Goal: Task Accomplishment & Management: Manage account settings

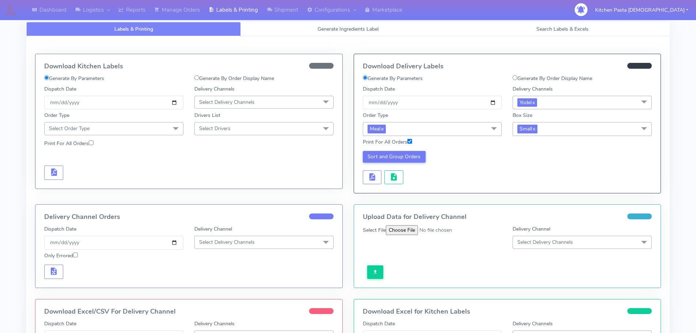
click at [344, 170] on div "Download Kitchen Labels Generate By Parameters Generate By Order Display Name D…" at bounding box center [189, 129] width 318 height 150
click at [145, 9] on link "Reports" at bounding box center [132, 10] width 36 height 20
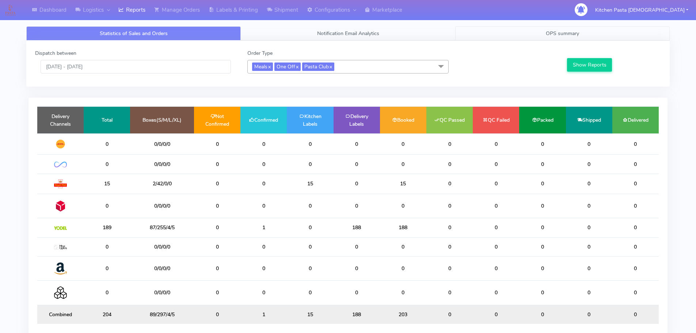
click at [553, 37] on link "OPS summary" at bounding box center [562, 33] width 214 height 14
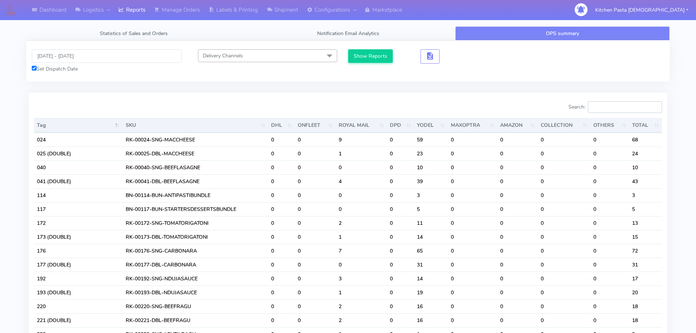
click at [613, 104] on input "Search:" at bounding box center [625, 107] width 74 height 12
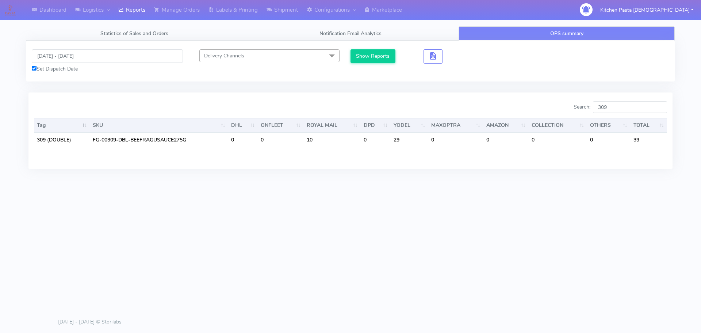
click at [501, 155] on caption at bounding box center [350, 151] width 633 height 11
click at [630, 108] on input "309" at bounding box center [630, 107] width 74 height 12
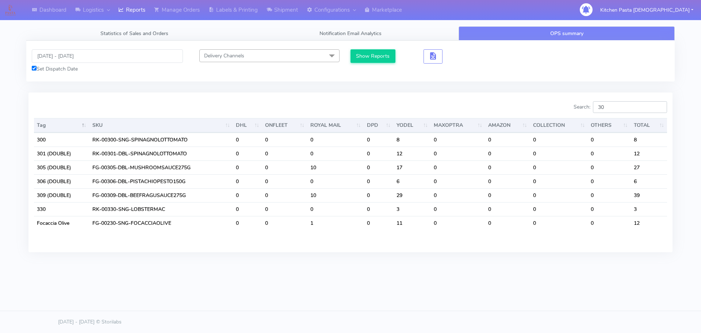
type input "3"
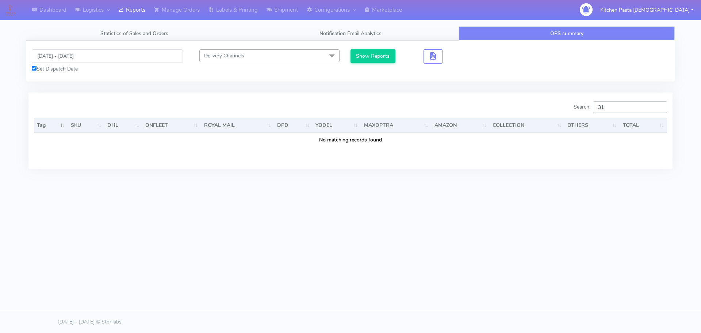
type input "3"
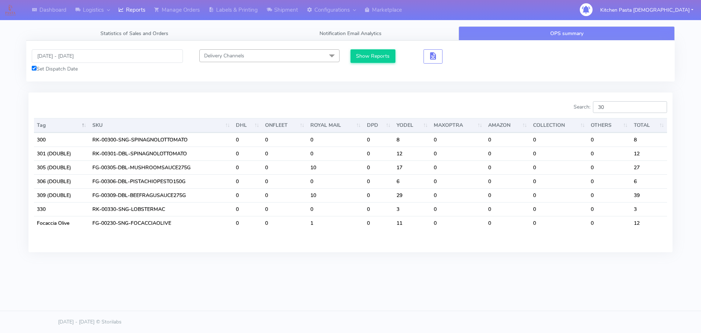
type input "3"
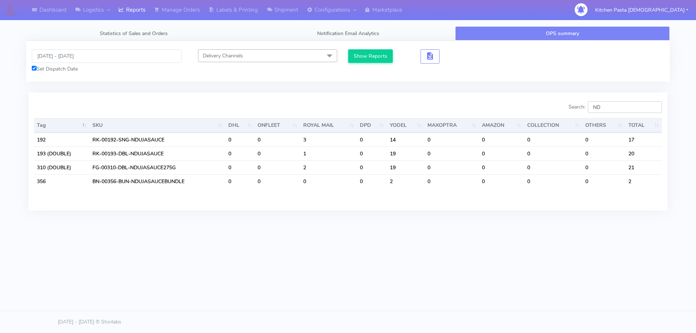
type input "N"
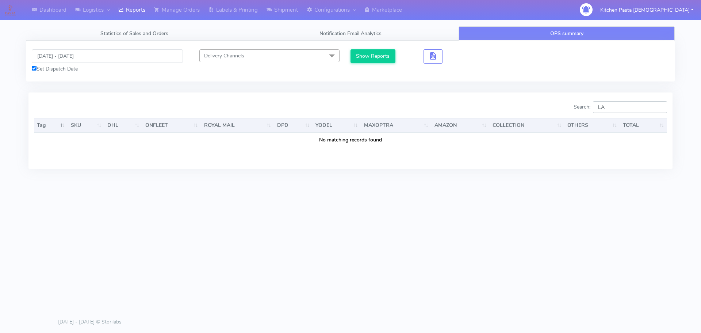
type input "L"
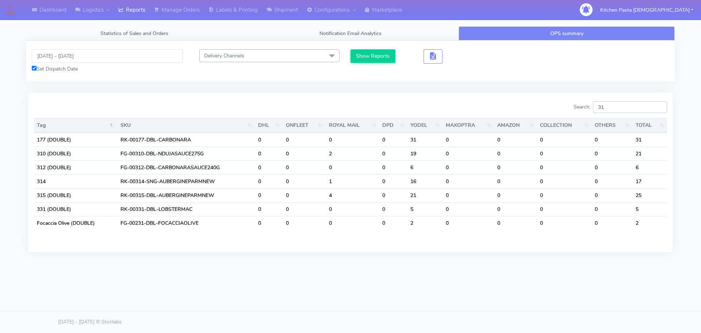
type input "3"
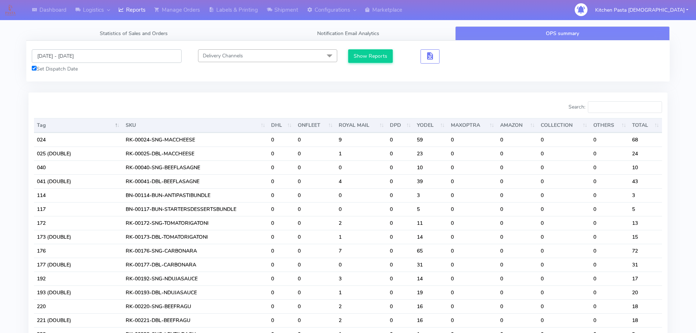
click at [67, 55] on input "[DATE] - [DATE]" at bounding box center [107, 56] width 150 height 14
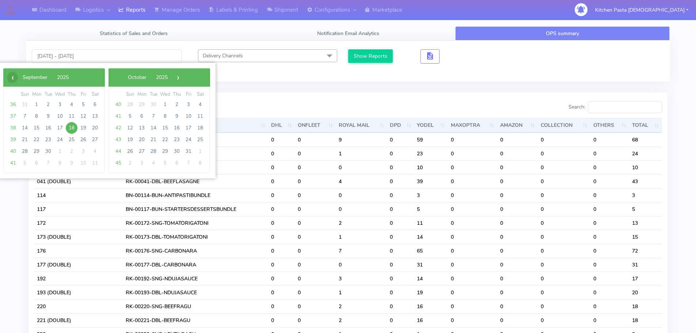
click at [14, 81] on span "‹" at bounding box center [12, 77] width 11 height 11
click at [81, 151] on span "29" at bounding box center [83, 151] width 12 height 12
type input "29/08/2025 - 29/08/2025"
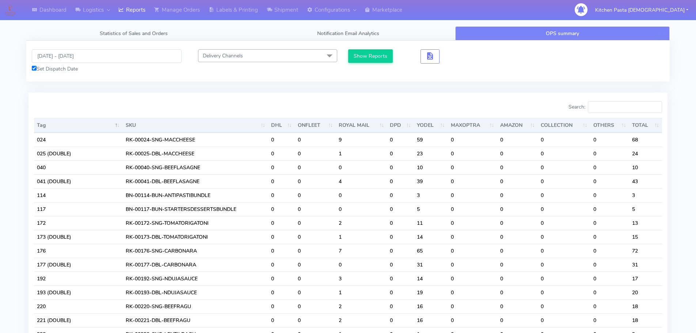
click at [360, 49] on div "29/08/2025 - 29/08/2025 Set Dispatch Date Delivery Channels Select All DHL OnFl…" at bounding box center [347, 61] width 643 height 41
click at [361, 52] on button "Show Reports" at bounding box center [370, 56] width 45 height 14
click at [612, 106] on input "Search:" at bounding box center [625, 107] width 74 height 12
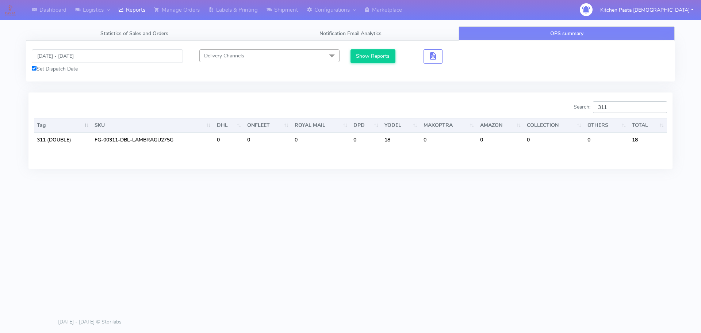
type input "311"
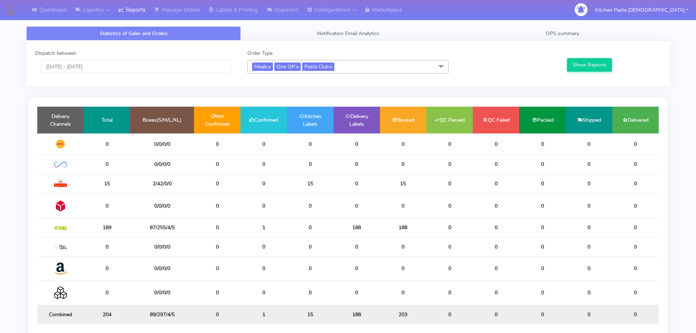
click at [343, 65] on span "Meals x One Off x Pasta Club x" at bounding box center [347, 67] width 201 height 14
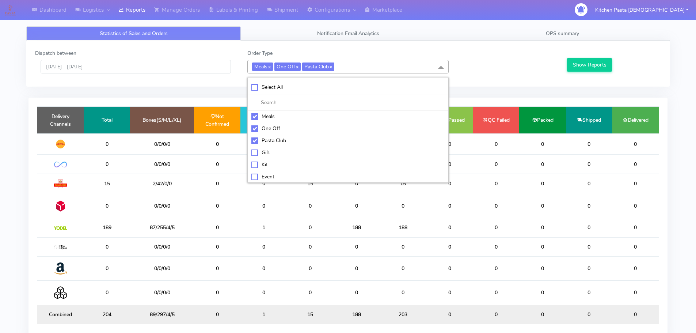
click at [268, 130] on div "One Off" at bounding box center [347, 129] width 193 height 8
checkbox input "false"
click at [266, 116] on div "Meals" at bounding box center [347, 116] width 193 height 8
checkbox input "false"
click at [259, 143] on div "Pasta Club" at bounding box center [347, 141] width 193 height 8
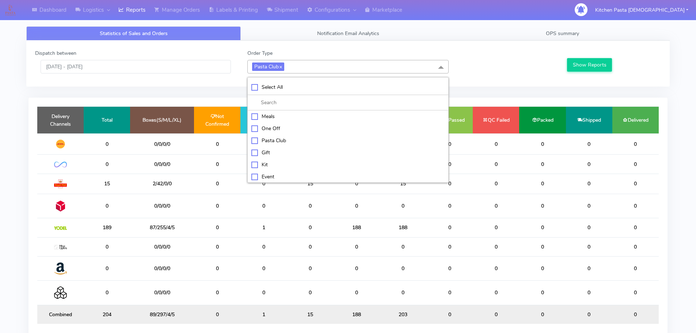
checkbox input "false"
click at [267, 162] on div "Kit" at bounding box center [347, 164] width 193 height 8
checkbox input "true"
click at [607, 64] on button "Show Reports" at bounding box center [589, 65] width 45 height 14
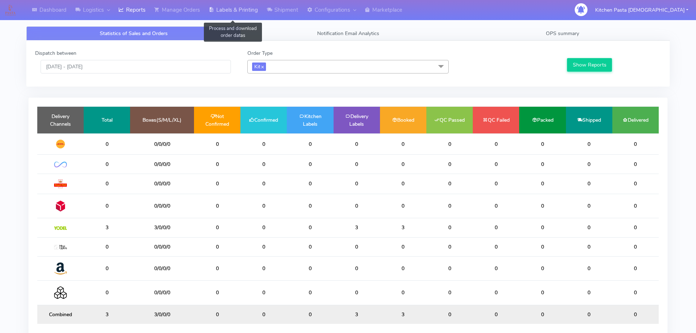
click at [228, 14] on link "Labels & Printing" at bounding box center [233, 10] width 58 height 20
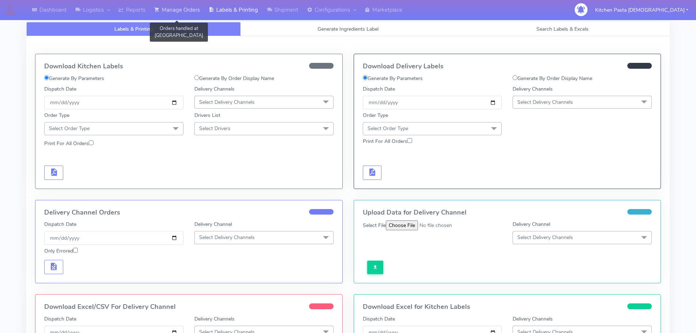
click at [193, 11] on link "Manage Orders" at bounding box center [177, 10] width 54 height 20
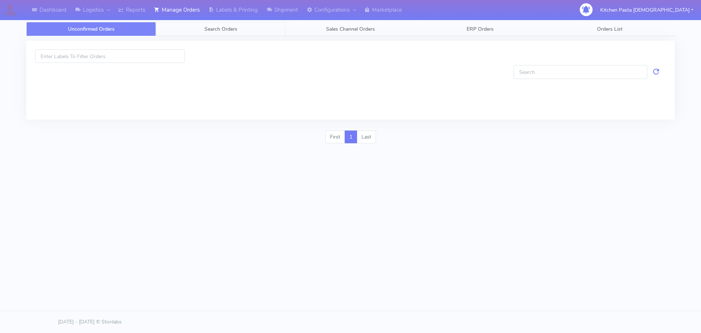
click at [208, 26] on span "Search Orders" at bounding box center [221, 29] width 33 height 7
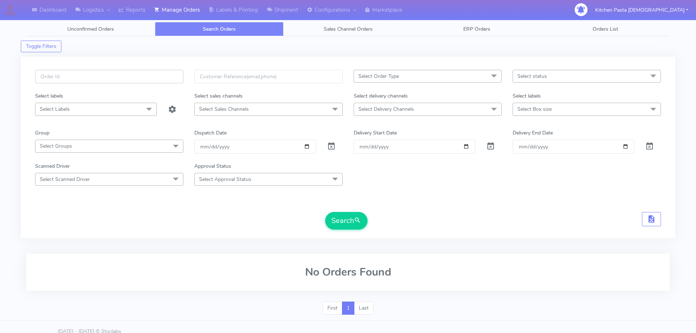
click at [140, 78] on input "text" at bounding box center [109, 77] width 148 height 14
type input "1625419"
click at [325, 212] on button "Search" at bounding box center [346, 221] width 42 height 18
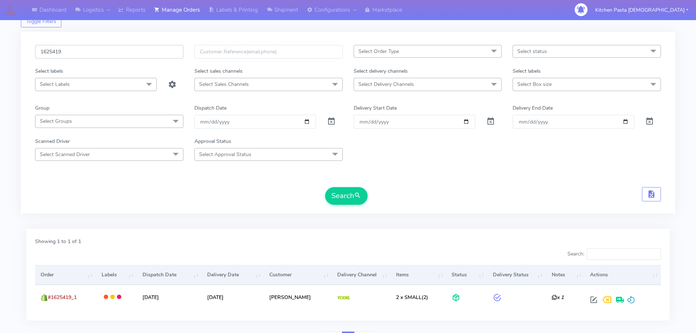
scroll to position [64, 0]
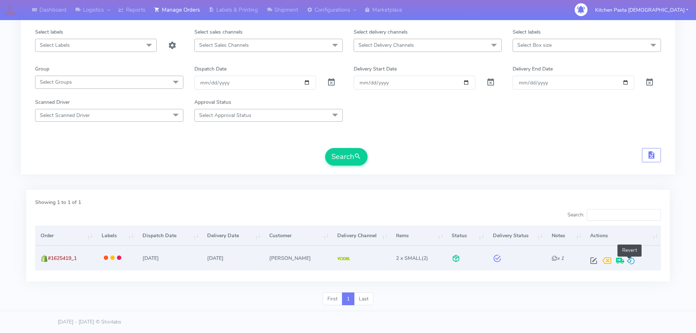
click at [631, 263] on span at bounding box center [630, 262] width 9 height 7
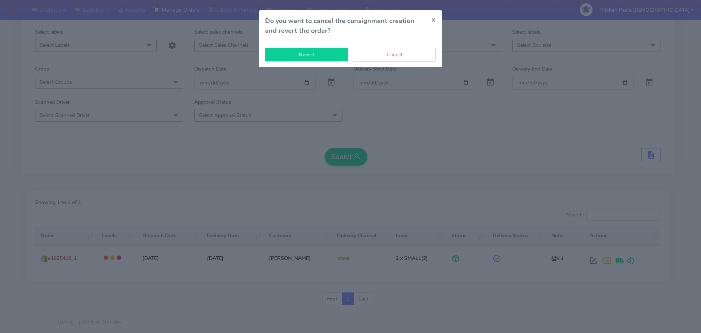
click at [334, 57] on button "Revert" at bounding box center [306, 55] width 83 height 14
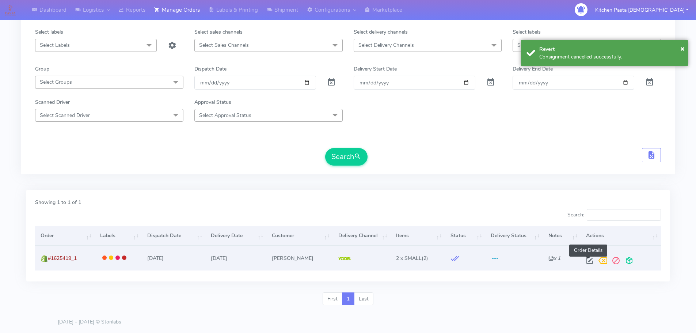
click at [587, 262] on span at bounding box center [589, 262] width 13 height 7
select select "5"
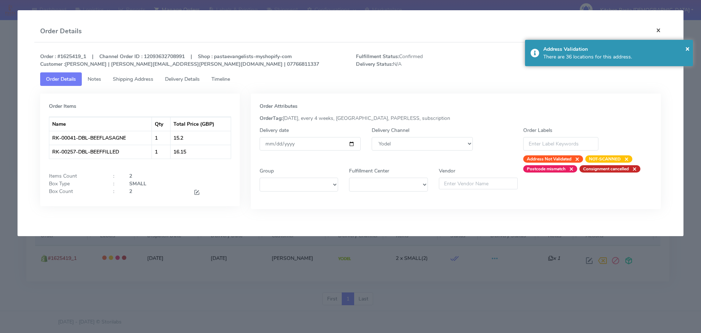
click at [659, 29] on button "×" at bounding box center [658, 29] width 16 height 19
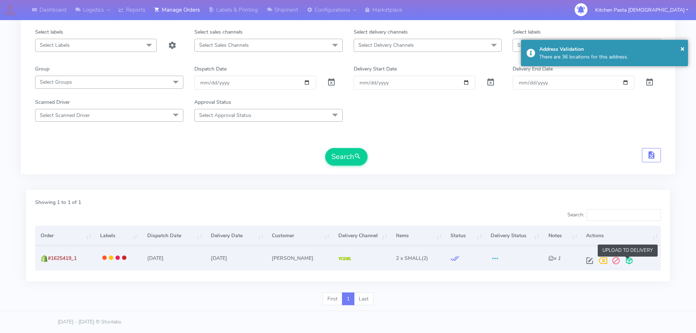
click at [624, 262] on span at bounding box center [628, 262] width 13 height 7
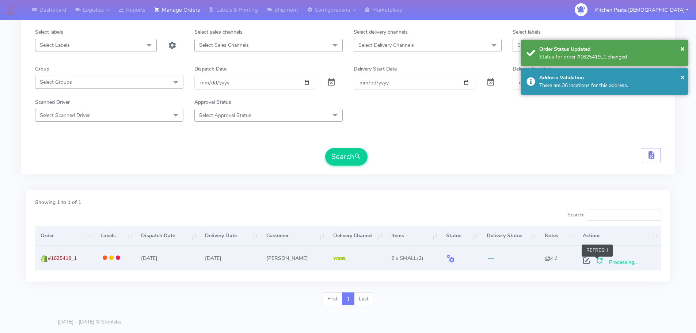
click at [600, 261] on span at bounding box center [599, 262] width 13 height 7
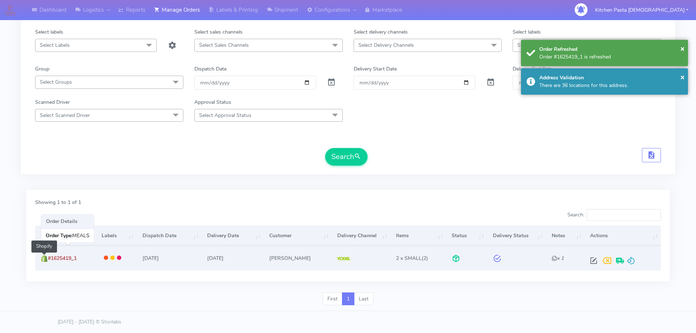
drag, startPoint x: 84, startPoint y: 258, endPoint x: 47, endPoint y: 257, distance: 36.5
click at [47, 257] on td "#1625419_1 Shopify" at bounding box center [65, 257] width 61 height 24
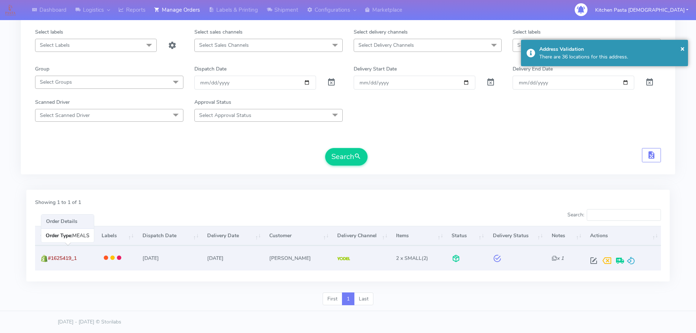
copy span "#1625419_1"
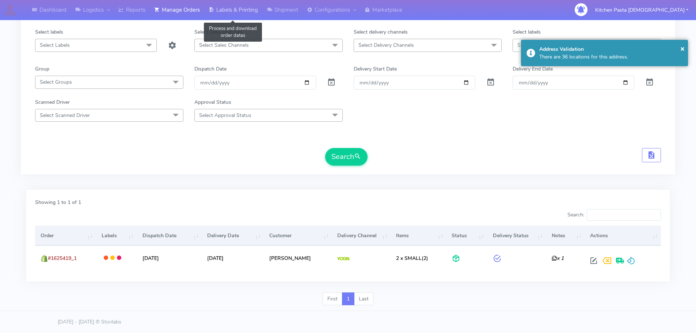
click at [232, 1] on link "Labels & Printing" at bounding box center [233, 10] width 58 height 20
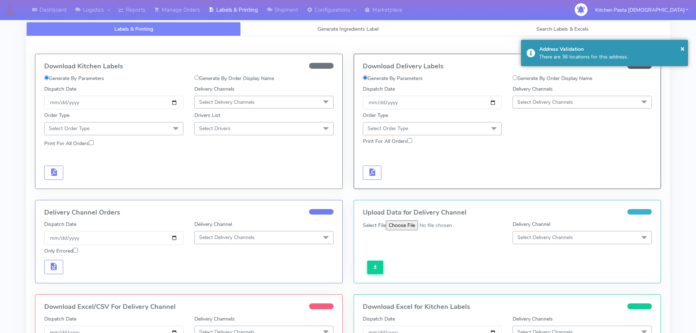
click at [514, 80] on label "Generate By Order Display Name" at bounding box center [552, 79] width 80 height 8
click at [514, 80] on input "Generate By Order Display Name" at bounding box center [514, 77] width 5 height 5
radio input "true"
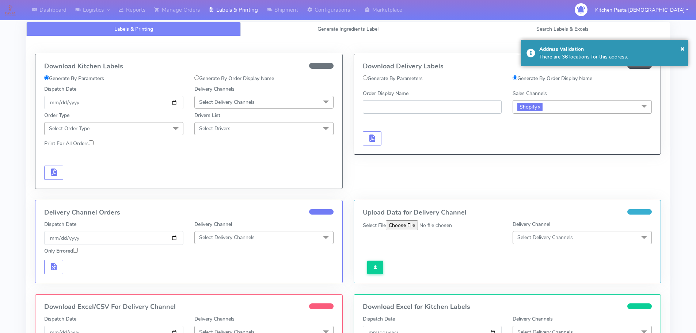
paste input "#1625419_1"
type input "#1625419_1"
click at [372, 140] on span "button" at bounding box center [371, 139] width 9 height 7
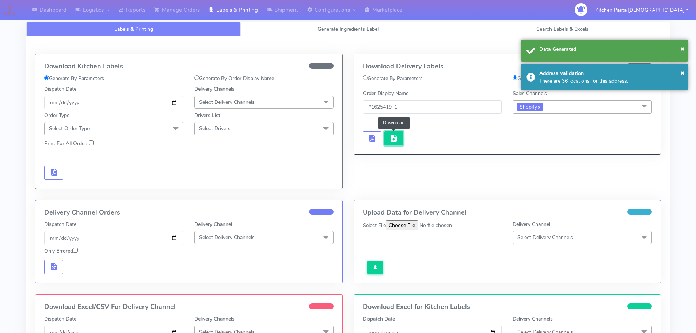
click at [392, 145] on button "button" at bounding box center [393, 138] width 19 height 14
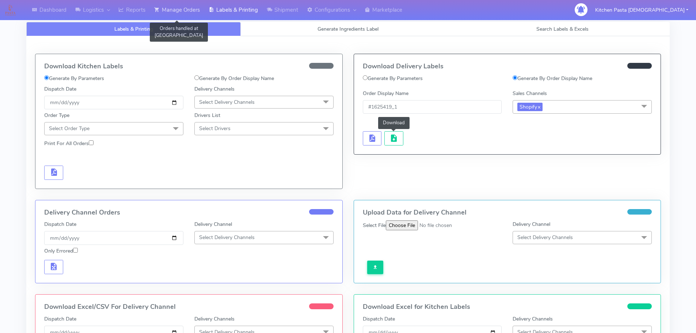
click at [181, 15] on link "Manage Orders" at bounding box center [177, 10] width 54 height 20
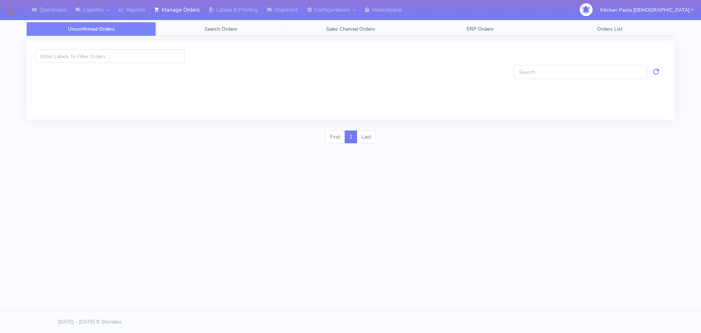
click at [192, 33] on link "Search Orders" at bounding box center [221, 29] width 130 height 14
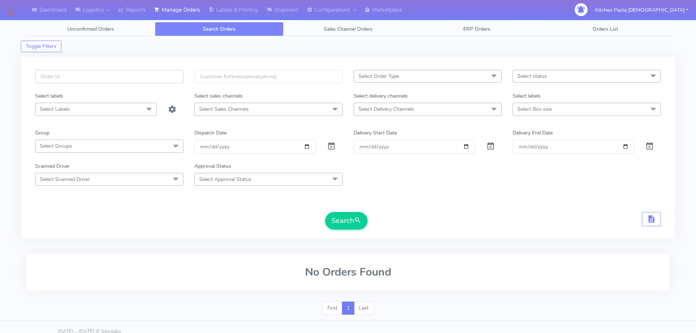
click at [153, 81] on input "text" at bounding box center [109, 77] width 148 height 14
type input "1625509"
click at [325, 212] on button "Search" at bounding box center [346, 221] width 42 height 18
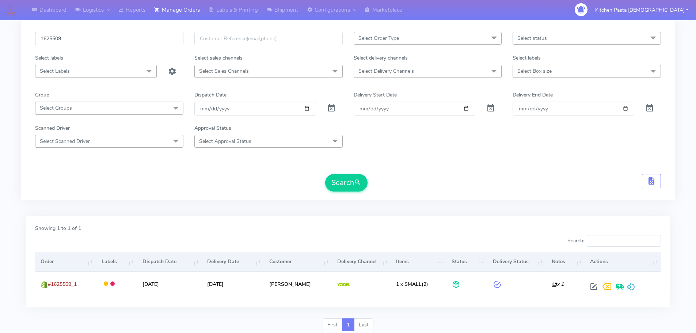
scroll to position [64, 0]
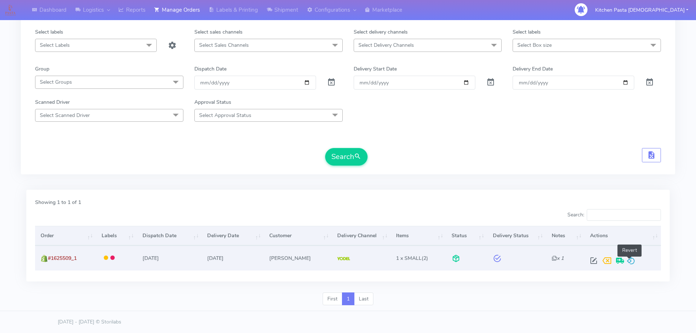
click at [630, 260] on span at bounding box center [630, 262] width 9 height 7
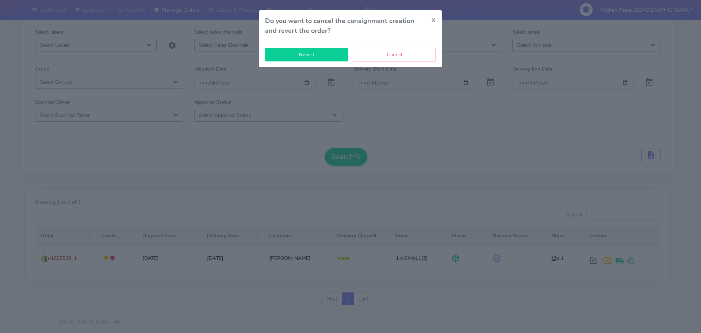
click at [292, 50] on button "Revert" at bounding box center [306, 55] width 83 height 14
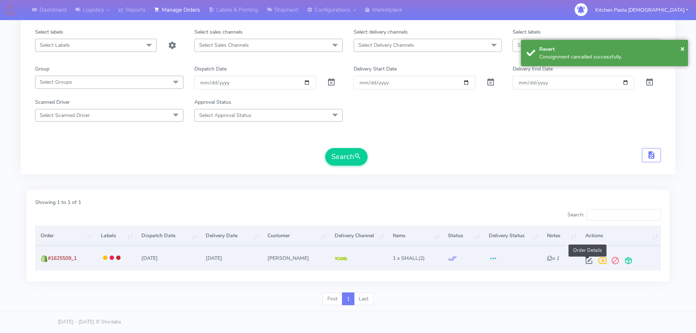
click at [588, 262] on span at bounding box center [588, 262] width 13 height 7
select select "5"
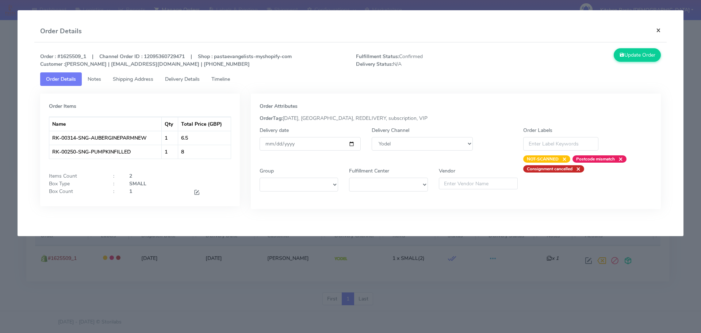
click at [660, 28] on button "×" at bounding box center [658, 29] width 16 height 19
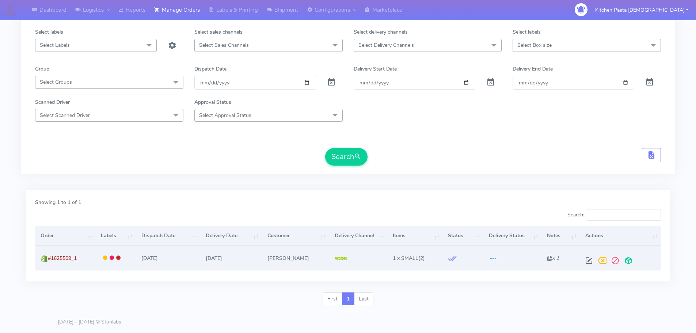
click at [629, 259] on span at bounding box center [628, 262] width 13 height 7
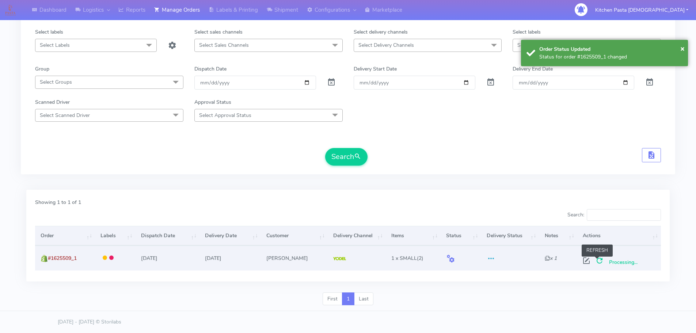
click at [598, 259] on span at bounding box center [599, 262] width 13 height 7
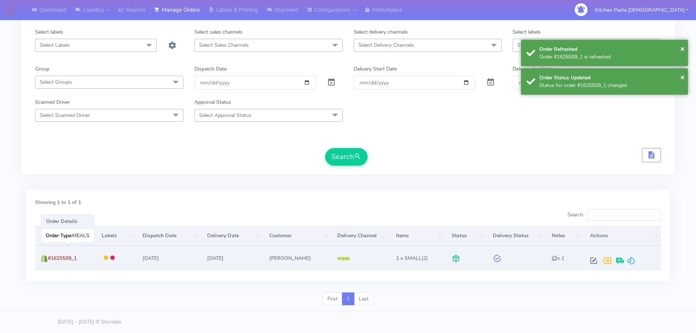
drag, startPoint x: 88, startPoint y: 260, endPoint x: 52, endPoint y: 260, distance: 35.8
click at [52, 260] on td "#1625509_1" at bounding box center [65, 257] width 61 height 24
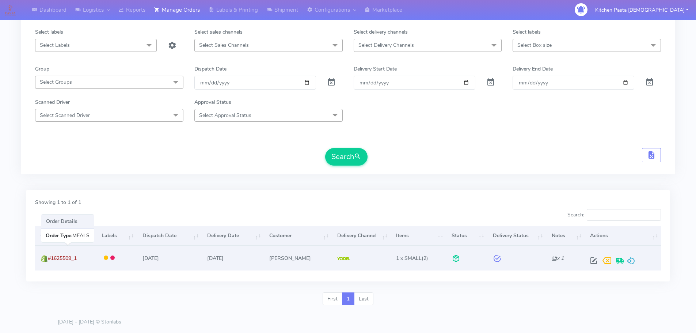
drag, startPoint x: 51, startPoint y: 257, endPoint x: 79, endPoint y: 257, distance: 28.1
click at [77, 257] on span "#1625509_1" at bounding box center [62, 258] width 29 height 7
copy span "#1625509_1"
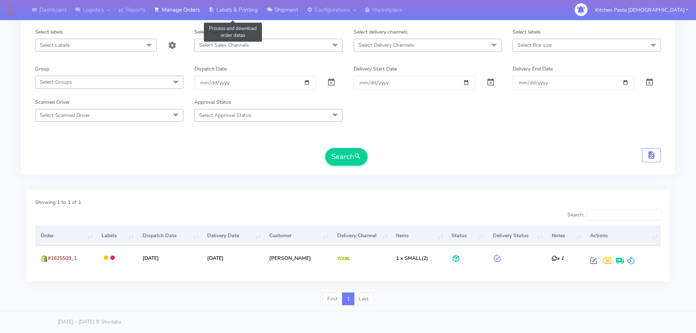
drag, startPoint x: 242, startPoint y: 9, endPoint x: 283, endPoint y: 15, distance: 41.0
click at [243, 9] on link "Labels & Printing" at bounding box center [233, 10] width 58 height 20
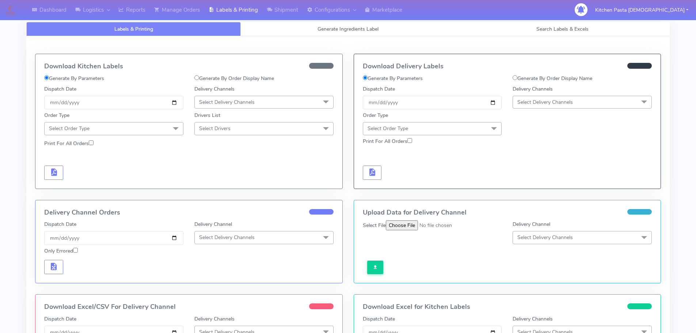
click at [565, 76] on label "Generate By Order Display Name" at bounding box center [552, 79] width 80 height 8
click at [517, 76] on input "Generate By Order Display Name" at bounding box center [514, 77] width 5 height 5
radio input "true"
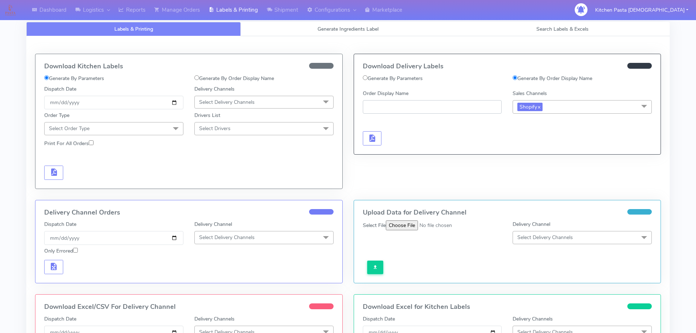
paste input "#1625509_1"
type input "#1625509_1"
click at [381, 132] on button "button" at bounding box center [372, 138] width 19 height 14
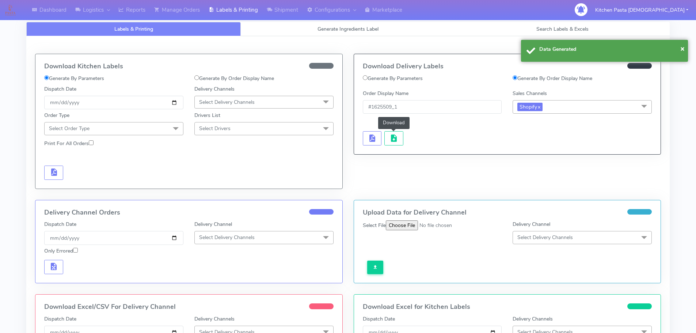
click at [401, 135] on button "button" at bounding box center [393, 138] width 19 height 14
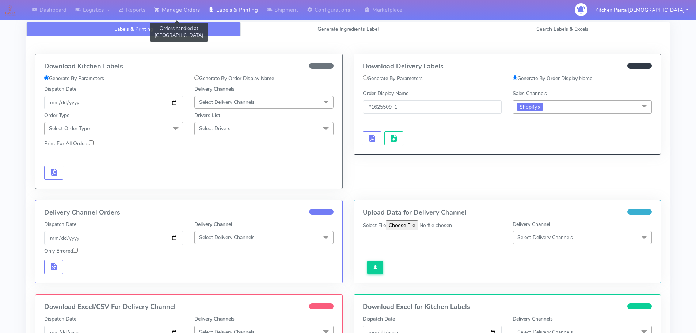
click at [180, 9] on link "Manage Orders" at bounding box center [177, 10] width 54 height 20
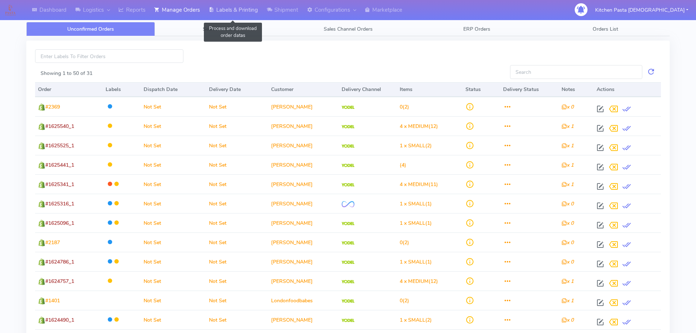
click at [224, 16] on link "Labels & Printing" at bounding box center [233, 10] width 58 height 20
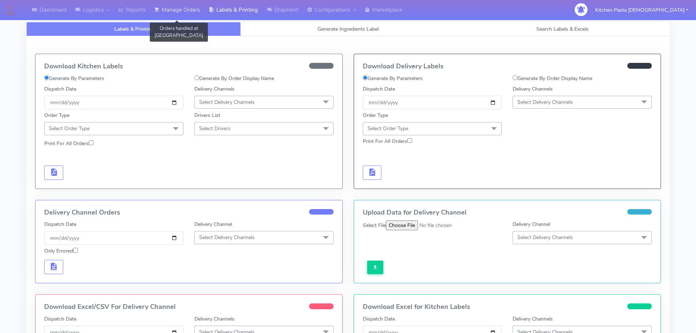
click at [184, 5] on link "Manage Orders" at bounding box center [177, 10] width 54 height 20
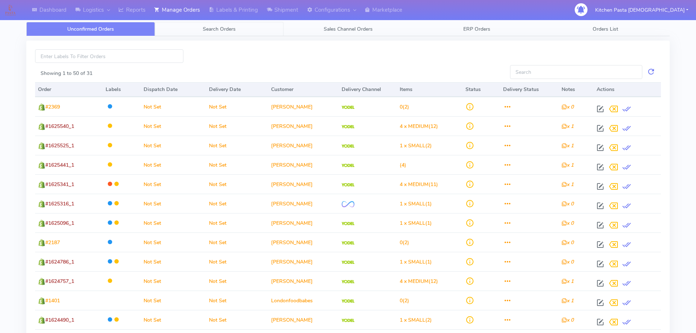
click at [248, 29] on link "Search Orders" at bounding box center [219, 29] width 129 height 14
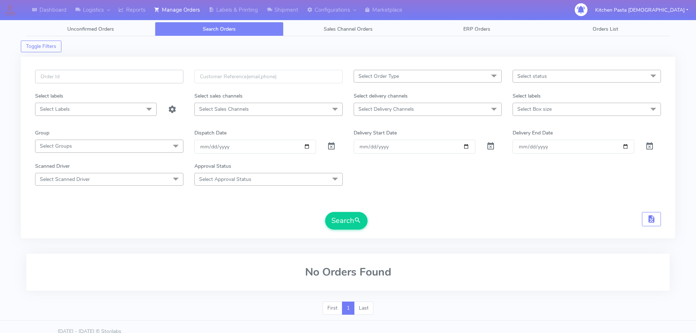
click at [155, 73] on input "text" at bounding box center [109, 77] width 148 height 14
type input "1625505"
click at [325, 212] on button "Search" at bounding box center [346, 221] width 42 height 18
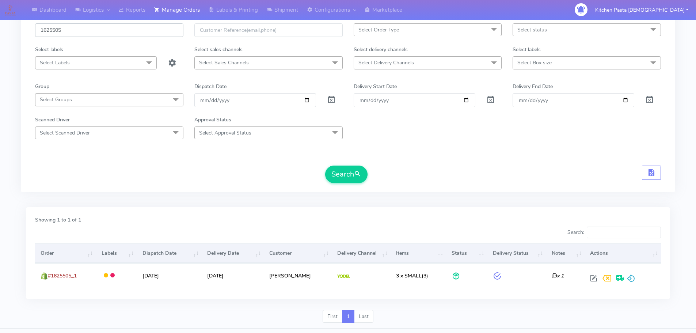
scroll to position [64, 0]
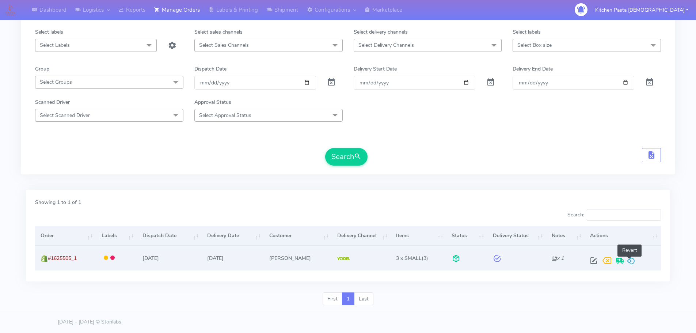
click at [628, 265] on span at bounding box center [630, 262] width 9 height 7
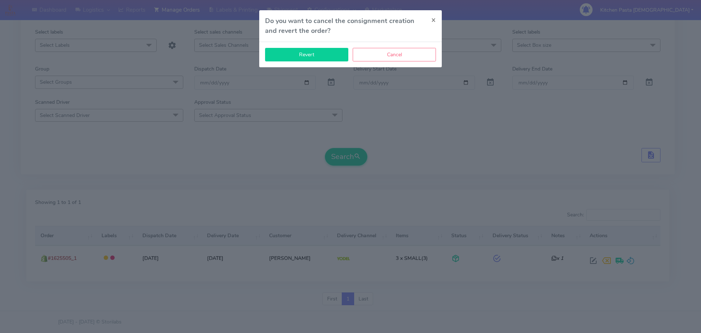
click at [295, 59] on button "Revert" at bounding box center [306, 55] width 83 height 14
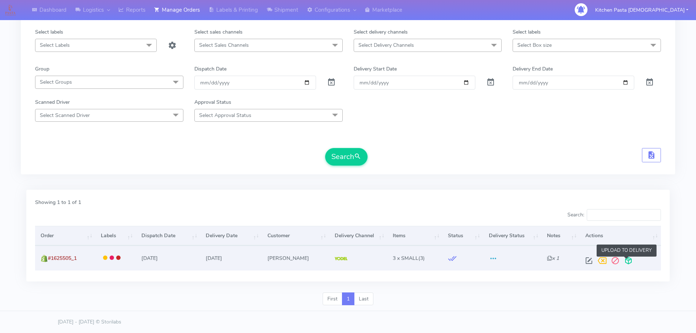
click at [629, 264] on span at bounding box center [628, 262] width 13 height 7
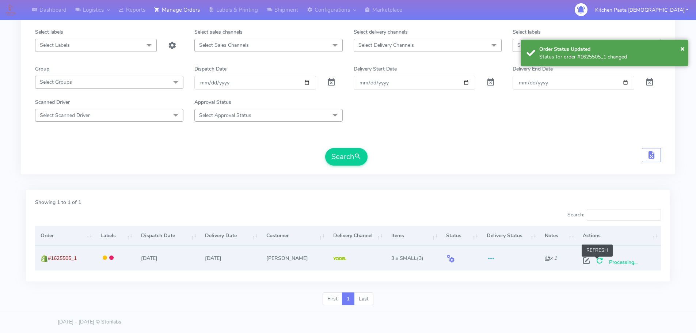
click at [595, 264] on span at bounding box center [599, 262] width 13 height 7
drag, startPoint x: 84, startPoint y: 260, endPoint x: 49, endPoint y: 260, distance: 34.7
click at [49, 260] on td "#1625505_1" at bounding box center [65, 257] width 61 height 24
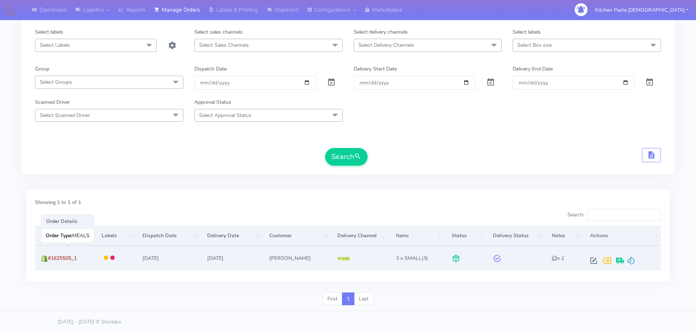
copy span "#1625505_1"
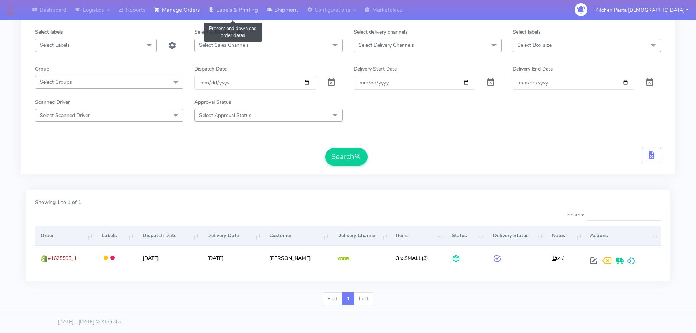
drag, startPoint x: 222, startPoint y: 9, endPoint x: 265, endPoint y: 14, distance: 43.1
click at [222, 9] on link "Labels & Printing" at bounding box center [233, 10] width 58 height 20
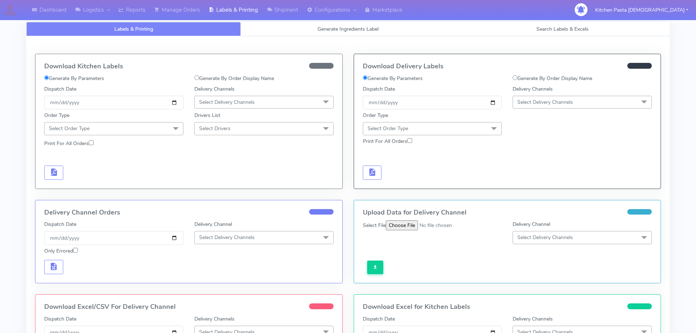
click at [551, 80] on label "Generate By Order Display Name" at bounding box center [552, 79] width 80 height 8
click at [517, 80] on input "Generate By Order Display Name" at bounding box center [514, 77] width 5 height 5
radio input "true"
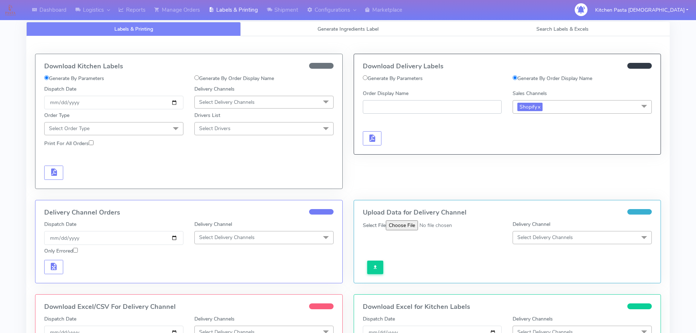
paste input "#1625505_1"
type input "#1625505_1"
click at [371, 136] on span "button" at bounding box center [371, 139] width 9 height 7
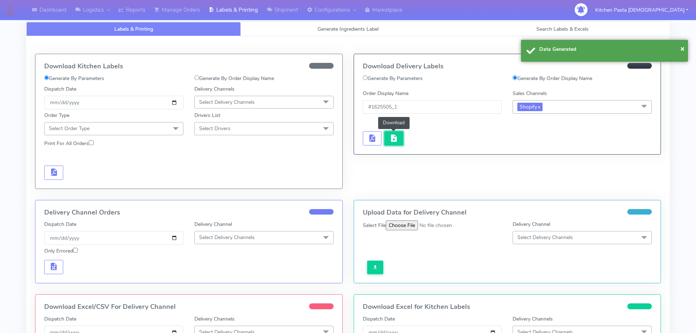
click at [401, 136] on button "button" at bounding box center [393, 138] width 19 height 14
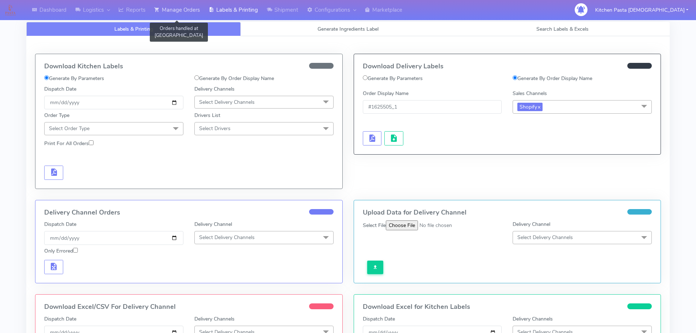
click at [160, 13] on icon at bounding box center [156, 9] width 5 height 7
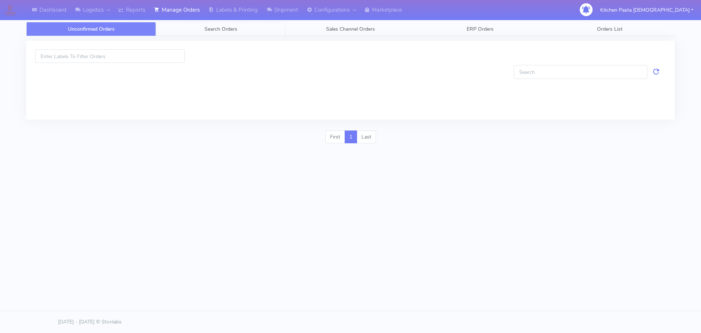
click at [173, 32] on link "Search Orders" at bounding box center [221, 29] width 130 height 14
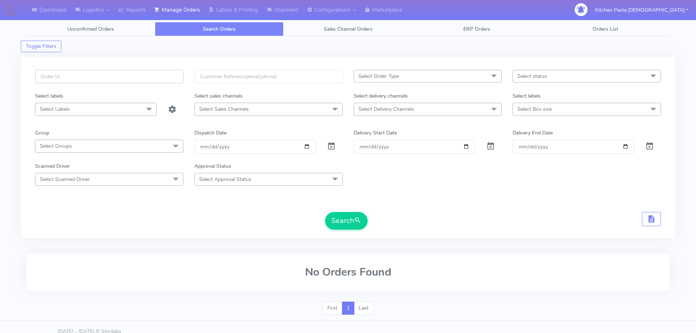
click at [154, 77] on input "text" at bounding box center [109, 77] width 148 height 14
type input "1624788a_1"
click at [325, 212] on button "Search" at bounding box center [346, 221] width 42 height 18
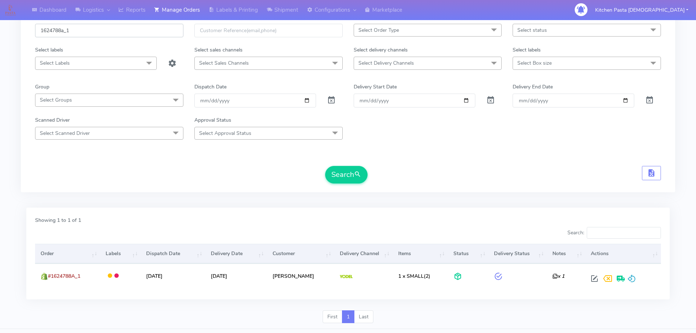
scroll to position [64, 0]
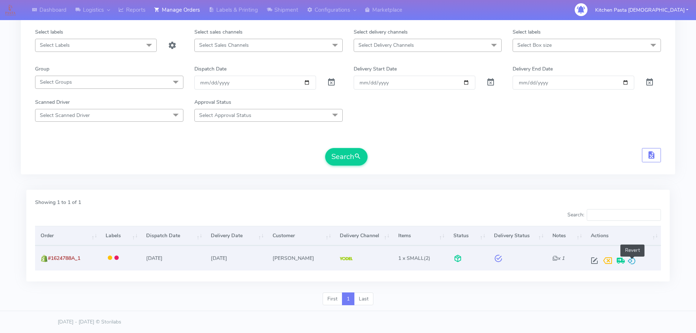
click at [631, 261] on span at bounding box center [631, 262] width 9 height 7
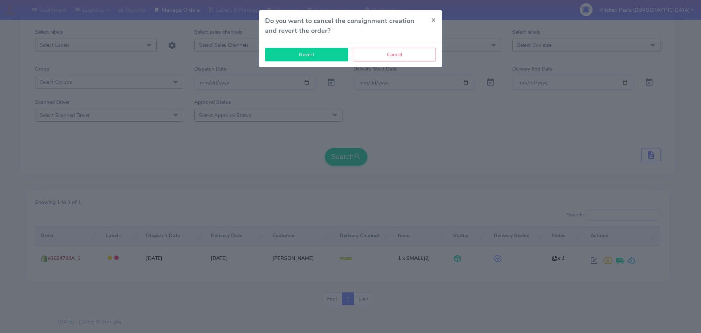
click at [308, 52] on button "Revert" at bounding box center [306, 55] width 83 height 14
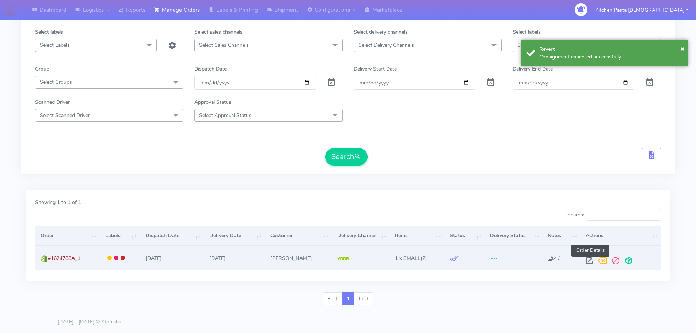
click at [591, 265] on span at bounding box center [589, 262] width 13 height 7
select select "5"
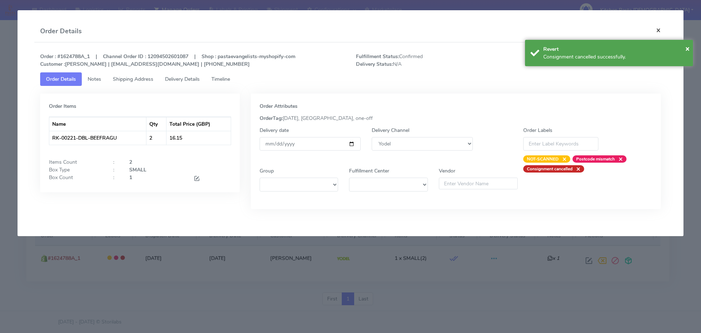
drag, startPoint x: 655, startPoint y: 29, endPoint x: 639, endPoint y: 169, distance: 140.8
click at [655, 29] on button "×" at bounding box center [658, 29] width 16 height 19
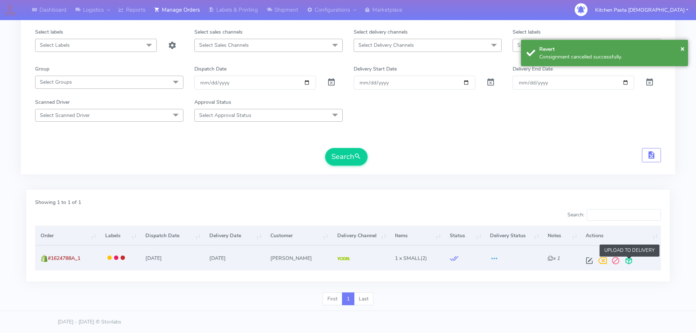
click at [629, 262] on span at bounding box center [628, 262] width 13 height 7
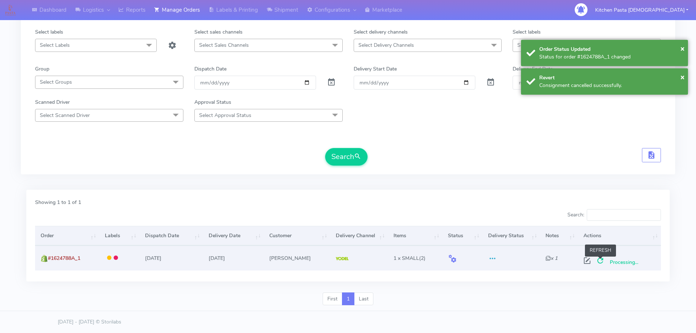
click at [599, 262] on span at bounding box center [600, 262] width 13 height 7
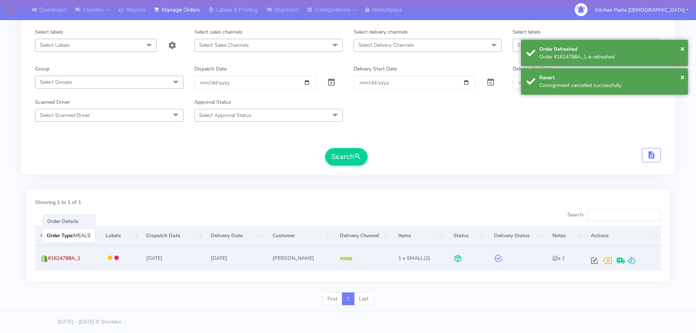
drag, startPoint x: 80, startPoint y: 257, endPoint x: 47, endPoint y: 262, distance: 32.6
click at [47, 262] on td "#1624788A_1" at bounding box center [67, 257] width 65 height 24
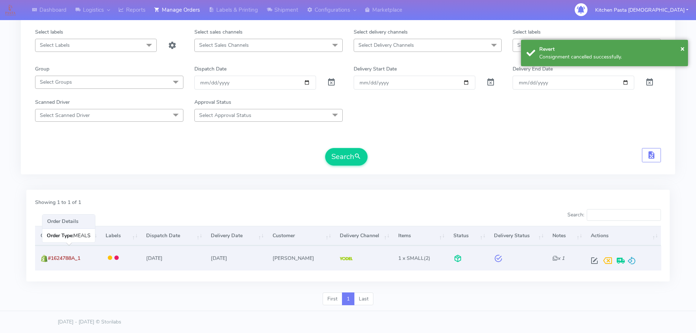
drag, startPoint x: 50, startPoint y: 256, endPoint x: 49, endPoint y: 264, distance: 8.2
click at [36, 274] on div "Showing 1 to 1 of 1 Search: Order Labels Dispatch Date Delivery Date Customer D…" at bounding box center [347, 236] width 643 height 92
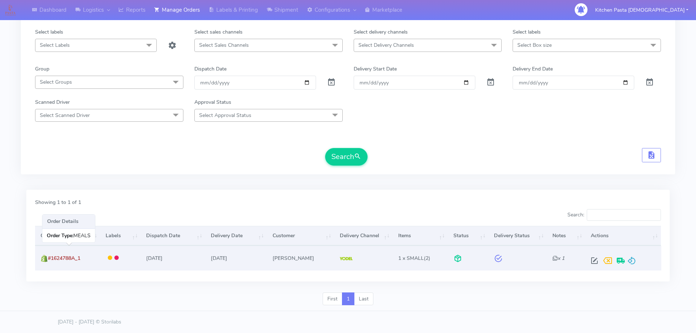
drag, startPoint x: 50, startPoint y: 259, endPoint x: 69, endPoint y: 258, distance: 19.4
click at [84, 258] on td "#1624788A_1" at bounding box center [67, 257] width 65 height 24
copy span "#1624788A_1"
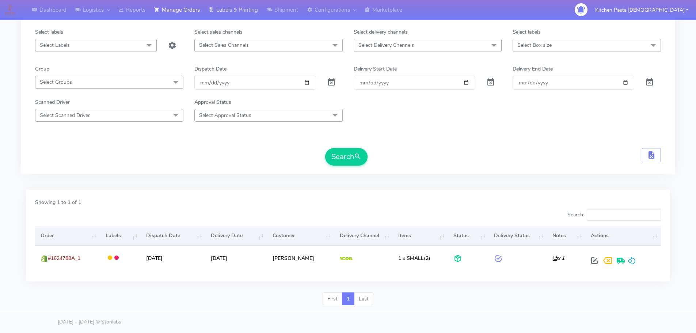
scroll to position [0, 0]
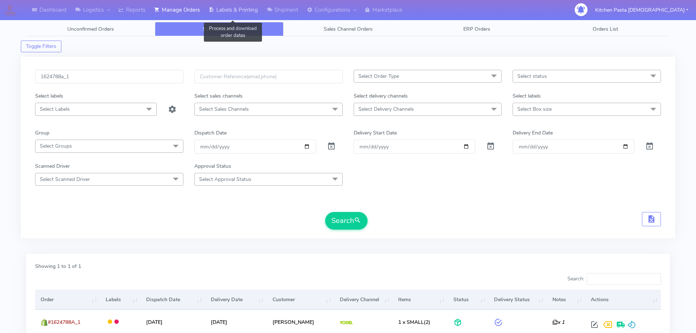
click at [251, 11] on link "Labels & Printing" at bounding box center [233, 10] width 58 height 20
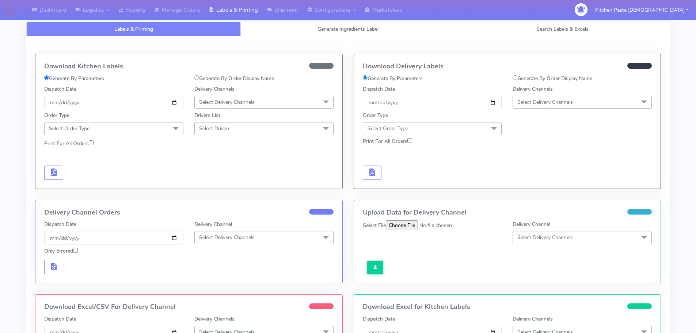
click at [573, 80] on label "Generate By Order Display Name" at bounding box center [552, 79] width 80 height 8
click at [517, 80] on input "Generate By Order Display Name" at bounding box center [514, 77] width 5 height 5
radio input "true"
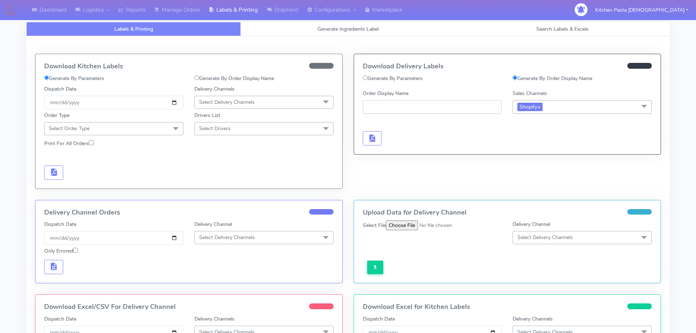
paste input "#1624788A_1"
type input "#1624788A_1"
click at [366, 137] on button "button" at bounding box center [372, 138] width 19 height 14
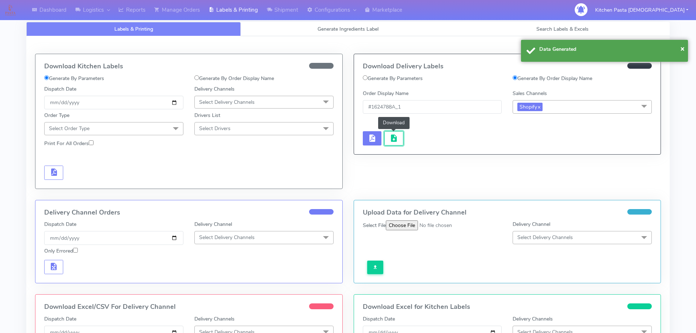
click at [392, 137] on span "button" at bounding box center [393, 139] width 9 height 7
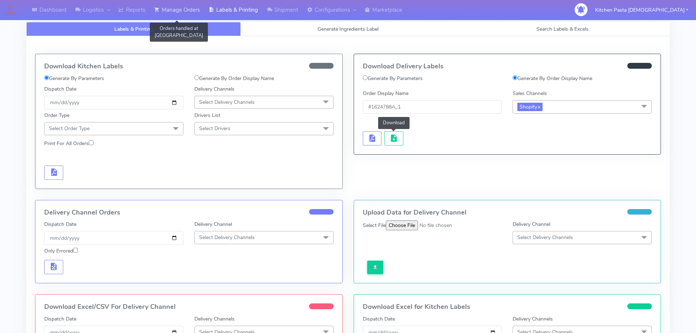
drag, startPoint x: 182, startPoint y: 6, endPoint x: 196, endPoint y: 7, distance: 14.7
click at [182, 6] on link "Manage Orders" at bounding box center [177, 10] width 54 height 20
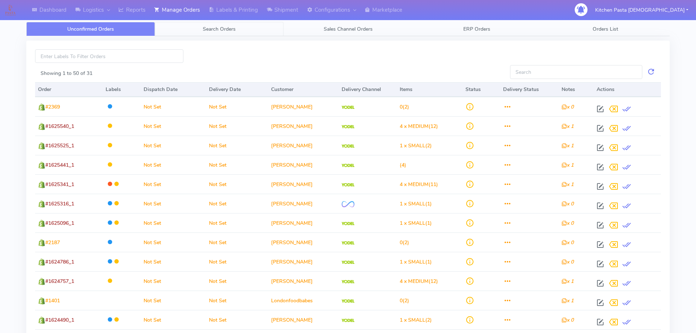
click at [233, 26] on span "Search Orders" at bounding box center [219, 29] width 33 height 7
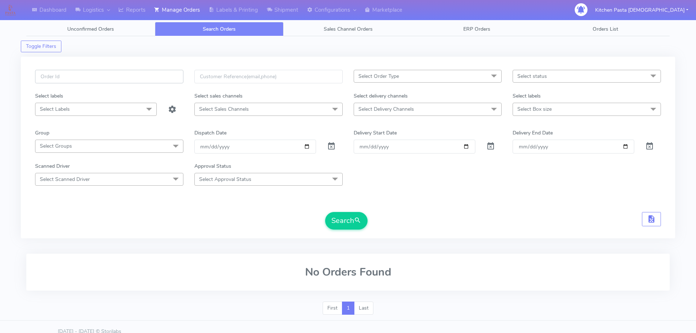
drag, startPoint x: 154, startPoint y: 80, endPoint x: 146, endPoint y: 80, distance: 8.0
click at [154, 80] on input "text" at bounding box center [109, 77] width 148 height 14
type input "1625459"
click at [325, 212] on button "Search" at bounding box center [346, 221] width 42 height 18
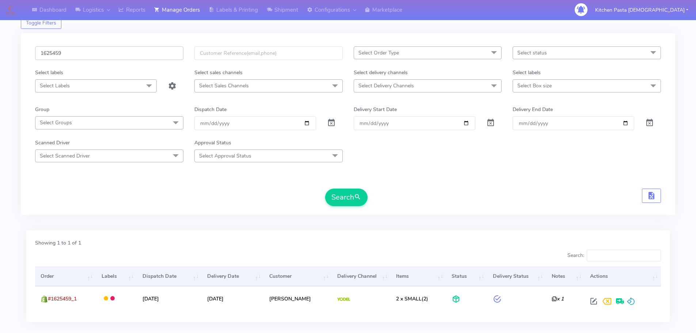
scroll to position [64, 0]
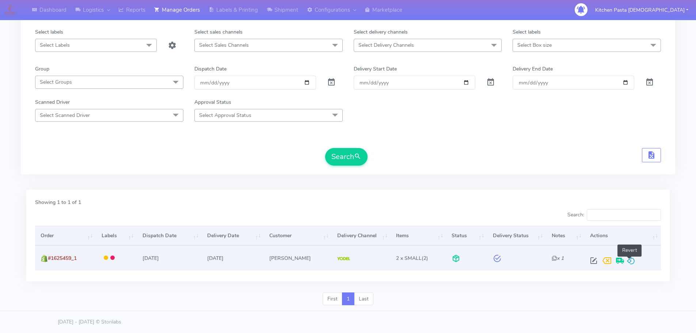
click at [631, 266] on span at bounding box center [630, 262] width 9 height 7
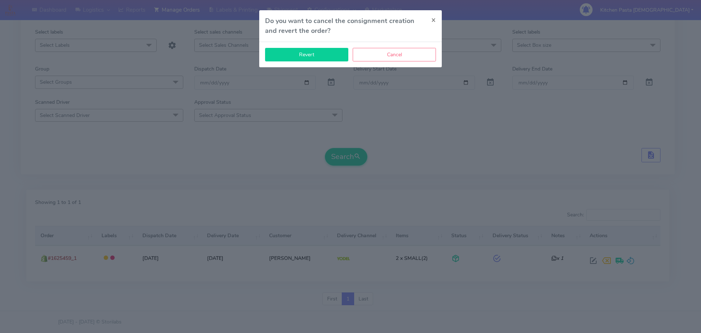
click at [314, 54] on button "Revert" at bounding box center [306, 55] width 83 height 14
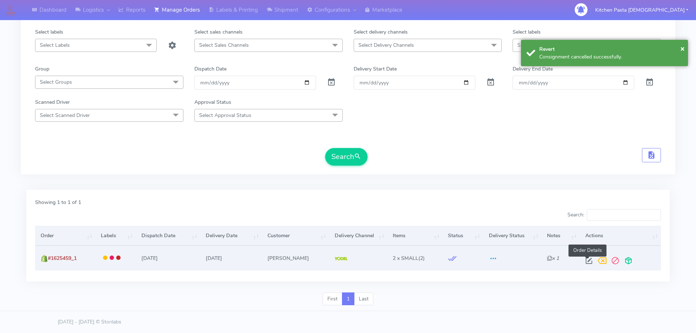
click at [590, 265] on span at bounding box center [588, 262] width 13 height 7
select select "5"
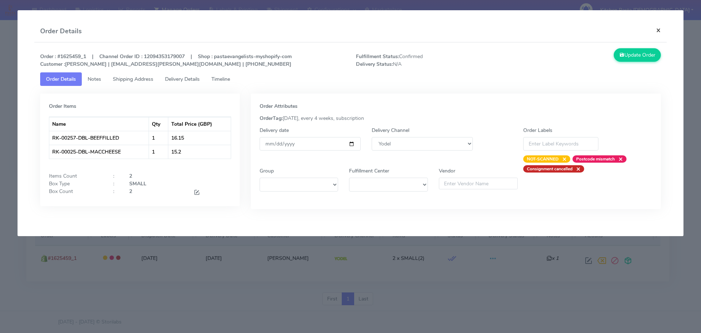
drag, startPoint x: 656, startPoint y: 30, endPoint x: 668, endPoint y: 59, distance: 31.3
click at [656, 30] on button "×" at bounding box center [658, 29] width 16 height 19
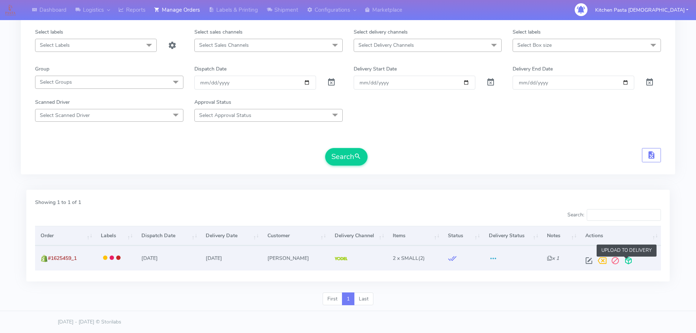
click at [627, 260] on span at bounding box center [628, 262] width 13 height 7
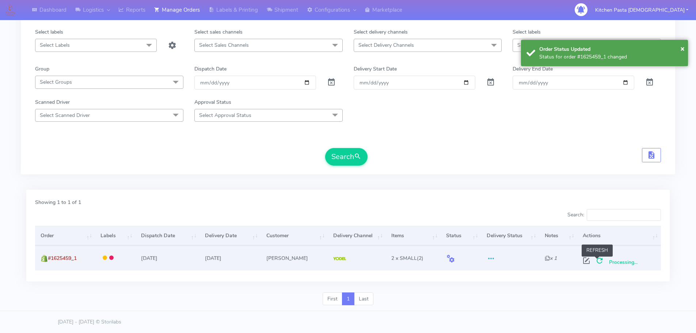
click at [596, 266] on span at bounding box center [599, 262] width 13 height 7
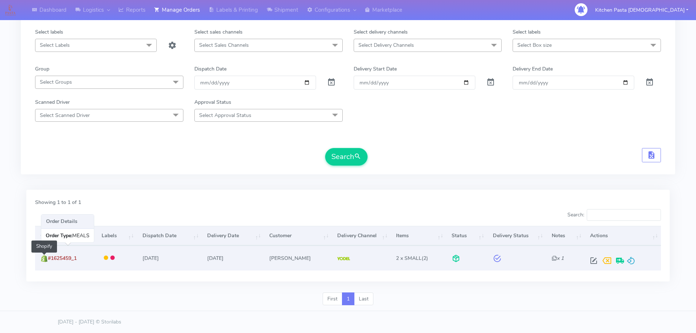
drag, startPoint x: 85, startPoint y: 261, endPoint x: 45, endPoint y: 262, distance: 40.2
click at [45, 262] on td "#1625459_1 Shopify" at bounding box center [65, 257] width 61 height 24
copy span "#1625459_1"
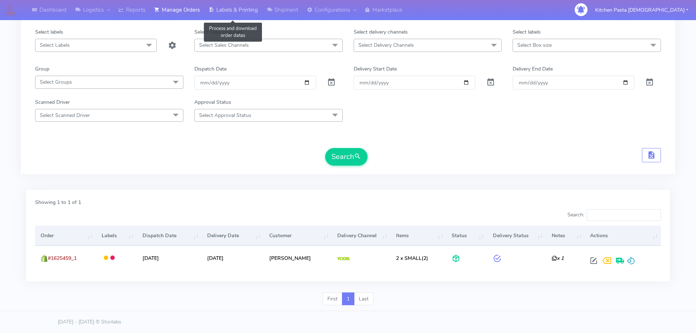
click at [224, 8] on link "Labels & Printing" at bounding box center [233, 10] width 58 height 20
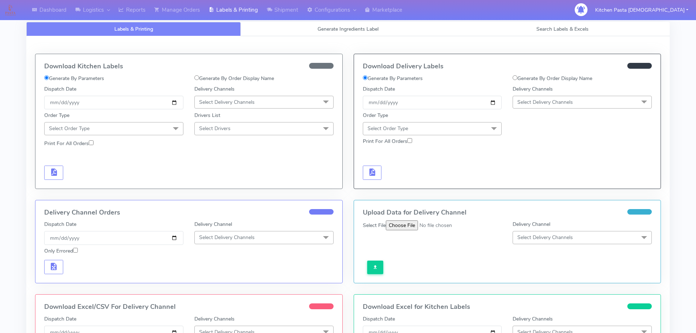
click at [523, 79] on label "Generate By Order Display Name" at bounding box center [552, 79] width 80 height 8
click at [517, 79] on input "Generate By Order Display Name" at bounding box center [514, 77] width 5 height 5
radio input "true"
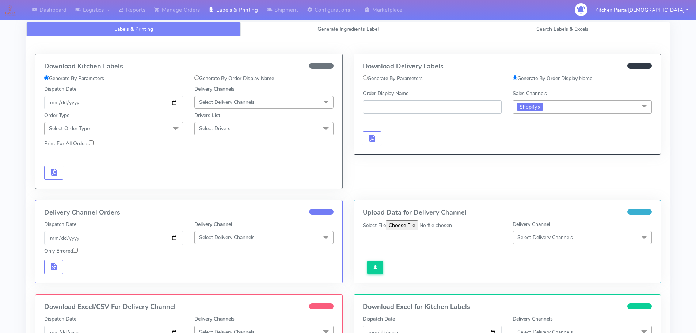
paste input "#1625459_1"
type input "#1625459_1"
click at [370, 136] on span "button" at bounding box center [371, 139] width 9 height 7
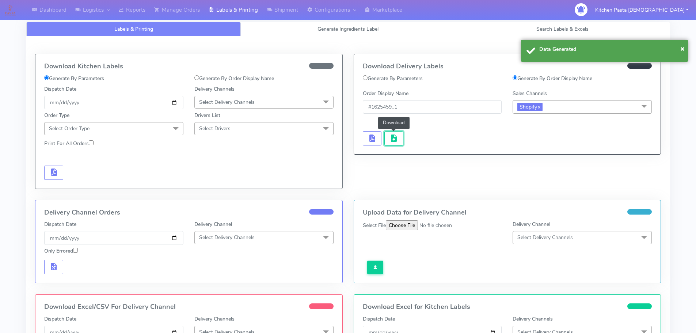
click at [390, 136] on span "button" at bounding box center [393, 139] width 9 height 7
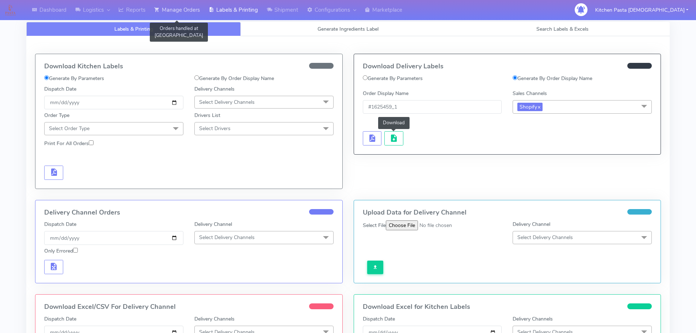
click at [169, 14] on link "Manage Orders" at bounding box center [177, 10] width 54 height 20
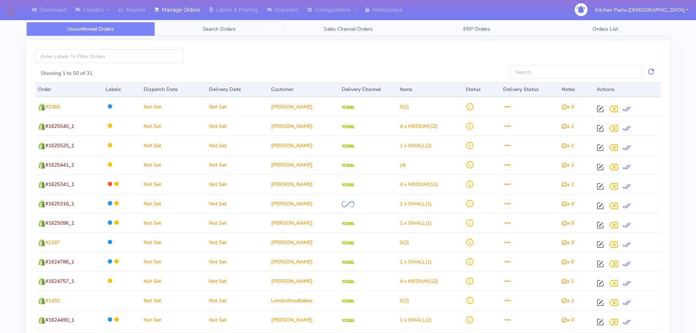
click at [214, 32] on span "Search Orders" at bounding box center [219, 29] width 33 height 7
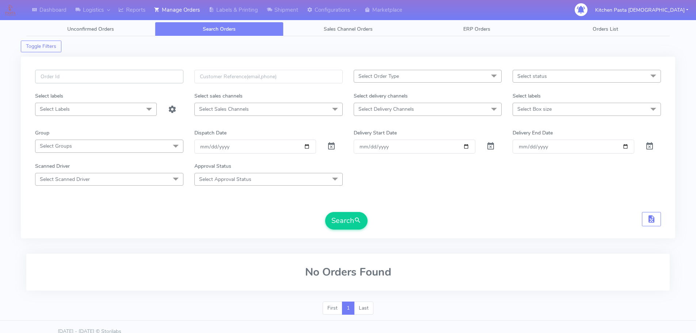
click at [151, 76] on input "text" at bounding box center [109, 77] width 148 height 14
click at [325, 212] on button "Search" at bounding box center [346, 221] width 42 height 18
click at [43, 75] on input "125437" at bounding box center [109, 77] width 148 height 14
type input "1625437"
click at [325, 212] on button "Search" at bounding box center [346, 221] width 42 height 18
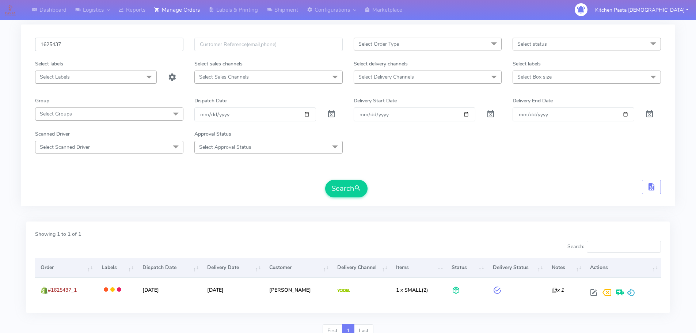
scroll to position [64, 0]
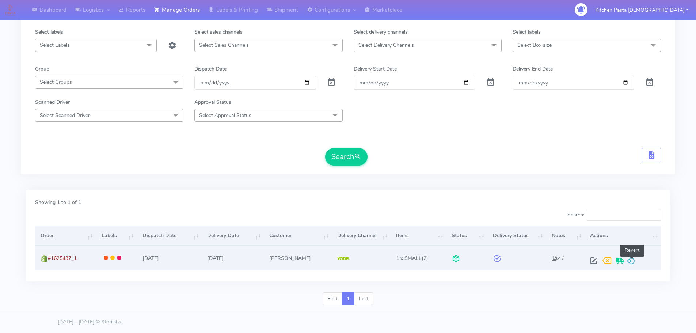
click at [633, 261] on span at bounding box center [630, 262] width 9 height 7
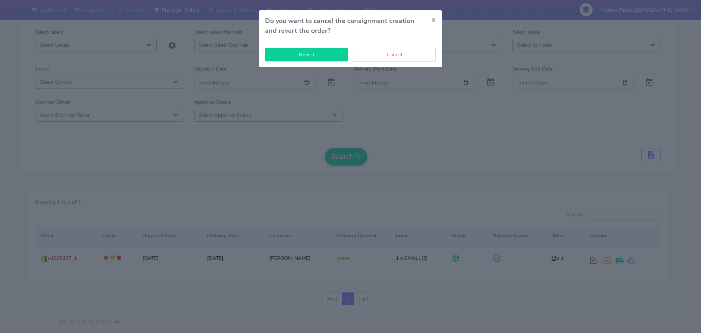
click at [302, 59] on button "Revert" at bounding box center [306, 55] width 83 height 14
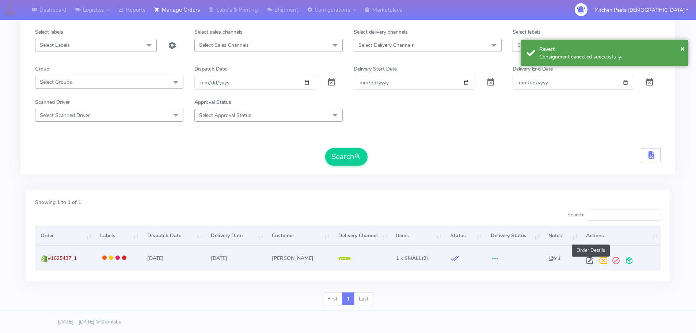
click at [592, 261] on span at bounding box center [589, 262] width 13 height 7
select select "5"
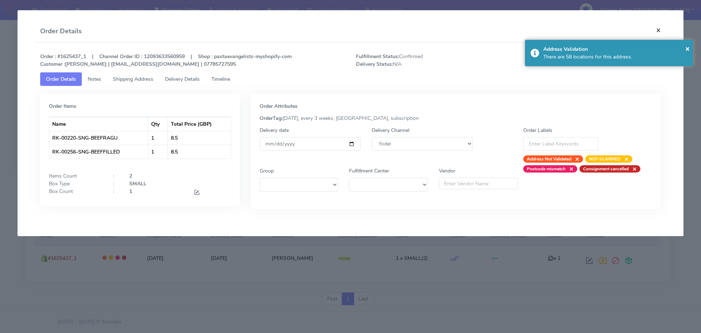
click at [660, 28] on button "×" at bounding box center [658, 29] width 16 height 19
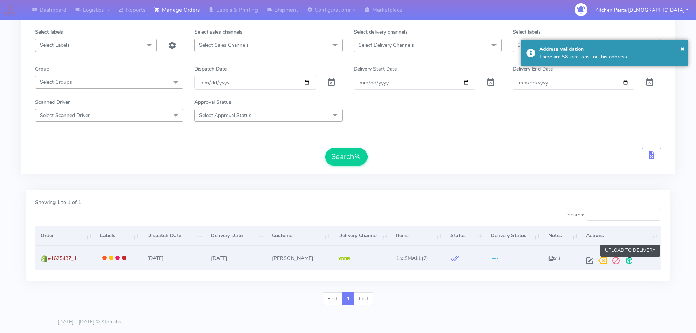
click at [630, 259] on span at bounding box center [628, 262] width 13 height 7
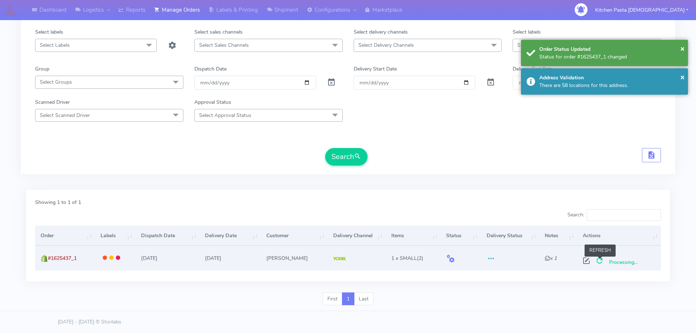
click at [599, 262] on span at bounding box center [599, 262] width 13 height 7
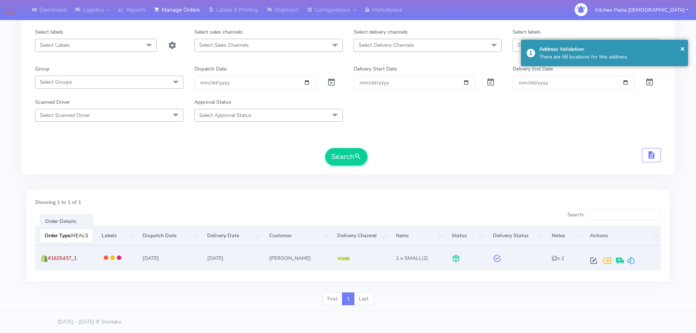
drag, startPoint x: 90, startPoint y: 256, endPoint x: 50, endPoint y: 263, distance: 40.8
click at [50, 263] on td "#1625437_1" at bounding box center [65, 257] width 61 height 24
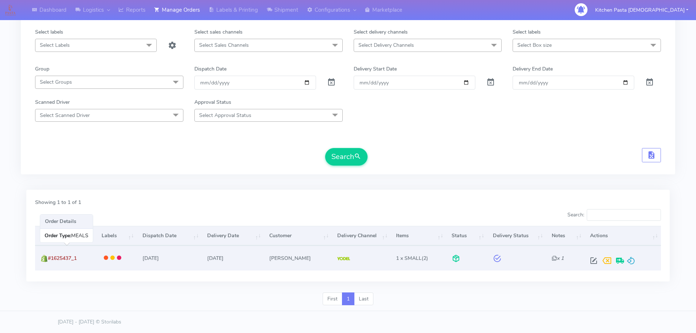
copy span "#1625437_1"
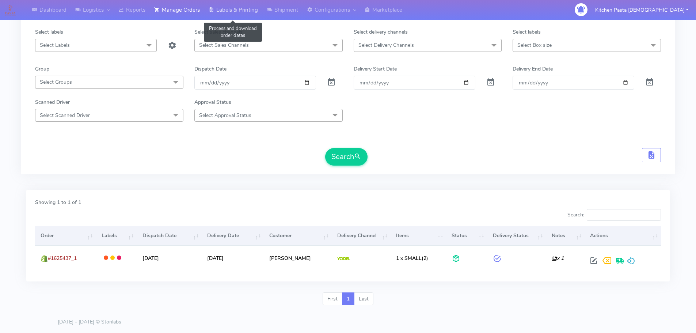
click at [241, 4] on link "Labels & Printing" at bounding box center [233, 10] width 58 height 20
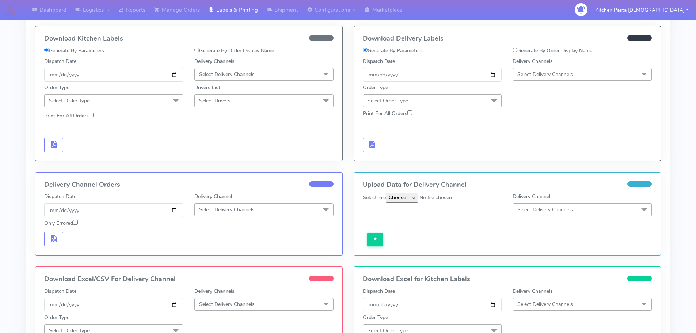
scroll to position [27, 0]
click at [556, 52] on label "Generate By Order Display Name" at bounding box center [552, 51] width 80 height 8
click at [517, 52] on input "Generate By Order Display Name" at bounding box center [514, 50] width 5 height 5
radio input "true"
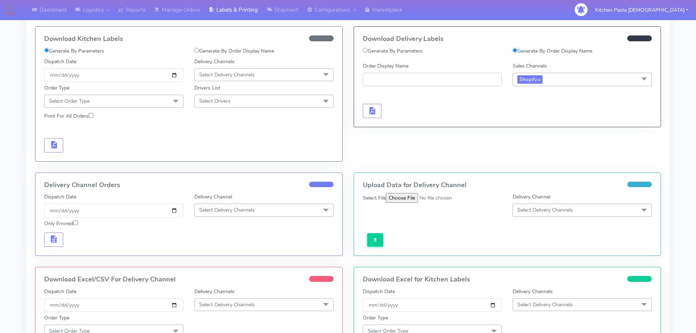
drag, startPoint x: 468, startPoint y: 72, endPoint x: 429, endPoint y: 78, distance: 39.5
paste input "#1625437_1"
type input "#1625437_1"
click at [381, 106] on button "button" at bounding box center [372, 111] width 19 height 14
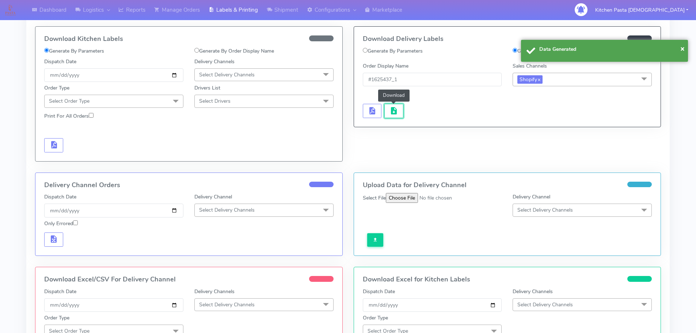
click at [394, 109] on span "button" at bounding box center [393, 112] width 9 height 7
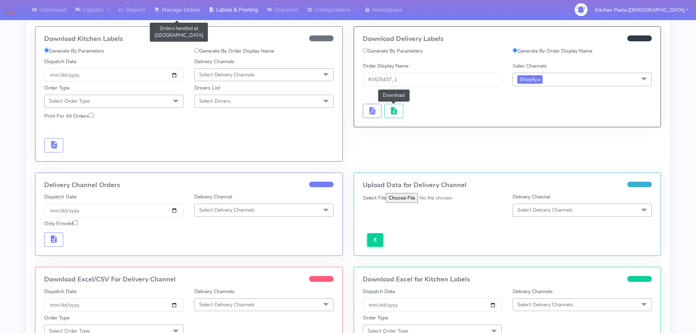
click at [157, 10] on icon at bounding box center [156, 9] width 5 height 7
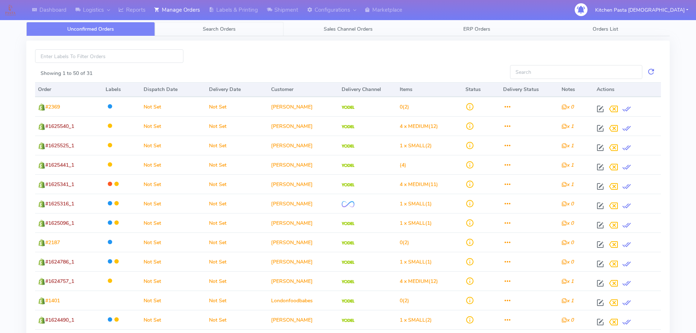
click at [234, 31] on span "Search Orders" at bounding box center [219, 29] width 33 height 7
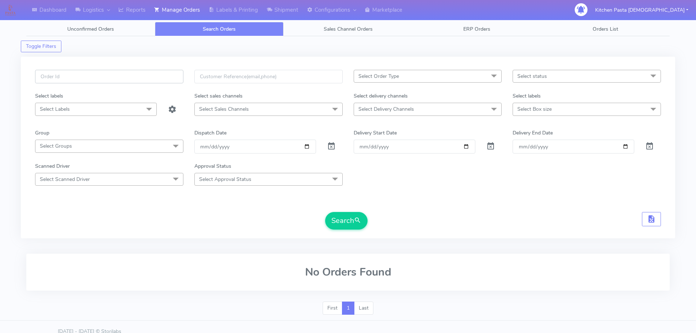
click at [150, 78] on input "text" at bounding box center [109, 77] width 148 height 14
type input "1625429"
click at [325, 212] on button "Search" at bounding box center [346, 221] width 42 height 18
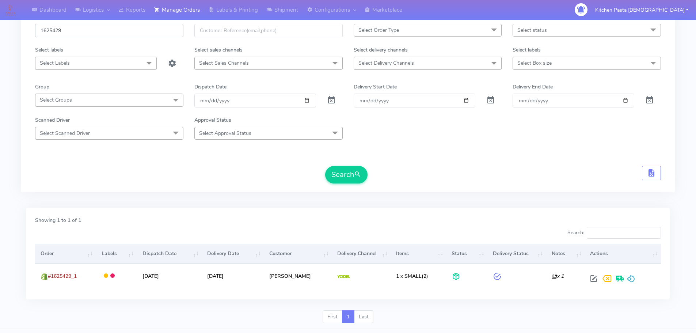
scroll to position [64, 0]
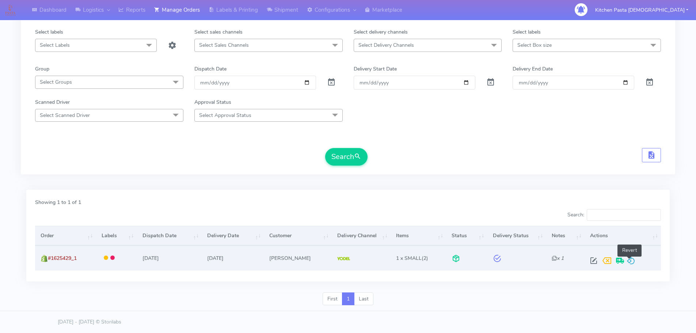
click at [627, 264] on span at bounding box center [630, 262] width 9 height 7
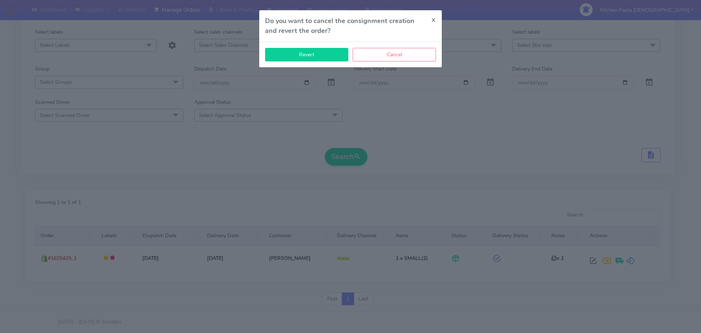
click at [308, 54] on button "Revert" at bounding box center [306, 55] width 83 height 14
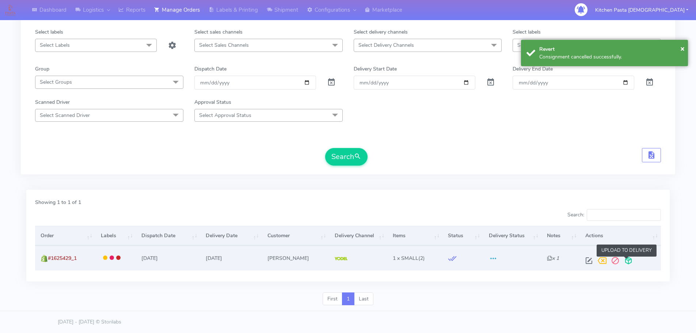
click at [630, 263] on span at bounding box center [628, 262] width 13 height 7
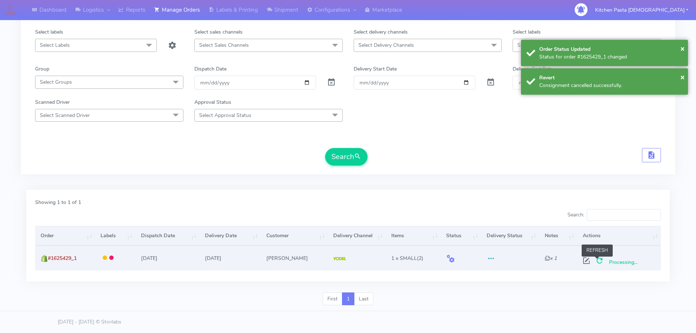
click at [600, 265] on span at bounding box center [599, 262] width 13 height 7
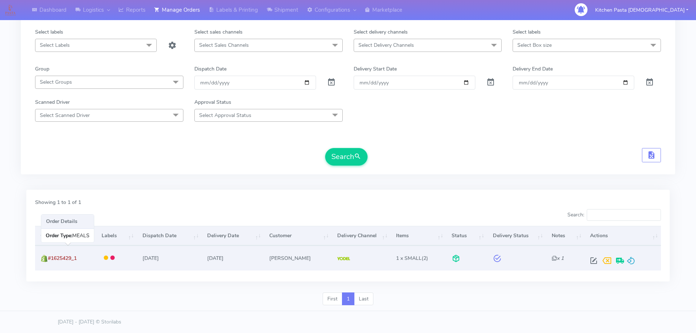
drag, startPoint x: 91, startPoint y: 252, endPoint x: 50, endPoint y: 263, distance: 43.1
click at [50, 263] on td "#1625429_1" at bounding box center [65, 257] width 61 height 24
copy span "#1625429_1"
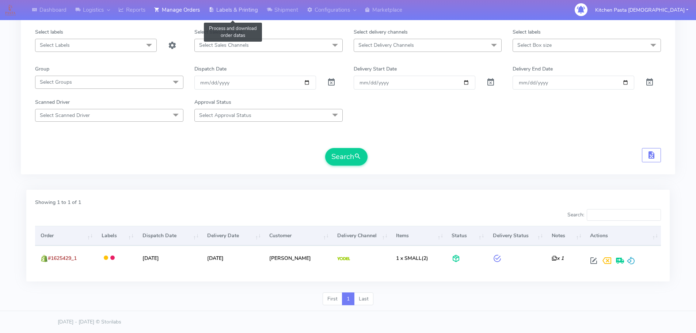
click at [243, 10] on link "Labels & Printing" at bounding box center [233, 10] width 58 height 20
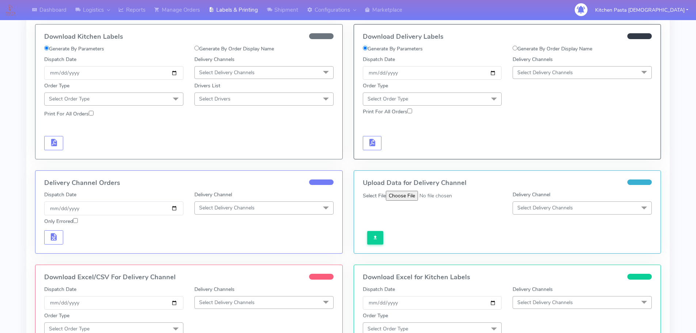
scroll to position [27, 0]
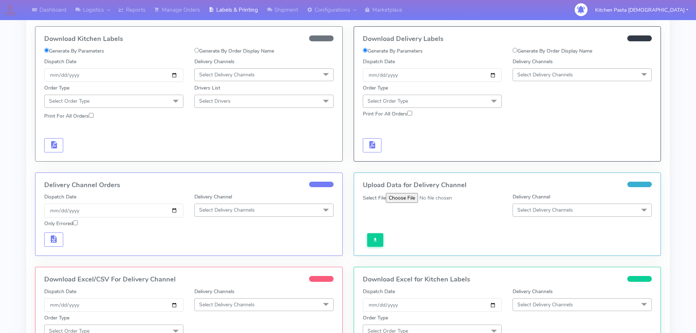
click at [525, 48] on label "Generate By Order Display Name" at bounding box center [552, 51] width 80 height 8
click at [517, 48] on input "Generate By Order Display Name" at bounding box center [514, 50] width 5 height 5
radio input "true"
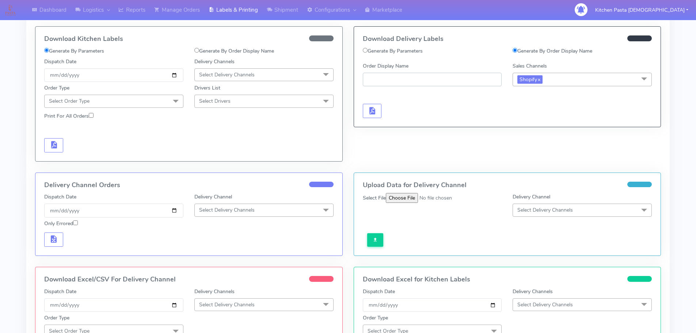
paste input "#1625429_1"
type input "#1625429_1"
click at [359, 112] on div at bounding box center [432, 103] width 150 height 30
click at [375, 112] on span "button" at bounding box center [371, 112] width 9 height 7
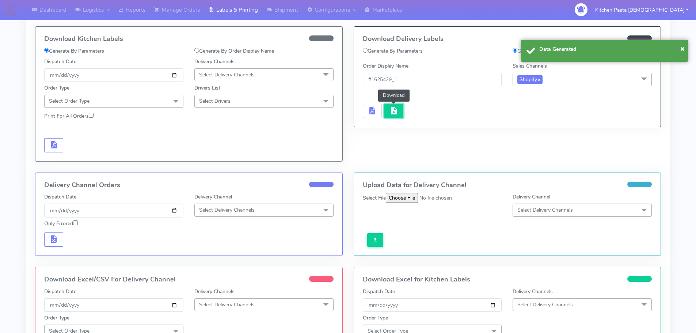
click at [391, 114] on span "button" at bounding box center [393, 112] width 9 height 7
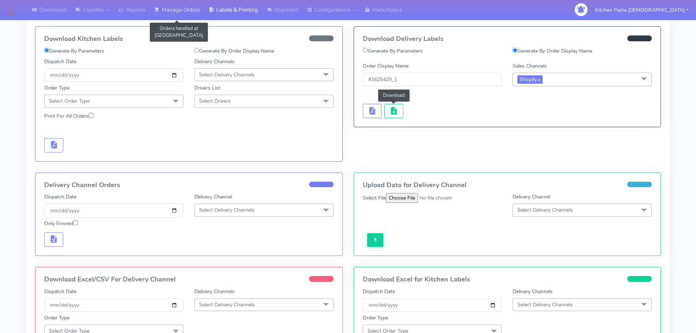
click at [187, 9] on link "Manage Orders" at bounding box center [177, 10] width 54 height 20
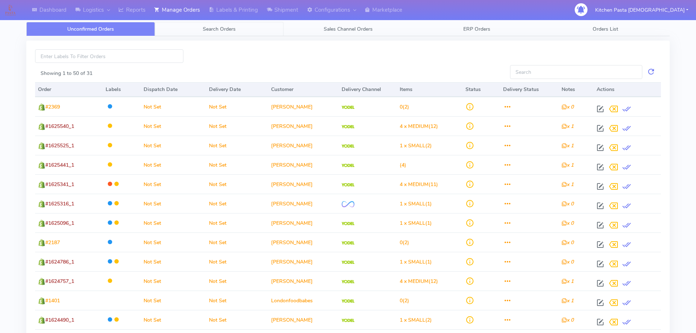
click at [217, 28] on span "Search Orders" at bounding box center [219, 29] width 33 height 7
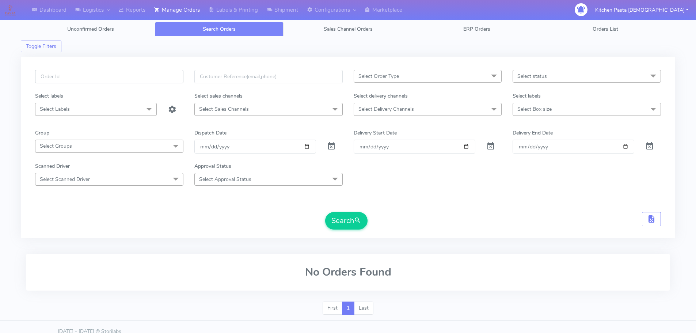
click at [156, 79] on input "text" at bounding box center [109, 77] width 148 height 14
type input "1625425"
click at [325, 212] on button "Search" at bounding box center [346, 221] width 42 height 18
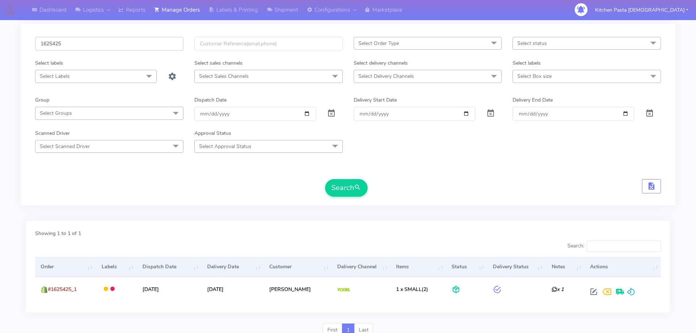
scroll to position [64, 0]
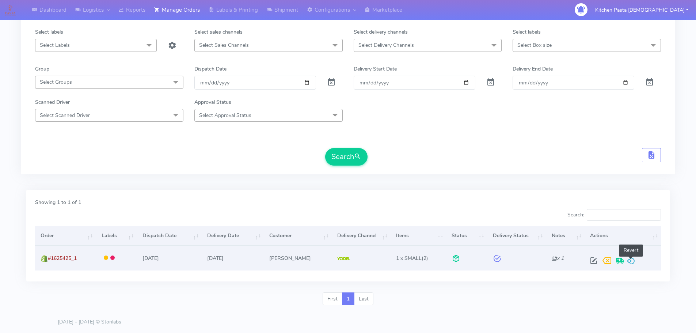
click at [631, 263] on span at bounding box center [630, 262] width 9 height 7
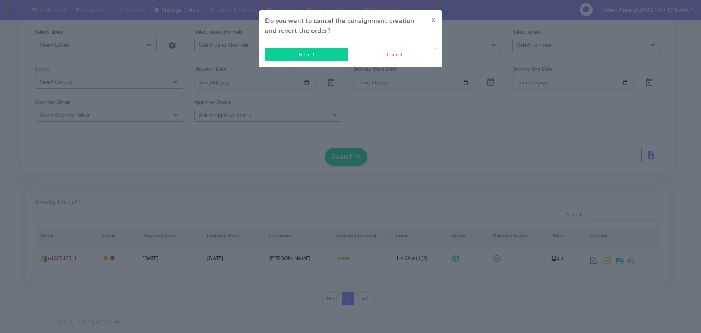
click at [321, 52] on button "Revert" at bounding box center [306, 55] width 83 height 14
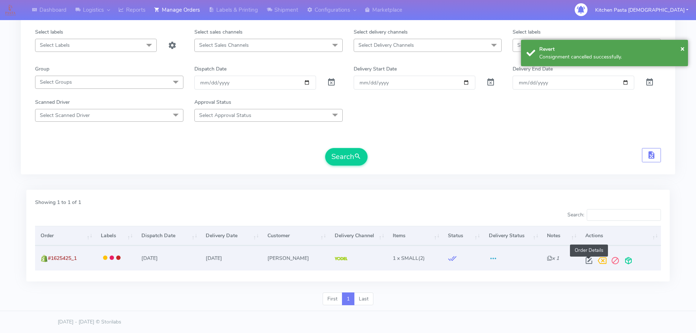
click at [587, 266] on span at bounding box center [588, 262] width 13 height 7
select select "5"
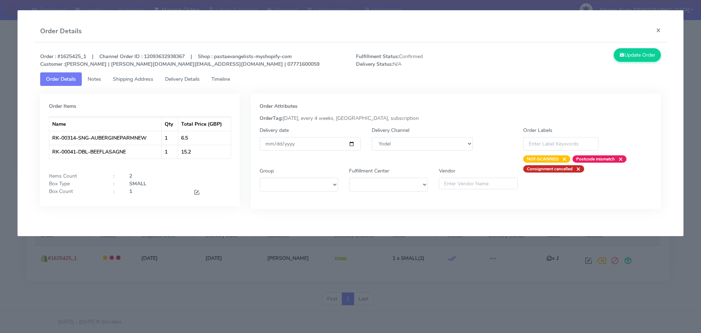
click at [646, 46] on div "Order : #1625425_1 | Channel Order ID : 12093632938367 | Shop : pastaevangelist…" at bounding box center [350, 133] width 633 height 183
click at [648, 51] on button "Update Order" at bounding box center [637, 55] width 47 height 14
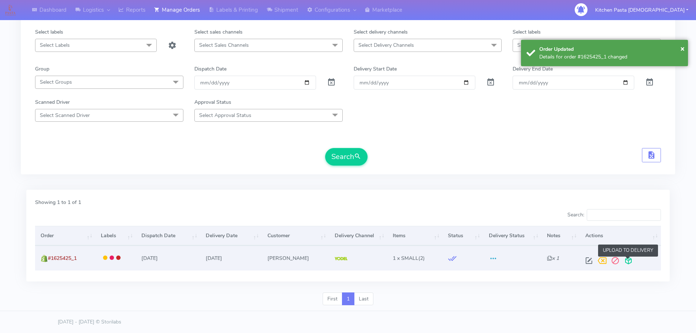
click at [626, 262] on span at bounding box center [628, 262] width 13 height 7
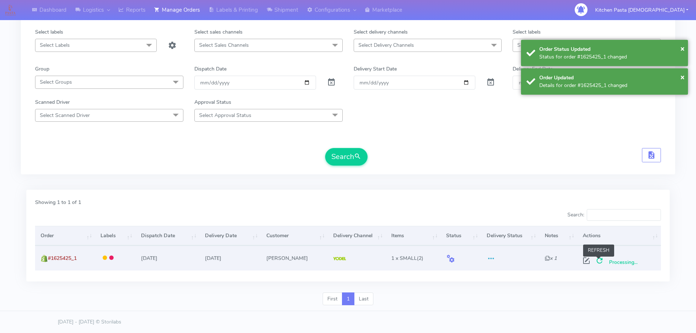
click at [602, 260] on span at bounding box center [599, 262] width 13 height 7
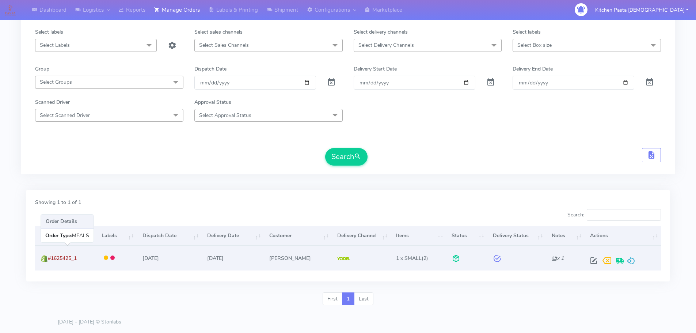
drag, startPoint x: 84, startPoint y: 258, endPoint x: 51, endPoint y: 257, distance: 33.3
click at [51, 257] on td "#1625425_1" at bounding box center [65, 257] width 61 height 24
copy span "#1625425_1"
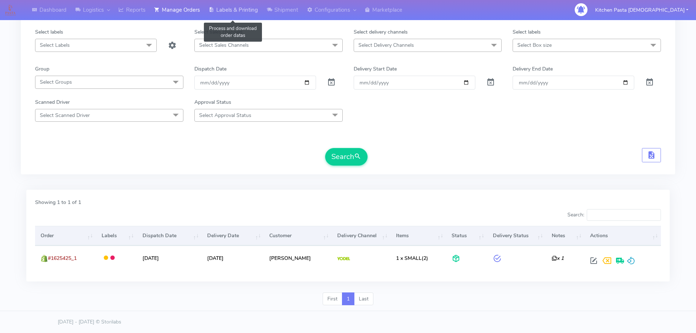
click at [239, 12] on link "Labels & Printing" at bounding box center [233, 10] width 58 height 20
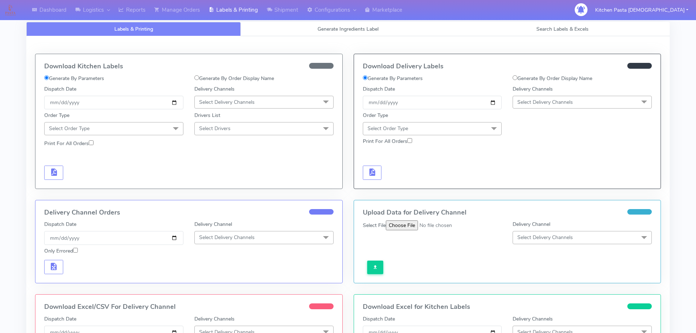
click at [523, 77] on label "Generate By Order Display Name" at bounding box center [552, 79] width 80 height 8
click at [517, 77] on input "Generate By Order Display Name" at bounding box center [514, 77] width 5 height 5
radio input "true"
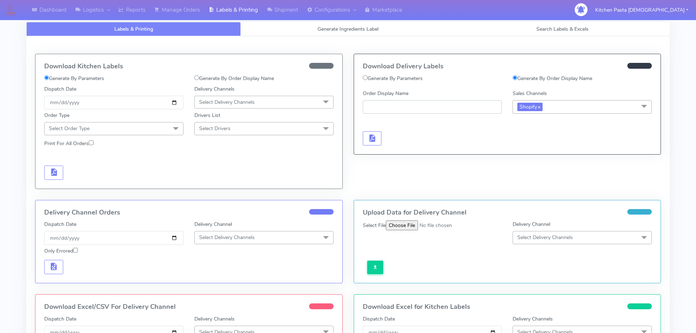
paste input "#1625425_1"
type input "#1625425_1"
click at [377, 138] on button "button" at bounding box center [372, 138] width 19 height 14
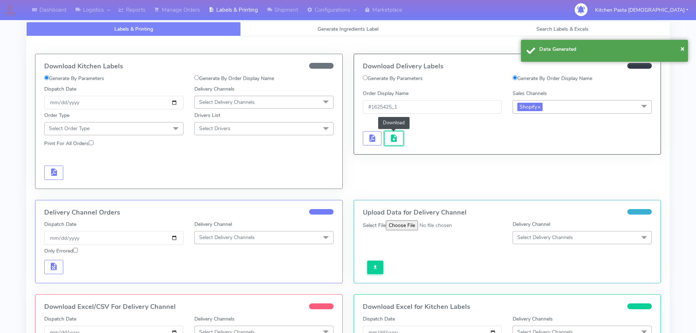
click at [393, 140] on span "button" at bounding box center [393, 139] width 9 height 7
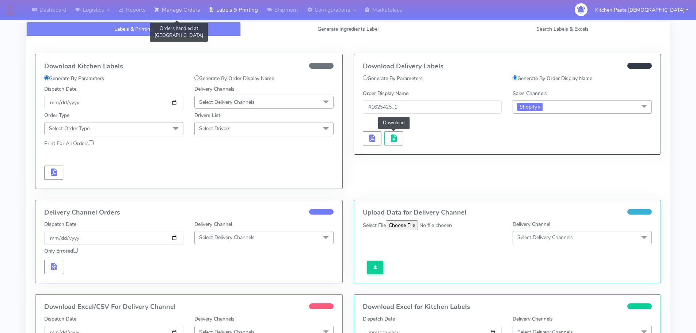
click at [175, 12] on link "Manage Orders" at bounding box center [177, 10] width 54 height 20
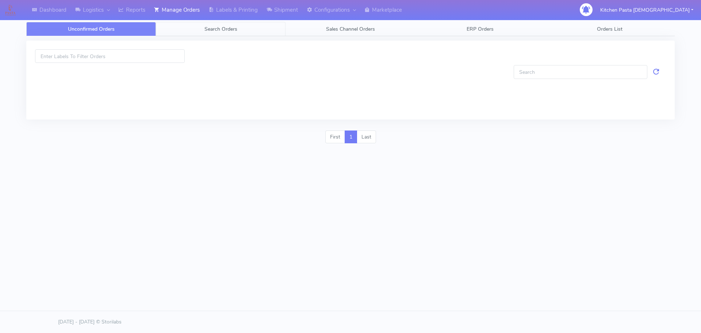
click at [225, 28] on span "Search Orders" at bounding box center [221, 29] width 33 height 7
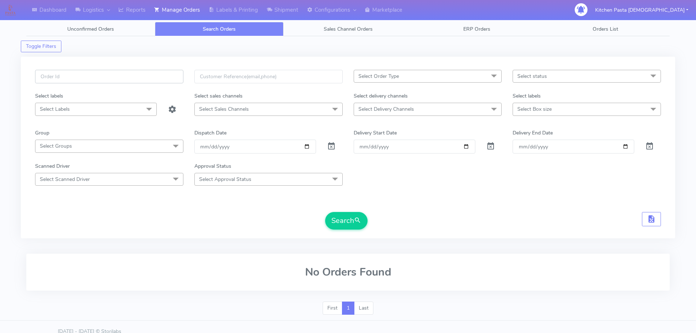
click at [157, 74] on input "text" at bounding box center [109, 77] width 148 height 14
type input "1625423"
click at [325, 212] on button "Search" at bounding box center [346, 221] width 42 height 18
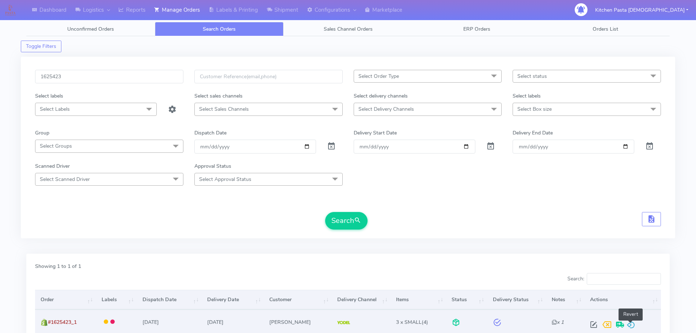
click at [632, 327] on span at bounding box center [630, 326] width 9 height 7
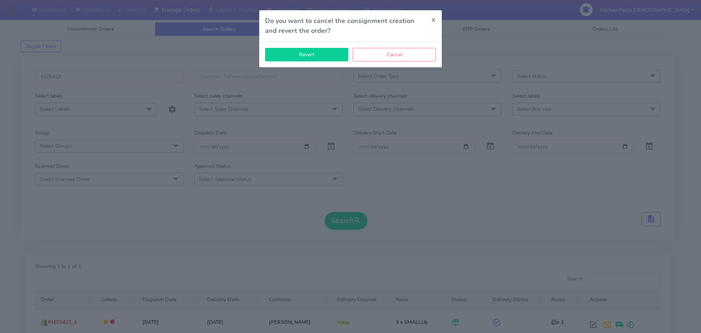
click at [325, 56] on button "Revert" at bounding box center [306, 55] width 83 height 14
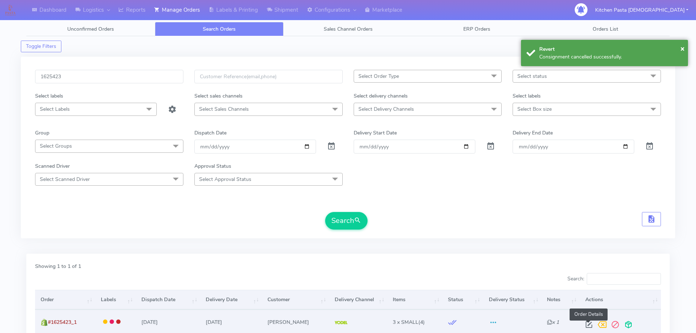
click at [587, 324] on span at bounding box center [588, 326] width 13 height 7
select select "5"
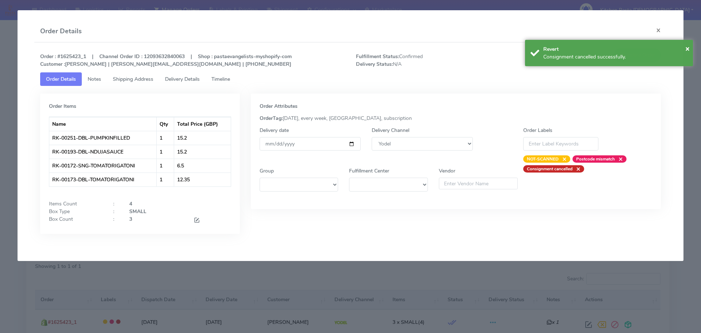
click at [193, 222] on div at bounding box center [212, 220] width 48 height 10
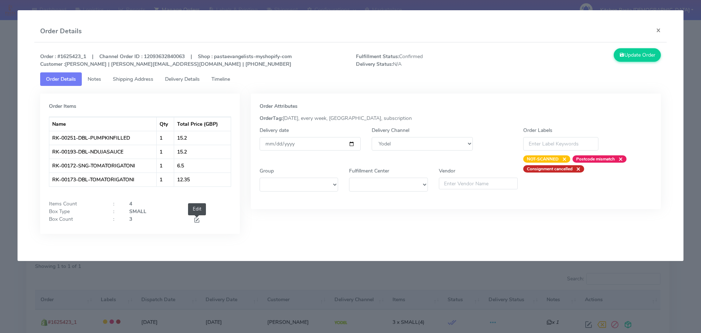
click at [195, 222] on span at bounding box center [197, 220] width 7 height 7
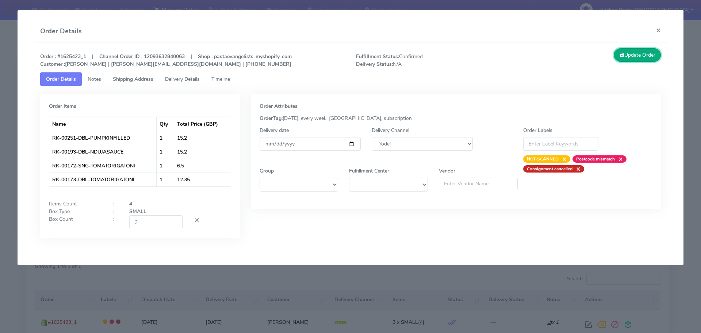
click at [644, 51] on button "Update Order" at bounding box center [637, 55] width 47 height 14
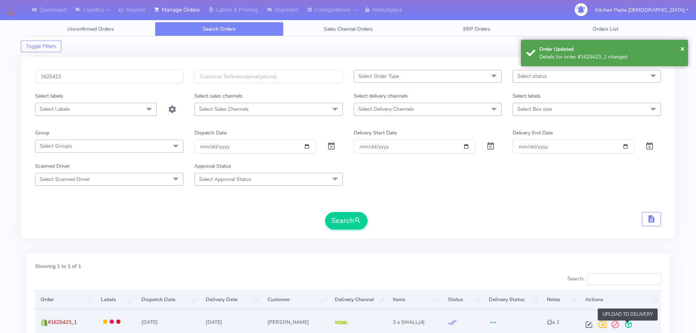
click at [630, 323] on span at bounding box center [628, 326] width 13 height 7
click at [602, 327] on span at bounding box center [599, 326] width 13 height 7
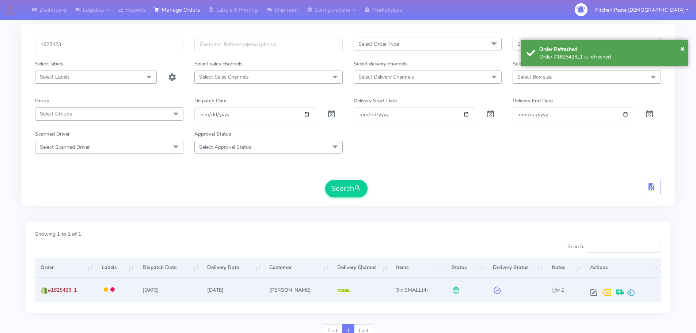
scroll to position [64, 0]
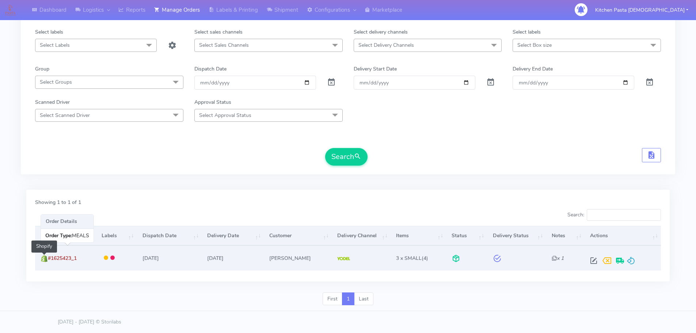
drag, startPoint x: 79, startPoint y: 256, endPoint x: 48, endPoint y: 260, distance: 31.7
click at [48, 260] on td "#1625423_1 Shopify" at bounding box center [65, 257] width 61 height 24
copy span "#1625423_1"
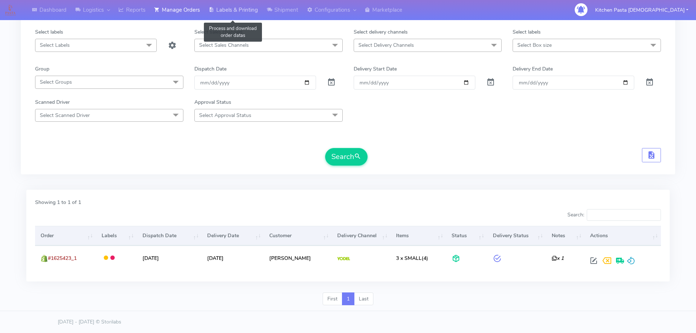
drag, startPoint x: 235, startPoint y: 9, endPoint x: 241, endPoint y: 12, distance: 6.7
click at [235, 9] on link "Labels & Printing" at bounding box center [233, 10] width 58 height 20
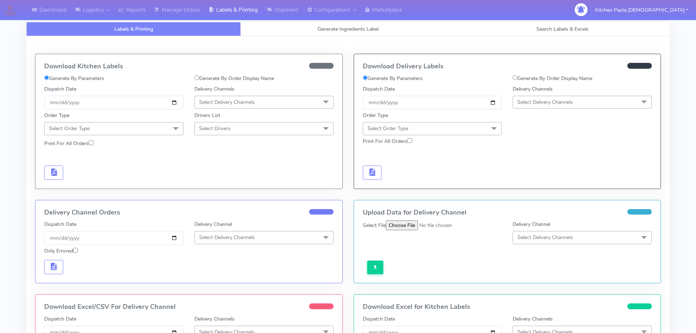
click at [544, 76] on label "Generate By Order Display Name" at bounding box center [552, 79] width 80 height 8
click at [517, 76] on input "Generate By Order Display Name" at bounding box center [514, 77] width 5 height 5
radio input "true"
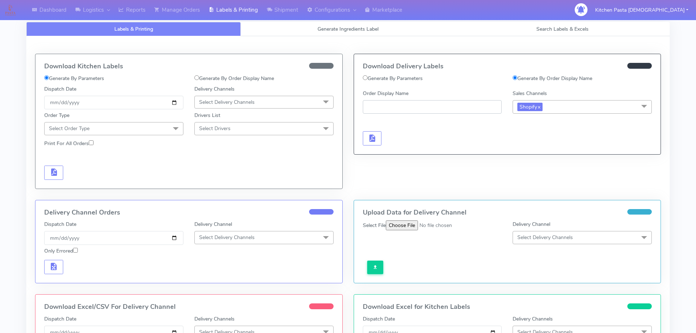
paste input "#1625423_1"
type input "#1625423_1"
click at [365, 142] on button "button" at bounding box center [372, 138] width 19 height 14
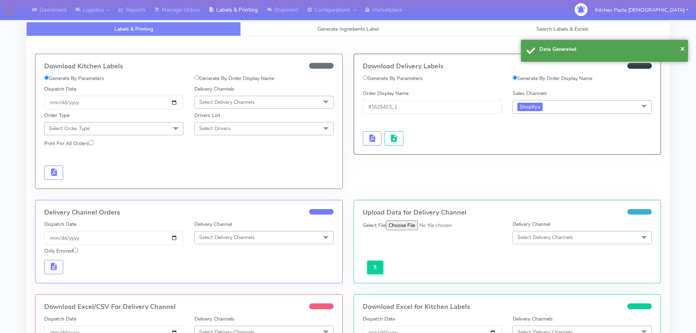
click at [394, 130] on div at bounding box center [432, 131] width 150 height 30
click at [397, 136] on span "button" at bounding box center [393, 139] width 9 height 7
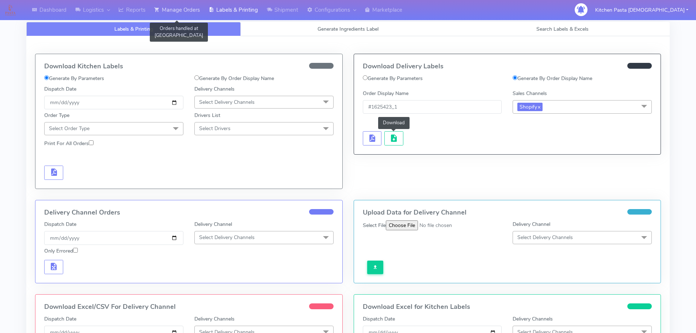
click at [169, 9] on link "Manage Orders" at bounding box center [177, 10] width 54 height 20
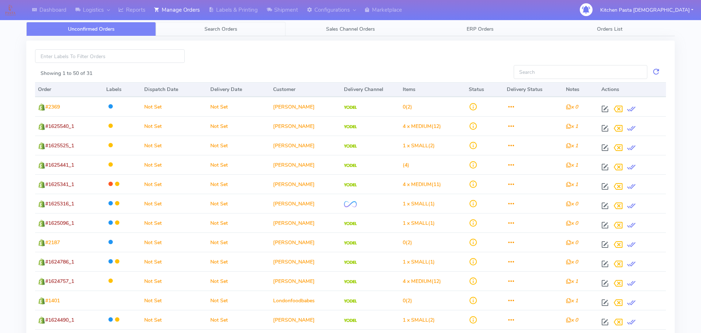
click at [226, 33] on link "Search Orders" at bounding box center [221, 29] width 130 height 14
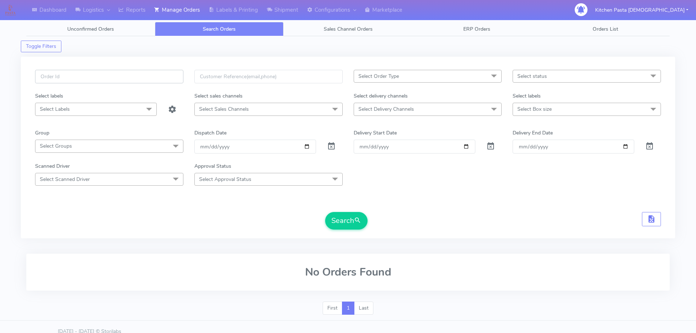
click at [177, 79] on input "text" at bounding box center [109, 77] width 148 height 14
type input "1625342"
click at [325, 212] on button "Search" at bounding box center [346, 221] width 42 height 18
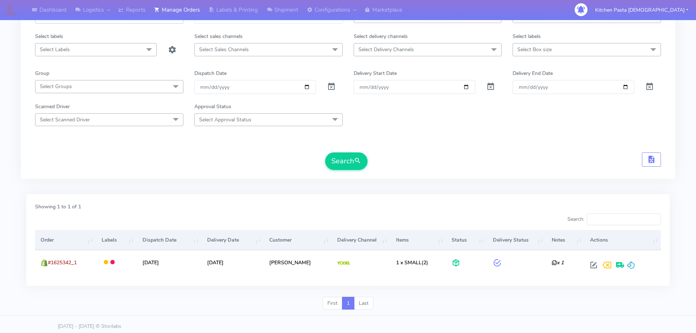
scroll to position [64, 0]
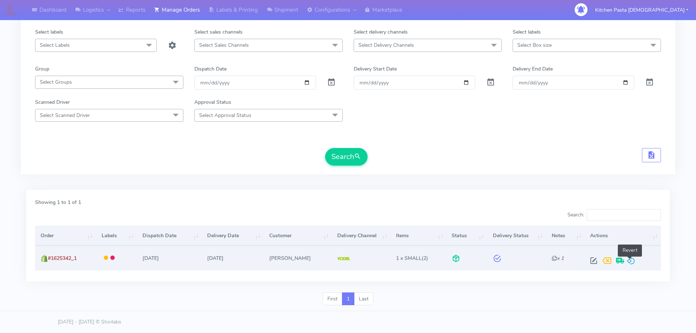
click at [628, 264] on span at bounding box center [630, 262] width 9 height 7
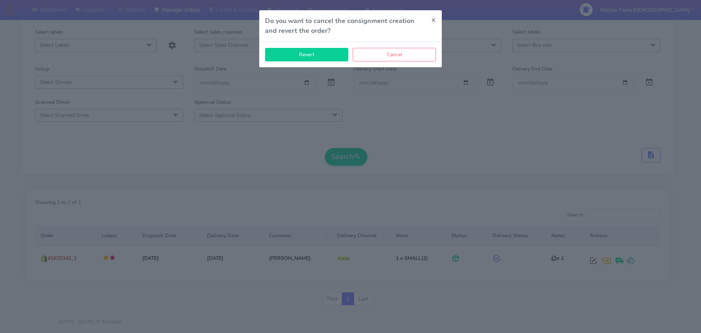
click at [305, 52] on button "Revert" at bounding box center [306, 55] width 83 height 14
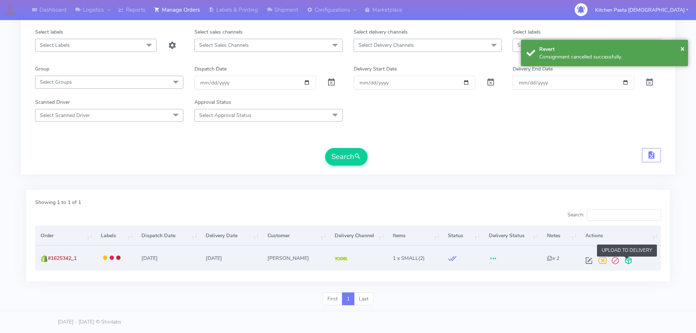
click at [629, 260] on span at bounding box center [628, 262] width 13 height 7
click at [599, 261] on span at bounding box center [599, 262] width 13 height 7
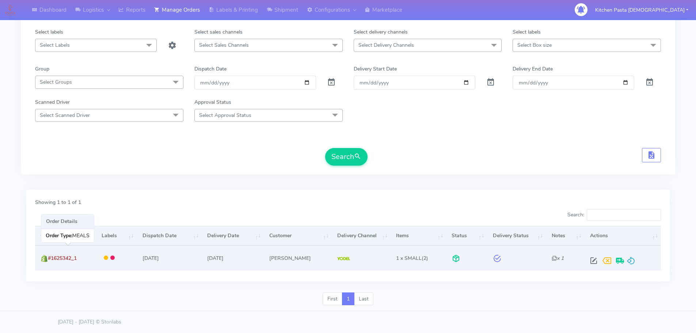
drag, startPoint x: 60, startPoint y: 262, endPoint x: 50, endPoint y: 262, distance: 9.9
click at [50, 262] on td "#1625342_1" at bounding box center [65, 257] width 61 height 24
copy span "#1625342_1"
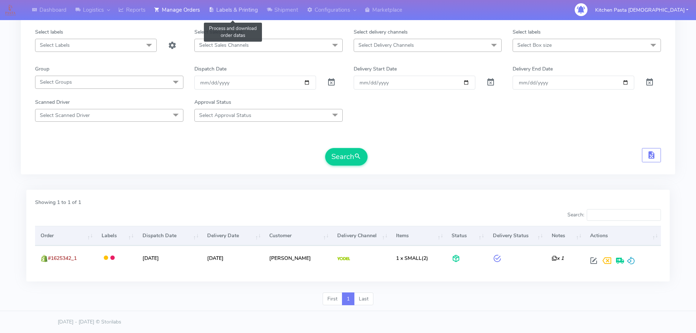
click at [224, 11] on link "Labels & Printing" at bounding box center [233, 10] width 58 height 20
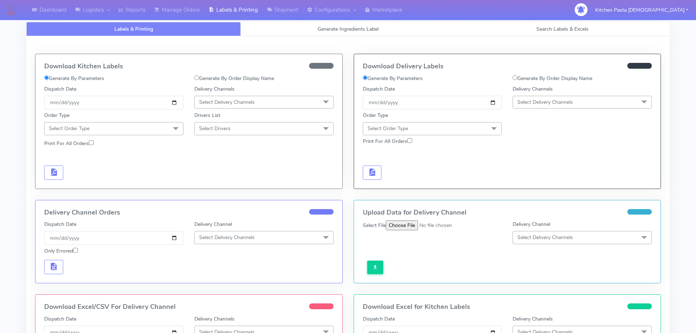
click at [552, 78] on label "Generate By Order Display Name" at bounding box center [552, 79] width 80 height 8
click at [517, 78] on input "Generate By Order Display Name" at bounding box center [514, 77] width 5 height 5
radio input "true"
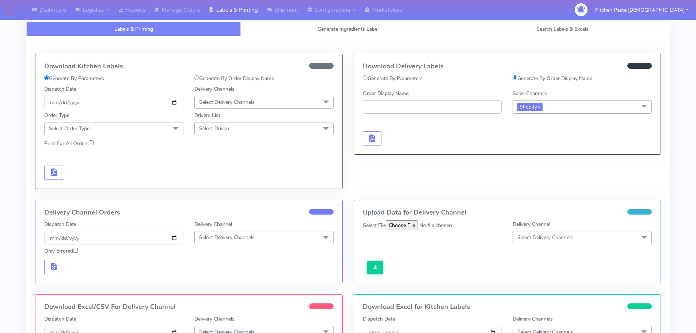
paste input "#1625342_1"
type input "#1625342_1"
click at [371, 132] on button "button" at bounding box center [372, 138] width 19 height 14
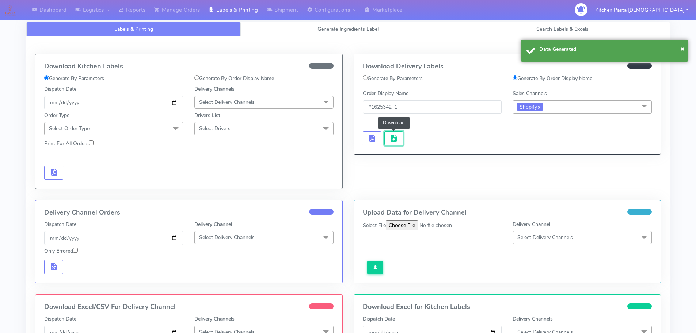
click at [399, 134] on button "button" at bounding box center [393, 138] width 19 height 14
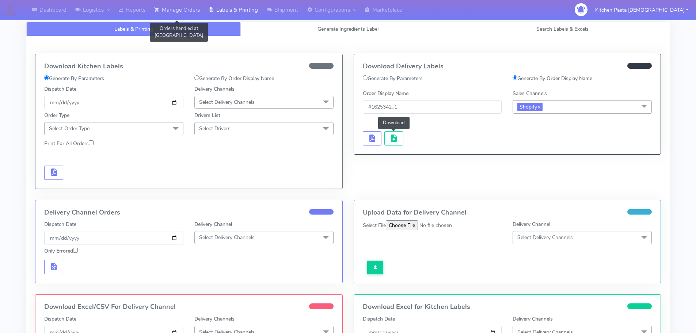
drag, startPoint x: 188, startPoint y: 12, endPoint x: 165, endPoint y: 18, distance: 23.7
click at [188, 12] on link "Manage Orders" at bounding box center [177, 10] width 54 height 20
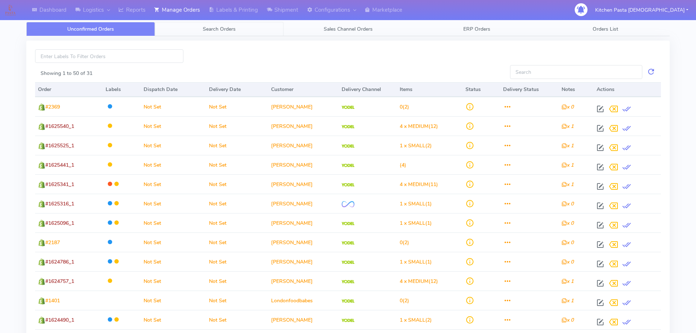
click at [175, 34] on link "Search Orders" at bounding box center [219, 29] width 129 height 14
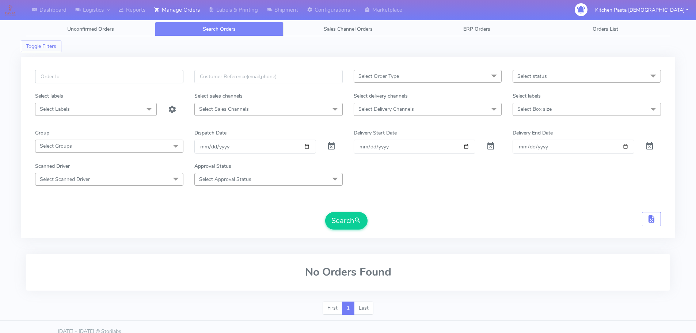
drag, startPoint x: 161, startPoint y: 79, endPoint x: 122, endPoint y: 74, distance: 39.8
click at [161, 80] on input "text" at bounding box center [109, 77] width 148 height 14
type input "1625413"
click at [325, 212] on button "Search" at bounding box center [346, 221] width 42 height 18
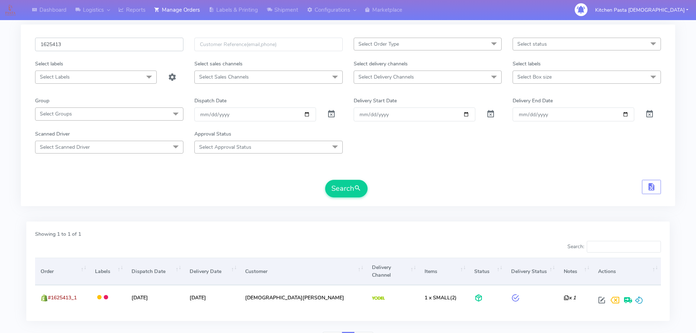
scroll to position [64, 0]
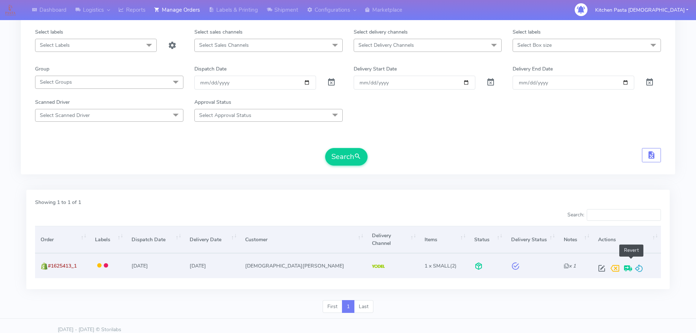
click at [634, 266] on span at bounding box center [638, 269] width 9 height 7
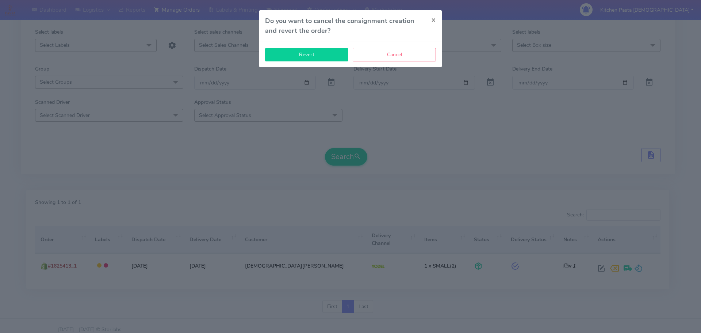
click at [288, 55] on button "Revert" at bounding box center [306, 55] width 83 height 14
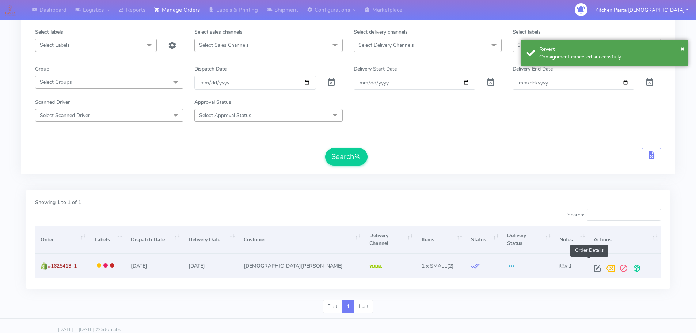
click at [591, 266] on span at bounding box center [597, 269] width 13 height 7
select select "5"
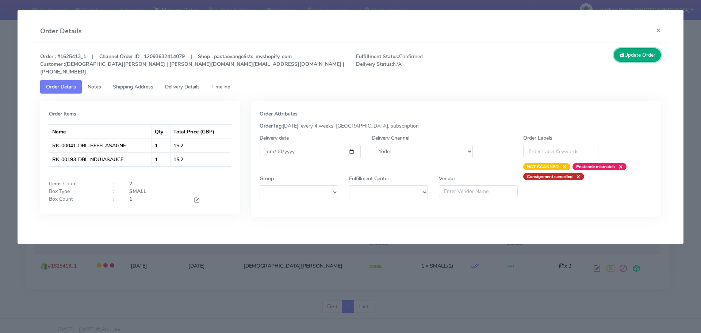
click at [628, 56] on button "Update Order" at bounding box center [637, 55] width 47 height 14
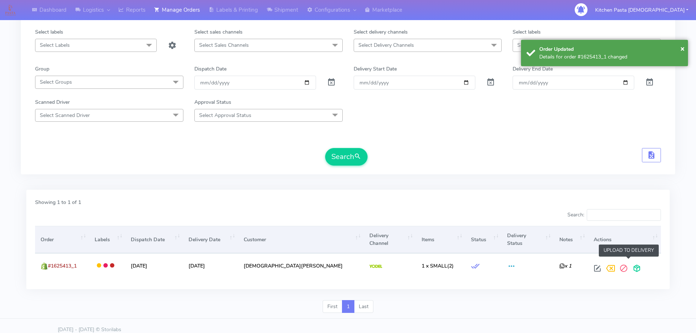
click at [630, 266] on span at bounding box center [636, 269] width 13 height 7
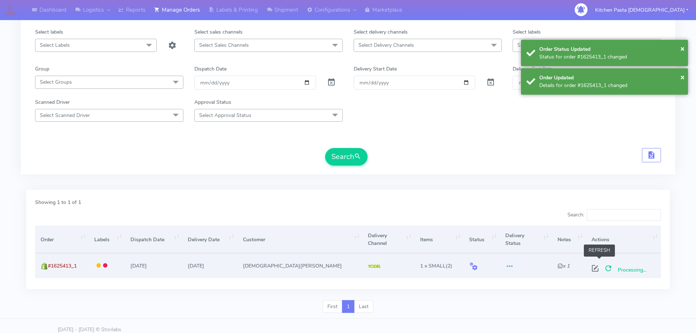
click at [602, 266] on span at bounding box center [608, 269] width 13 height 7
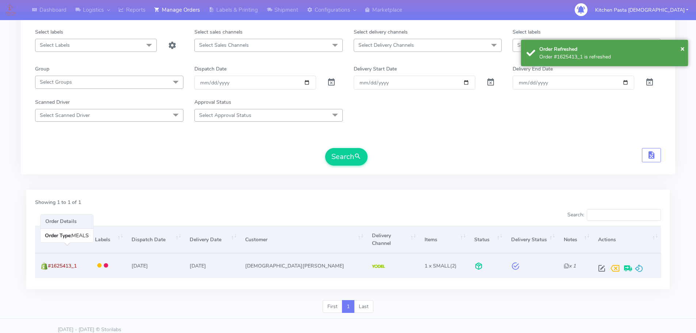
drag, startPoint x: 87, startPoint y: 257, endPoint x: 49, endPoint y: 262, distance: 38.2
click at [49, 262] on td "#1625413_1" at bounding box center [62, 265] width 54 height 24
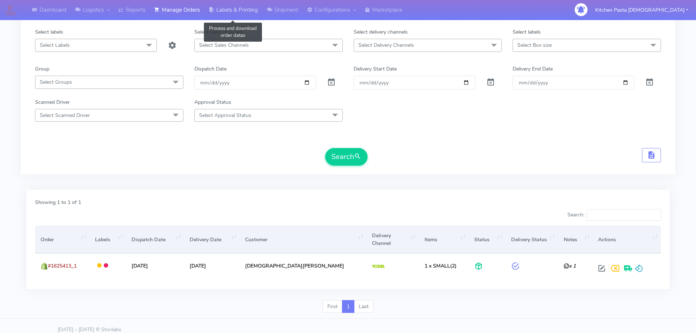
click at [227, 4] on link "Labels & Printing" at bounding box center [233, 10] width 58 height 20
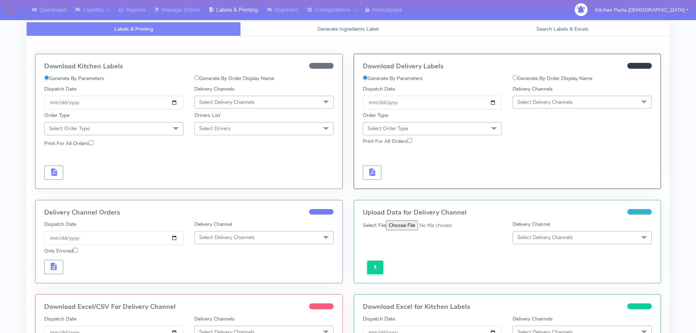
click at [571, 77] on label "Generate By Order Display Name" at bounding box center [552, 79] width 80 height 8
click at [517, 77] on input "Generate By Order Display Name" at bounding box center [514, 77] width 5 height 5
radio input "true"
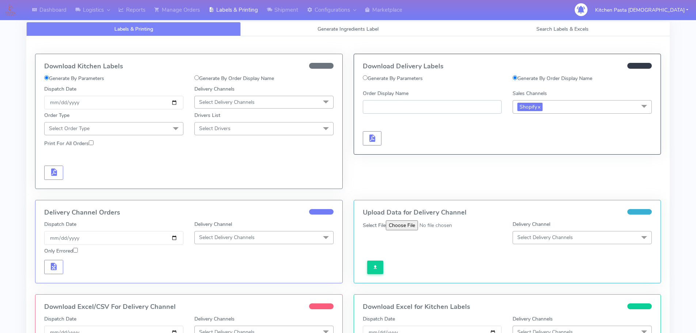
paste input "#1625413_1"
type input "#1625413_1"
click at [379, 140] on button "button" at bounding box center [372, 138] width 19 height 14
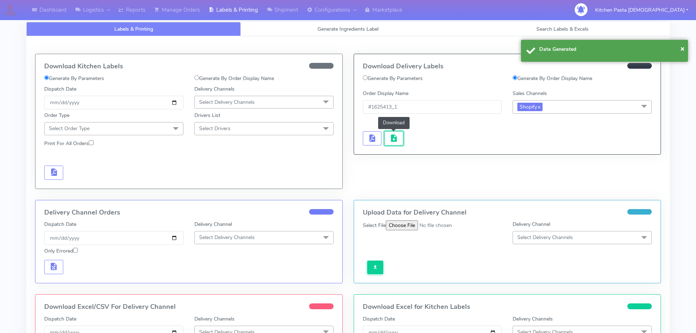
click at [391, 140] on span "button" at bounding box center [393, 139] width 9 height 7
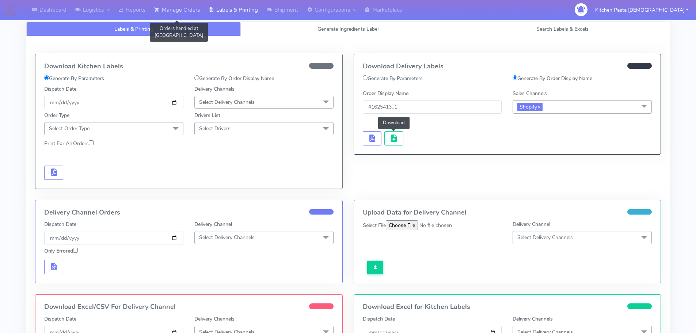
drag, startPoint x: 174, startPoint y: 11, endPoint x: 178, endPoint y: 14, distance: 5.0
click at [174, 11] on link "Manage Orders" at bounding box center [177, 10] width 54 height 20
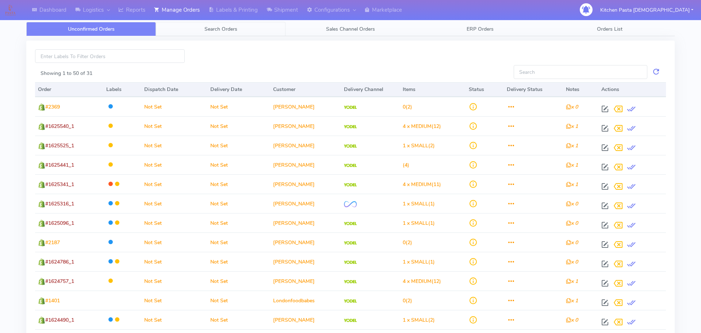
click at [192, 28] on link "Search Orders" at bounding box center [221, 29] width 130 height 14
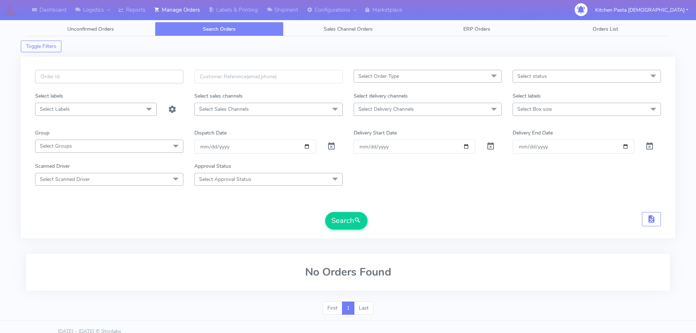
click at [146, 76] on input "text" at bounding box center [109, 77] width 148 height 14
type input "1625398"
click at [325, 212] on button "Search" at bounding box center [346, 221] width 42 height 18
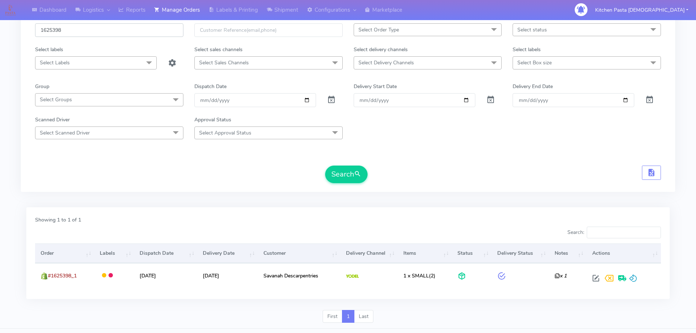
scroll to position [64, 0]
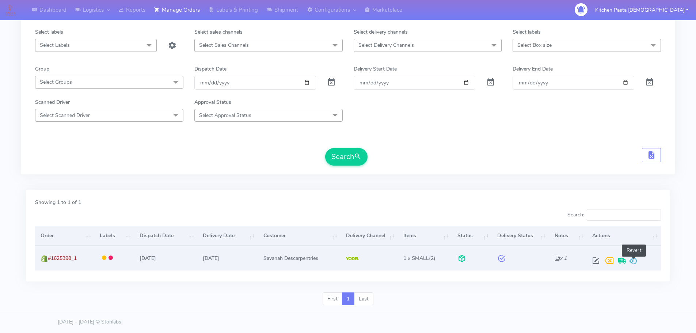
click at [636, 259] on span at bounding box center [633, 262] width 9 height 7
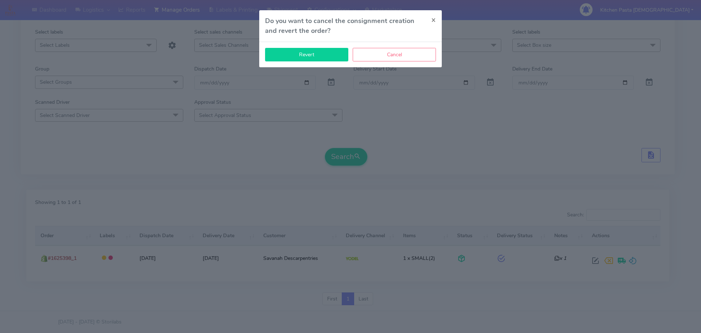
click at [334, 58] on button "Revert" at bounding box center [306, 55] width 83 height 14
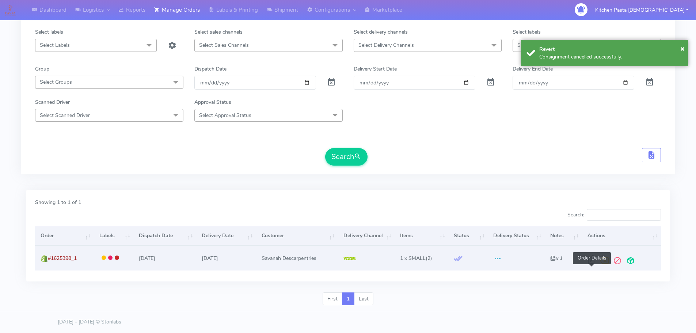
click at [592, 266] on span at bounding box center [590, 262] width 13 height 7
select select "5"
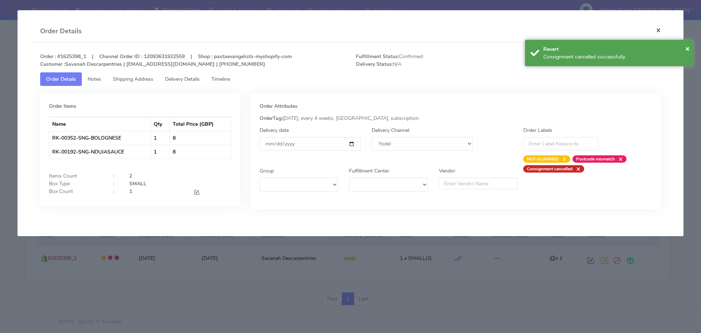
click at [662, 31] on button "×" at bounding box center [658, 29] width 16 height 19
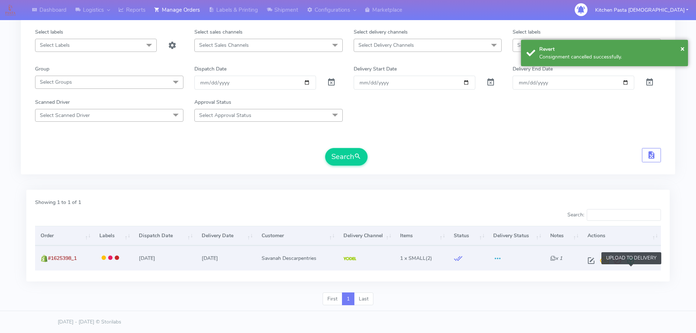
click at [630, 266] on span at bounding box center [630, 262] width 13 height 7
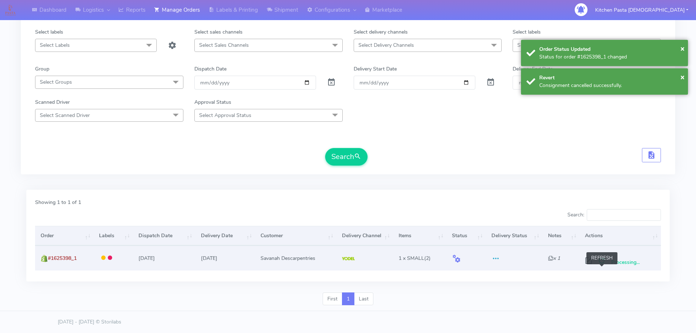
click at [601, 266] on span at bounding box center [601, 262] width 13 height 7
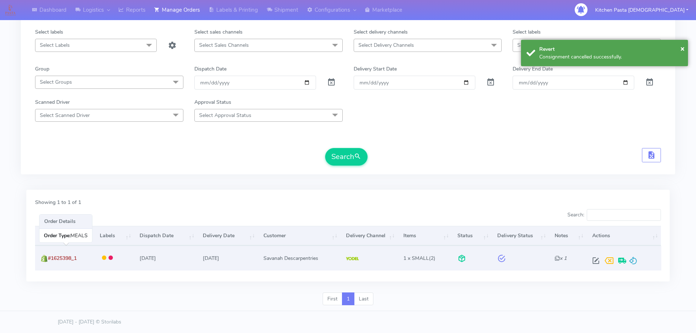
drag, startPoint x: 85, startPoint y: 262, endPoint x: 50, endPoint y: 261, distance: 34.4
click at [50, 261] on td "#1625398_1" at bounding box center [64, 257] width 59 height 24
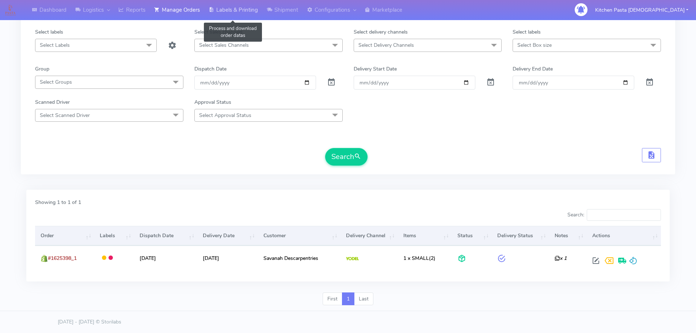
click at [231, 17] on link "Labels & Printing" at bounding box center [233, 10] width 58 height 20
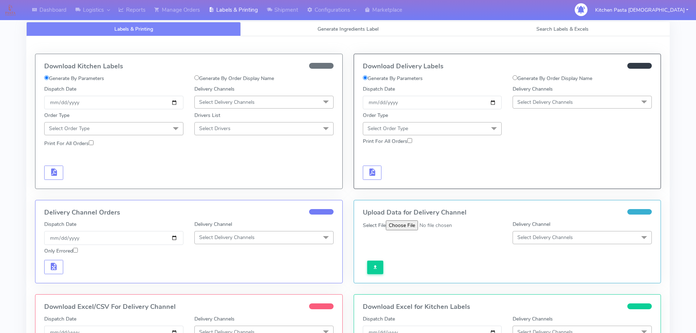
click at [572, 75] on label "Generate By Order Display Name" at bounding box center [552, 79] width 80 height 8
click at [517, 75] on input "Generate By Order Display Name" at bounding box center [514, 77] width 5 height 5
radio input "true"
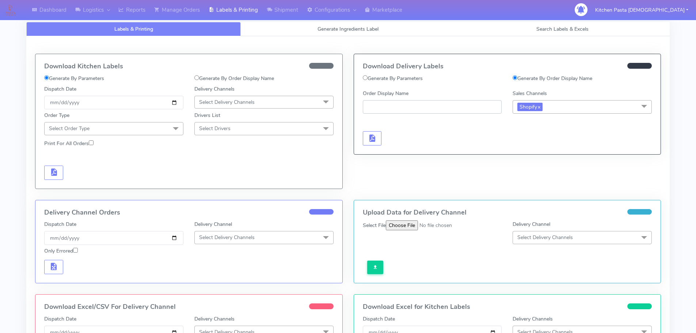
paste input "#1625398_1"
type input "#1625398_1"
click at [376, 131] on button "button" at bounding box center [372, 138] width 19 height 14
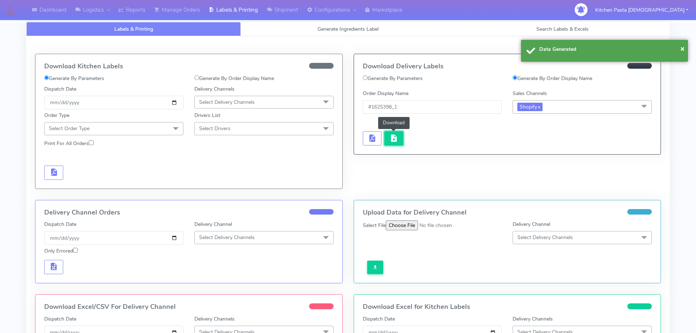
click at [390, 137] on span "button" at bounding box center [393, 139] width 9 height 7
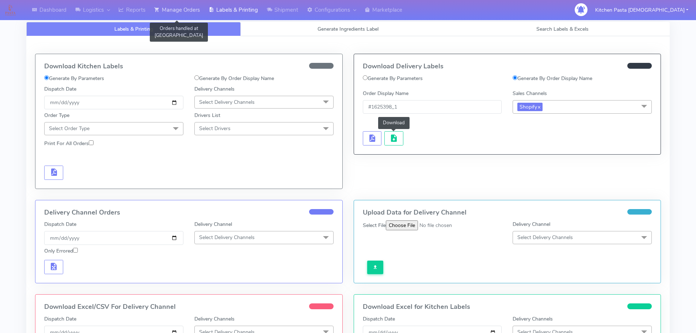
click at [165, 14] on link "Manage Orders" at bounding box center [177, 10] width 54 height 20
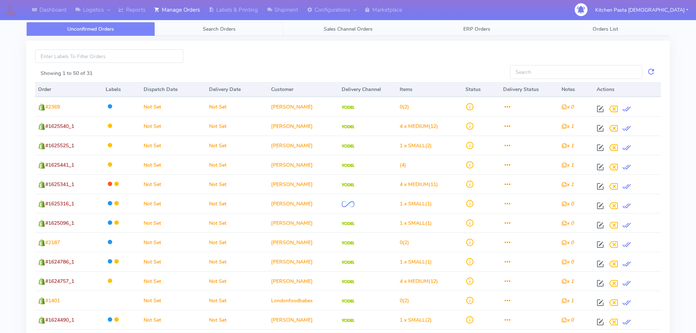
click at [210, 31] on span "Search Orders" at bounding box center [219, 29] width 33 height 7
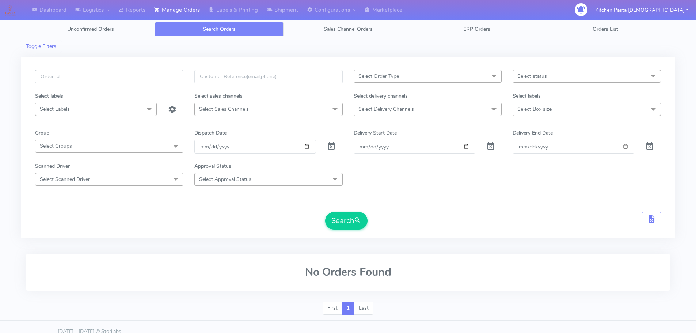
click at [155, 78] on input "text" at bounding box center [109, 77] width 148 height 14
type input "1625384"
click at [325, 212] on button "Search" at bounding box center [346, 221] width 42 height 18
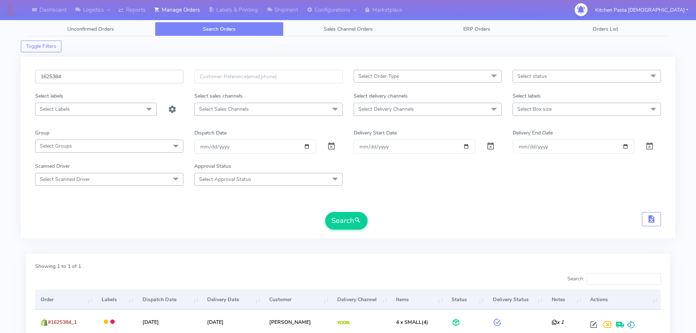
scroll to position [64, 0]
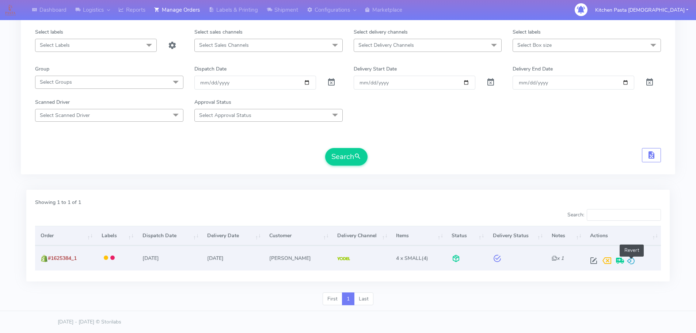
click at [629, 264] on span at bounding box center [630, 262] width 9 height 7
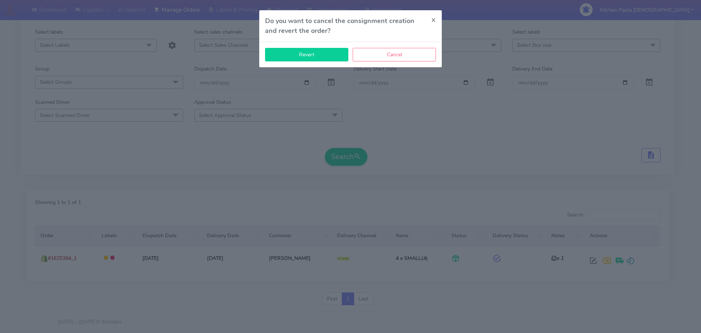
click at [322, 54] on button "Revert" at bounding box center [306, 55] width 83 height 14
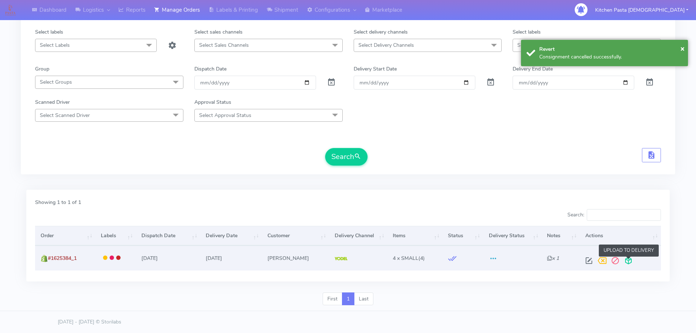
click at [626, 259] on span at bounding box center [628, 262] width 13 height 7
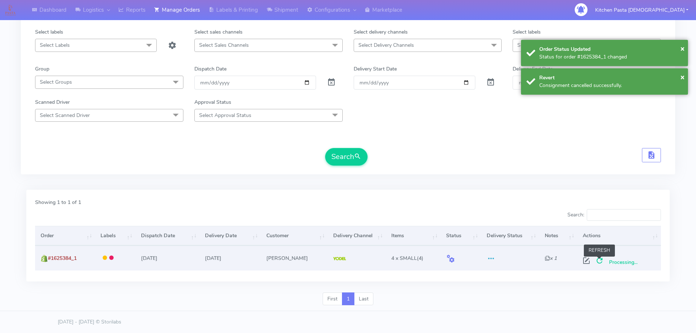
click at [601, 261] on span at bounding box center [599, 262] width 13 height 7
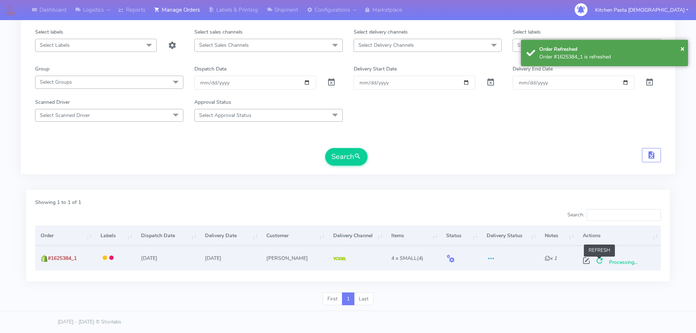
click at [602, 263] on span at bounding box center [599, 262] width 13 height 7
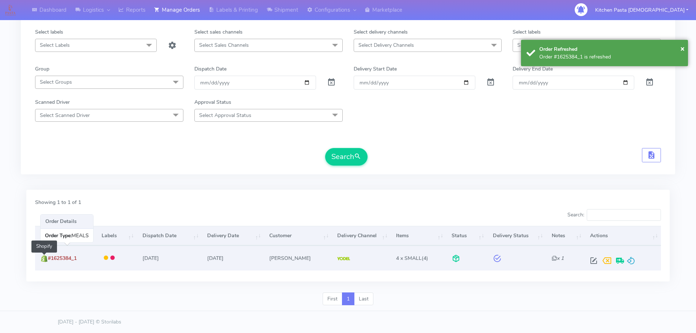
drag, startPoint x: 76, startPoint y: 255, endPoint x: 47, endPoint y: 255, distance: 28.1
click at [47, 255] on td "#1625384_1 Shopify" at bounding box center [65, 257] width 61 height 24
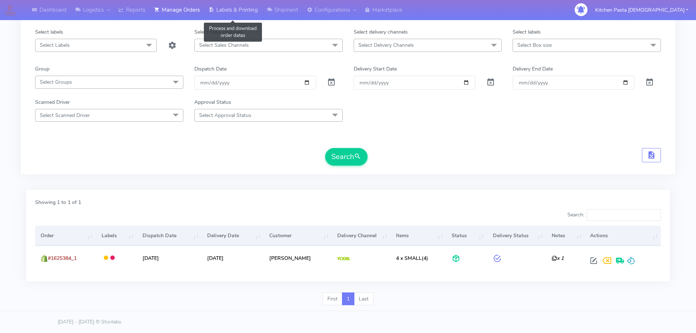
click at [237, 13] on link "Labels & Printing" at bounding box center [233, 10] width 58 height 20
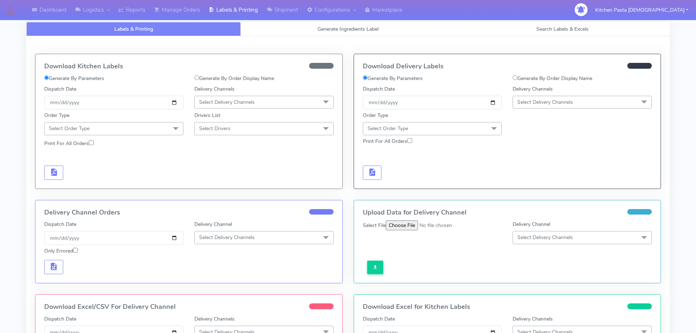
click at [568, 80] on label "Generate By Order Display Name" at bounding box center [552, 79] width 80 height 8
click at [517, 80] on input "Generate By Order Display Name" at bounding box center [514, 77] width 5 height 5
radio input "true"
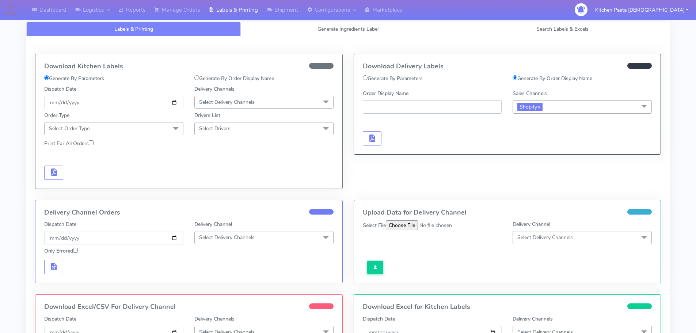
paste input "#1625384_1"
type input "#1625384_1"
click at [358, 129] on div at bounding box center [432, 131] width 150 height 30
drag, startPoint x: 371, startPoint y: 132, endPoint x: 378, endPoint y: 135, distance: 7.2
click at [371, 132] on button "button" at bounding box center [372, 138] width 19 height 14
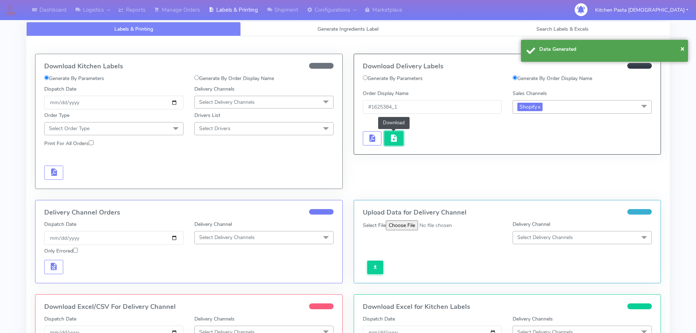
click at [401, 137] on button "button" at bounding box center [393, 138] width 19 height 14
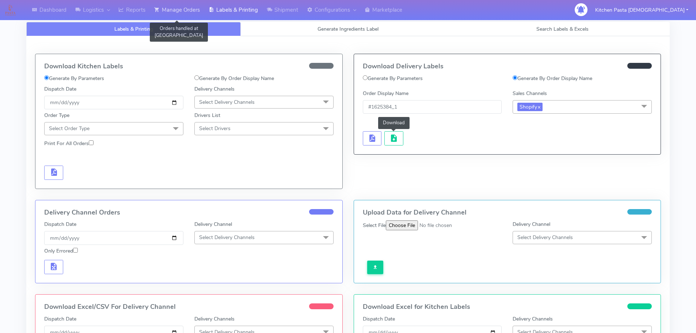
click at [193, 11] on link "Manage Orders" at bounding box center [177, 10] width 54 height 20
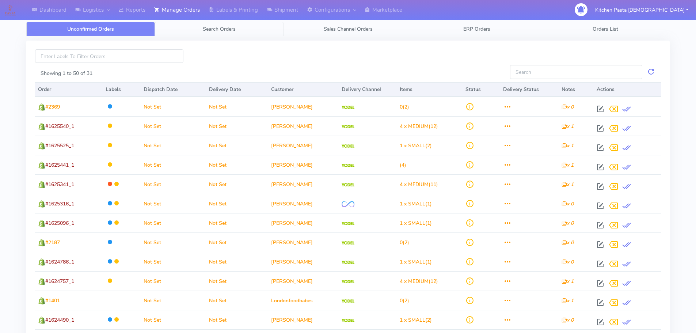
click at [189, 29] on link "Search Orders" at bounding box center [219, 29] width 129 height 14
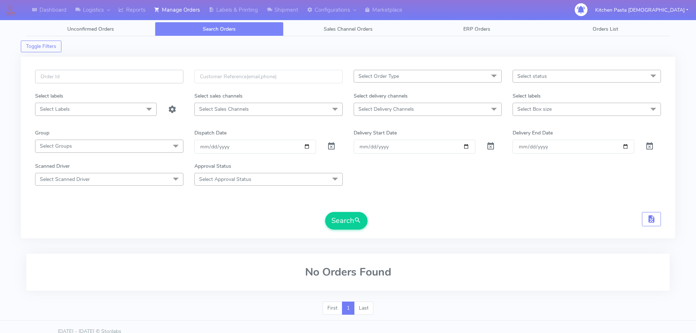
click at [144, 74] on input "text" at bounding box center [109, 77] width 148 height 14
type input "1625383"
click at [325, 212] on button "Search" at bounding box center [346, 221] width 42 height 18
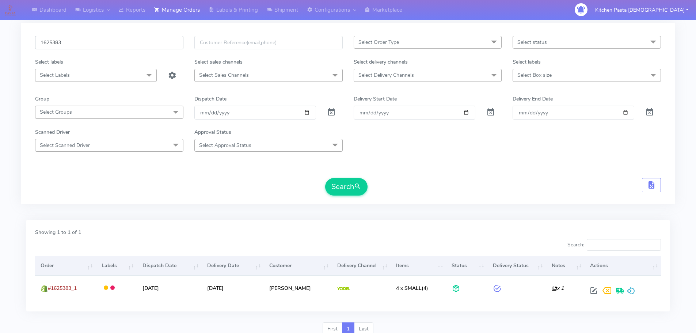
scroll to position [64, 0]
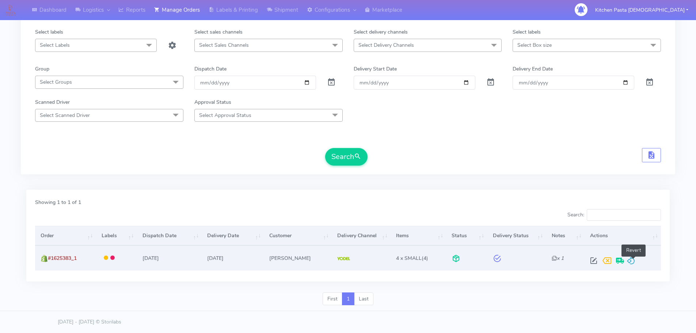
click at [633, 262] on span at bounding box center [630, 262] width 9 height 7
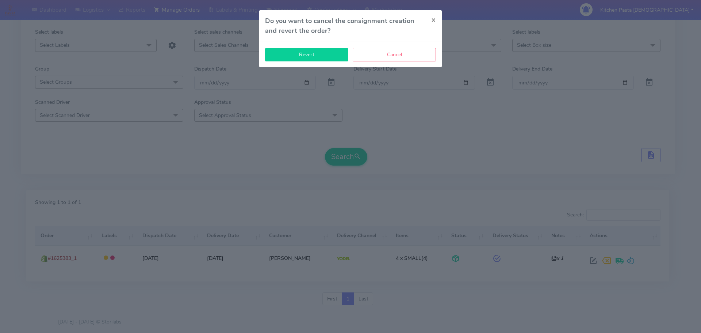
click at [313, 53] on button "Revert" at bounding box center [306, 55] width 83 height 14
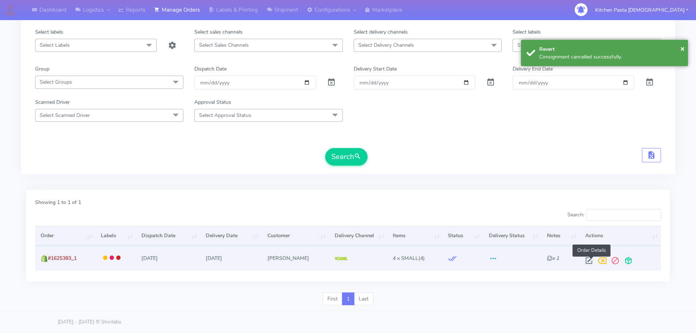
click at [594, 263] on span at bounding box center [588, 262] width 13 height 7
select select "5"
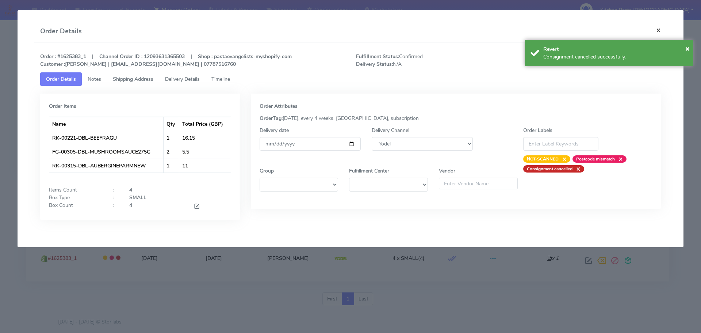
click at [658, 27] on button "×" at bounding box center [658, 29] width 16 height 19
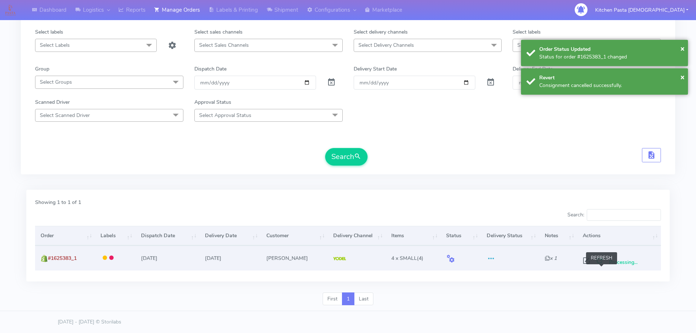
click at [599, 266] on span at bounding box center [599, 262] width 13 height 7
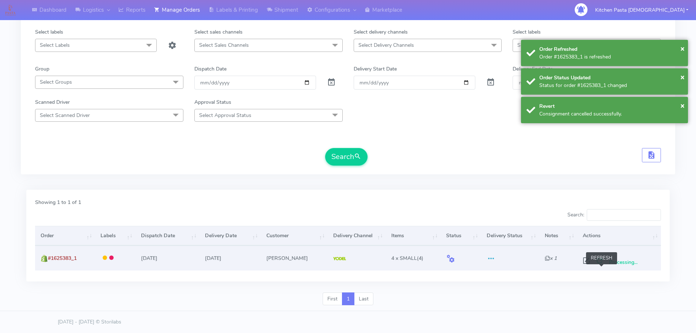
click at [606, 266] on span at bounding box center [599, 262] width 13 height 7
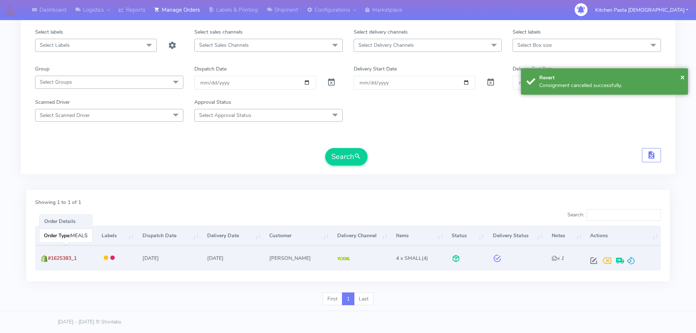
drag, startPoint x: 85, startPoint y: 254, endPoint x: 50, endPoint y: 259, distance: 35.3
click at [50, 259] on td "#1625383_1" at bounding box center [65, 257] width 61 height 24
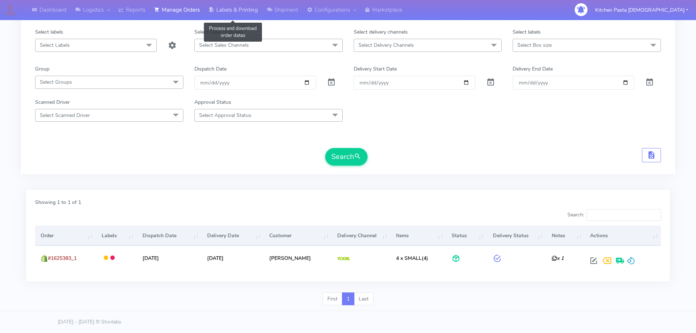
drag, startPoint x: 239, startPoint y: 6, endPoint x: 248, endPoint y: 6, distance: 9.5
click at [239, 6] on link "Labels & Printing" at bounding box center [233, 10] width 58 height 20
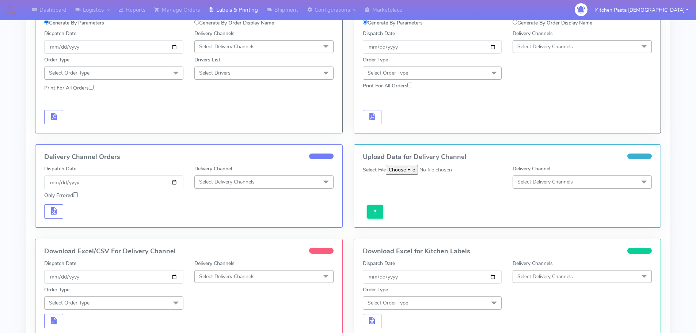
scroll to position [27, 0]
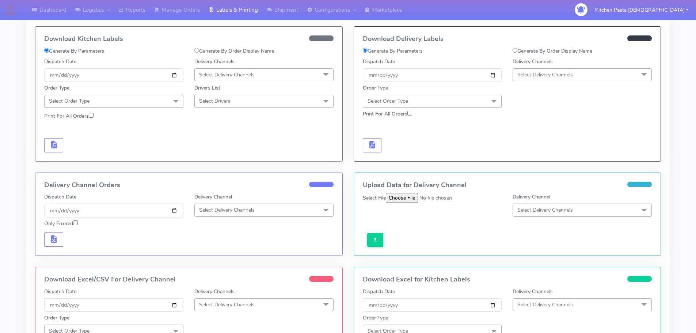
click at [587, 50] on label "Generate By Order Display Name" at bounding box center [552, 51] width 80 height 8
click at [517, 50] on input "Generate By Order Display Name" at bounding box center [514, 50] width 5 height 5
radio input "true"
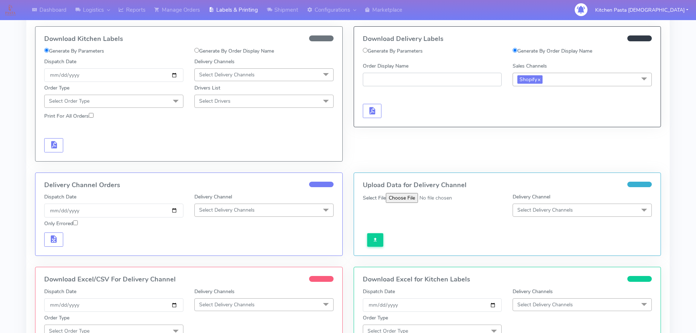
paste input "#1625383_1"
type input "#1625383_1"
click at [375, 109] on span "button" at bounding box center [371, 112] width 9 height 7
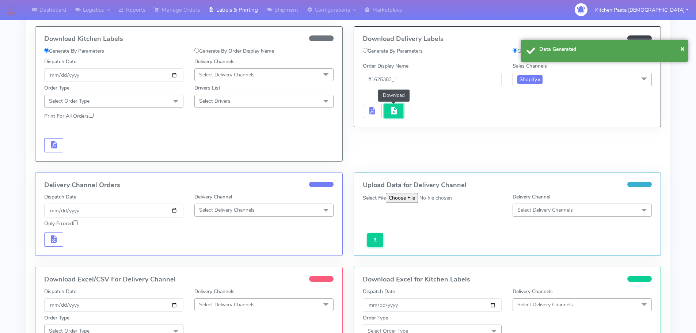
click at [389, 110] on span "button" at bounding box center [393, 112] width 9 height 7
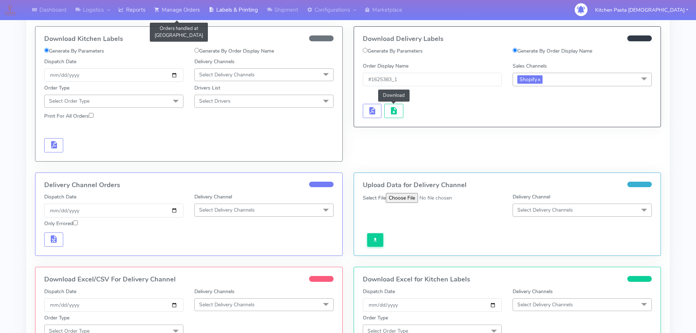
drag, startPoint x: 165, startPoint y: 7, endPoint x: 151, endPoint y: 19, distance: 18.9
click at [165, 7] on link "Manage Orders" at bounding box center [177, 10] width 54 height 20
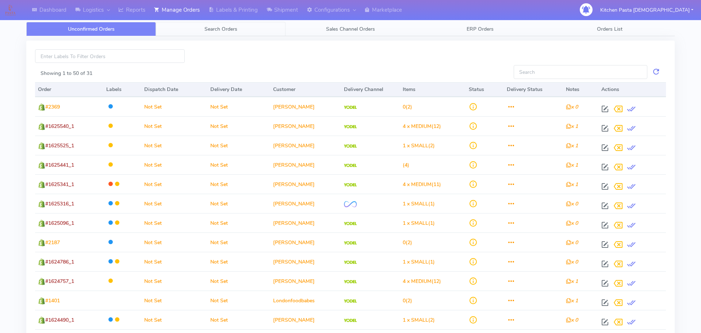
click at [171, 28] on link "Search Orders" at bounding box center [221, 29] width 130 height 14
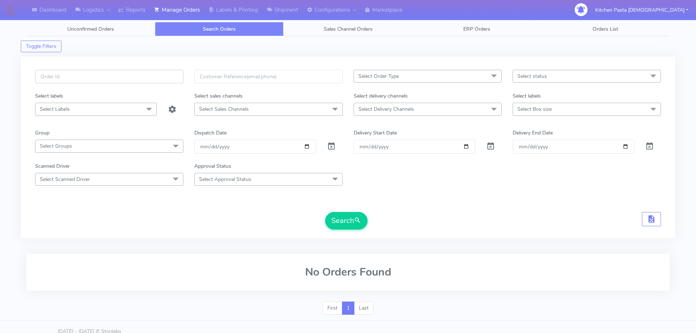
drag, startPoint x: 147, startPoint y: 73, endPoint x: 144, endPoint y: 67, distance: 7.2
click at [148, 73] on input "text" at bounding box center [109, 77] width 148 height 14
type input "1625380"
click at [325, 212] on button "Search" at bounding box center [346, 221] width 42 height 18
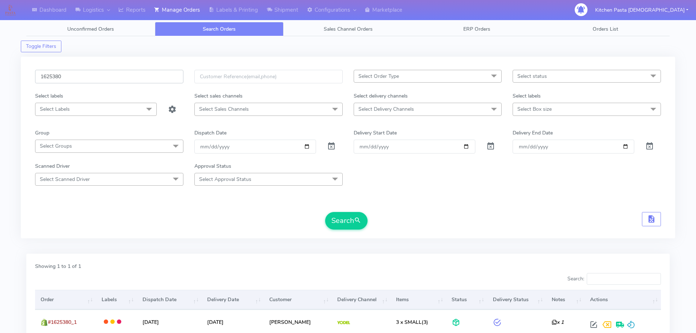
scroll to position [64, 0]
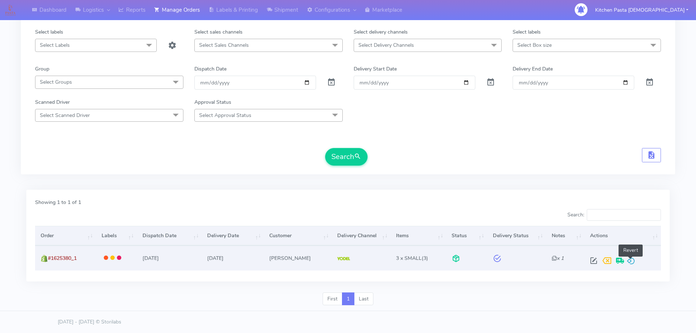
click at [633, 260] on span at bounding box center [630, 262] width 9 height 7
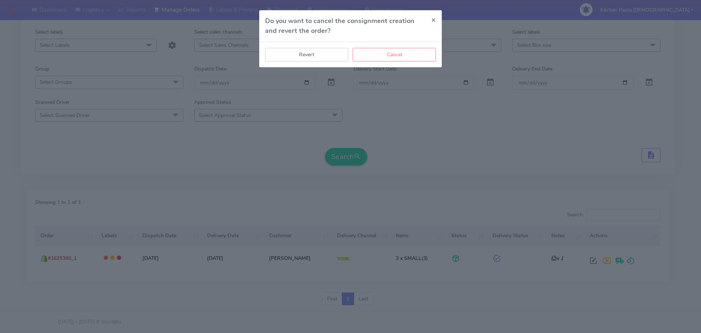
drag, startPoint x: 297, startPoint y: 52, endPoint x: 363, endPoint y: 85, distance: 74.2
click at [298, 52] on button "Revert" at bounding box center [306, 55] width 83 height 14
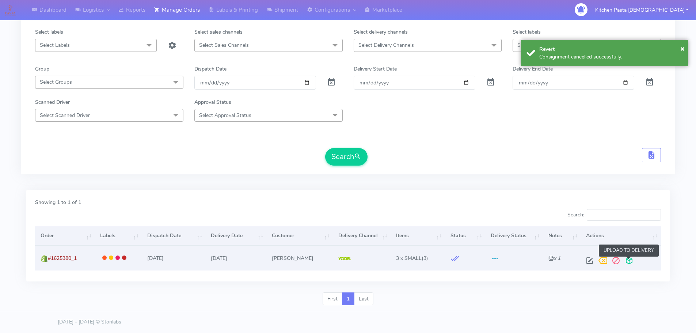
click at [626, 262] on span at bounding box center [628, 262] width 13 height 7
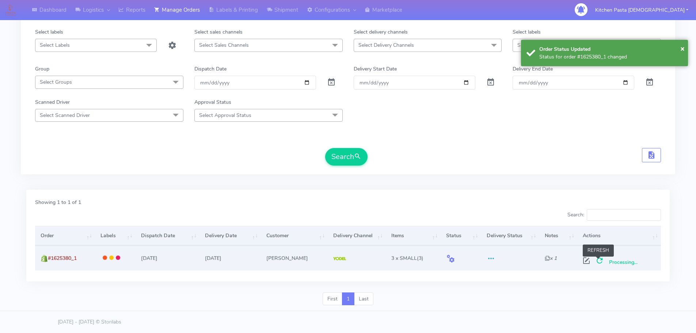
click at [598, 264] on span at bounding box center [599, 262] width 13 height 7
drag, startPoint x: 89, startPoint y: 253, endPoint x: 50, endPoint y: 260, distance: 39.2
click at [50, 260] on td "#1625380_1" at bounding box center [65, 257] width 61 height 24
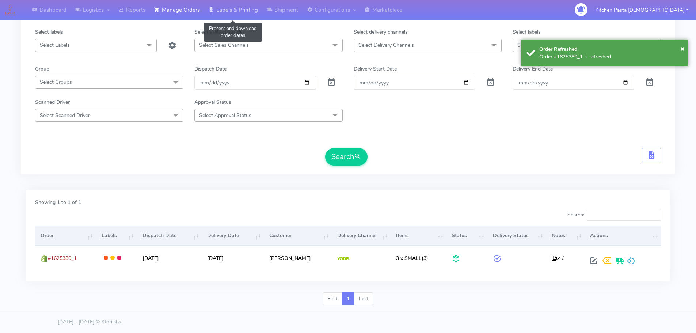
click at [223, 8] on link "Labels & Printing" at bounding box center [233, 10] width 58 height 20
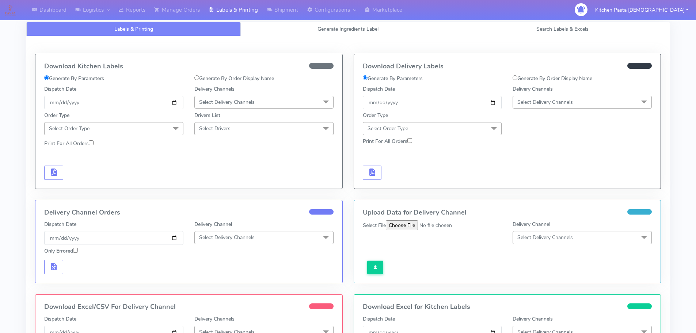
click at [537, 78] on label "Generate By Order Display Name" at bounding box center [552, 79] width 80 height 8
click at [517, 78] on input "Generate By Order Display Name" at bounding box center [514, 77] width 5 height 5
radio input "true"
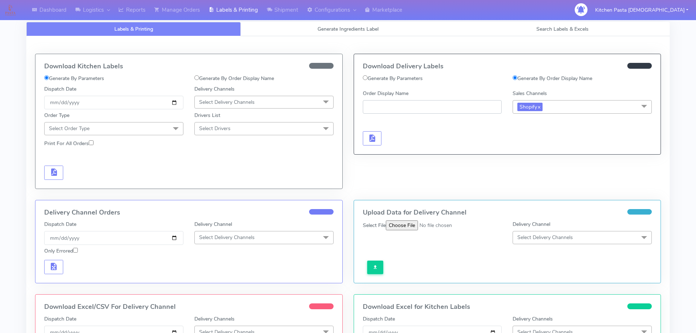
paste input "#1625380_1"
type input "#1625380_1"
click at [368, 137] on span "button" at bounding box center [371, 139] width 9 height 7
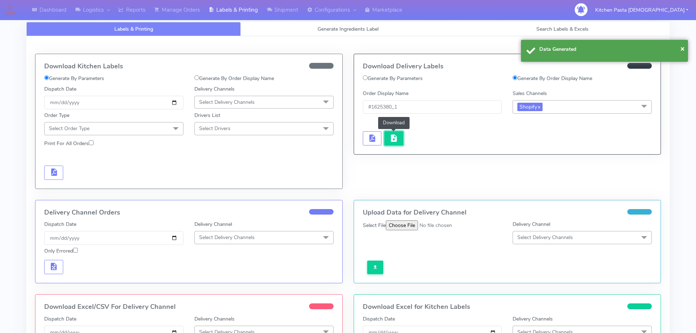
click at [394, 137] on span "button" at bounding box center [393, 139] width 9 height 7
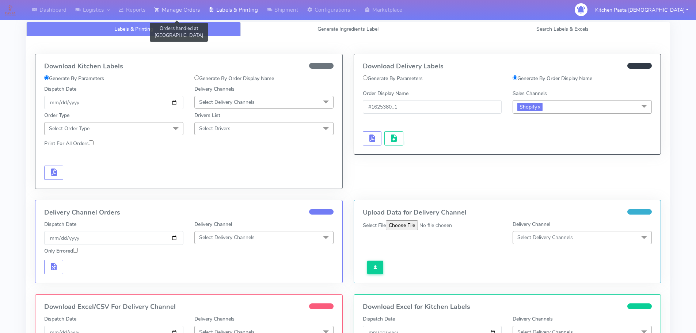
click at [190, 8] on link "Manage Orders" at bounding box center [177, 10] width 54 height 20
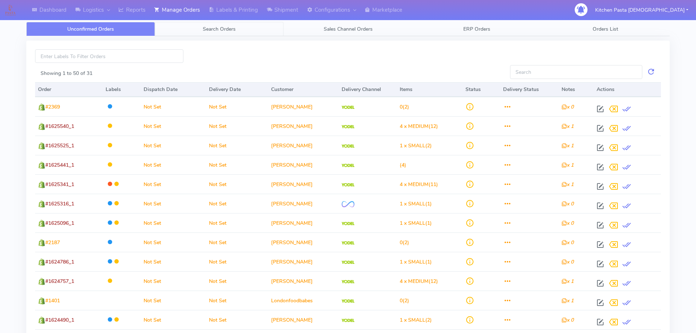
click at [233, 29] on span "Search Orders" at bounding box center [219, 29] width 33 height 7
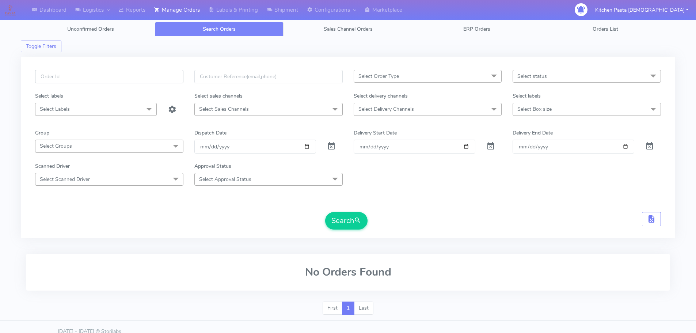
click at [145, 77] on input "text" at bounding box center [109, 77] width 148 height 14
type input "1625375"
click at [325, 212] on button "Search" at bounding box center [346, 221] width 42 height 18
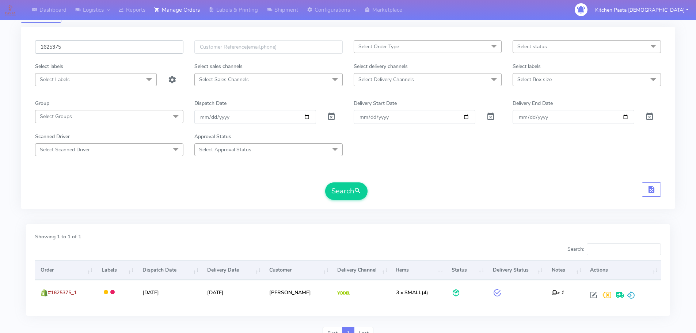
scroll to position [64, 0]
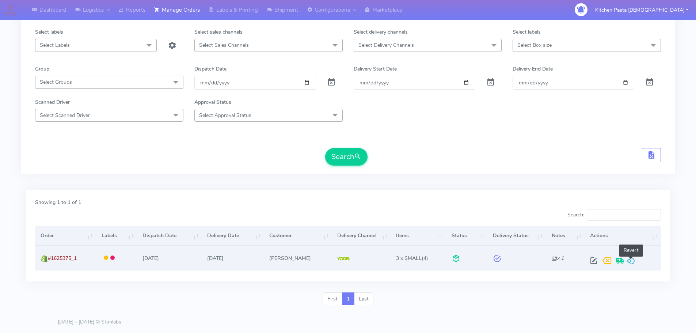
click at [631, 260] on span at bounding box center [630, 262] width 9 height 7
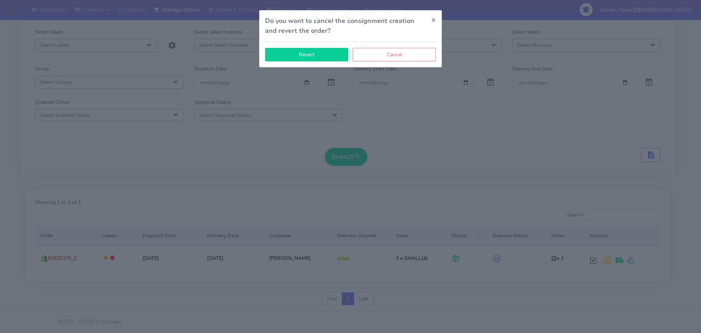
click at [327, 52] on button "Revert" at bounding box center [306, 55] width 83 height 14
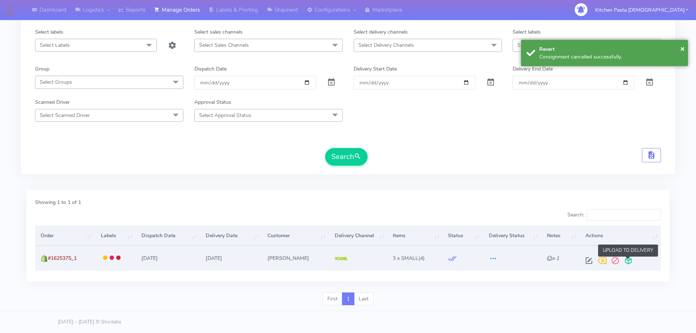
click at [625, 259] on span at bounding box center [628, 262] width 13 height 7
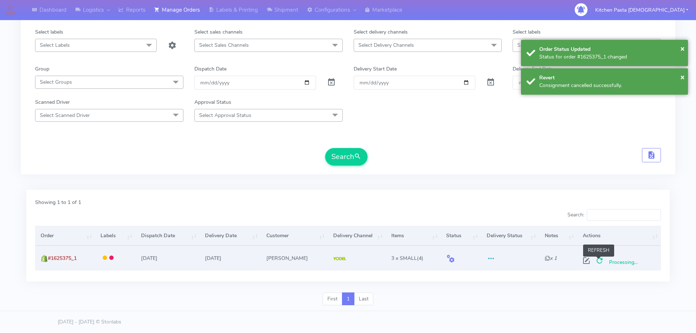
click at [602, 263] on span at bounding box center [599, 262] width 13 height 7
click at [603, 262] on span at bounding box center [599, 262] width 13 height 7
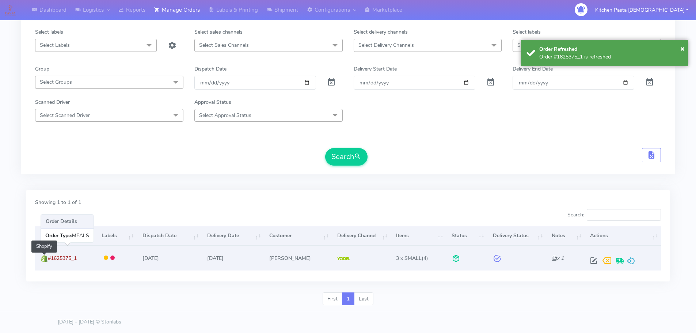
drag, startPoint x: 88, startPoint y: 262, endPoint x: 44, endPoint y: 260, distance: 44.3
click at [44, 260] on td "#1625375_1 Shopify" at bounding box center [65, 257] width 61 height 24
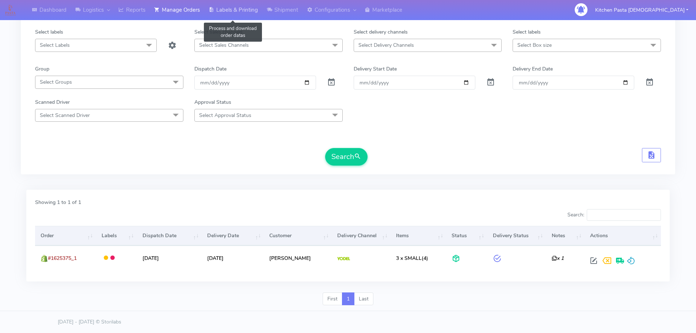
click at [244, 8] on link "Labels & Printing" at bounding box center [233, 10] width 58 height 20
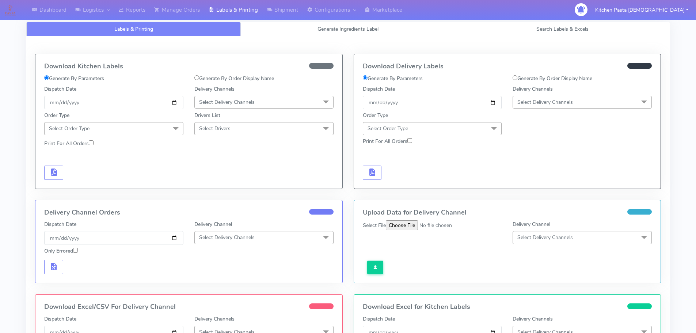
click at [532, 81] on label "Generate By Order Display Name" at bounding box center [552, 79] width 80 height 8
click at [517, 80] on input "Generate By Order Display Name" at bounding box center [514, 77] width 5 height 5
radio input "true"
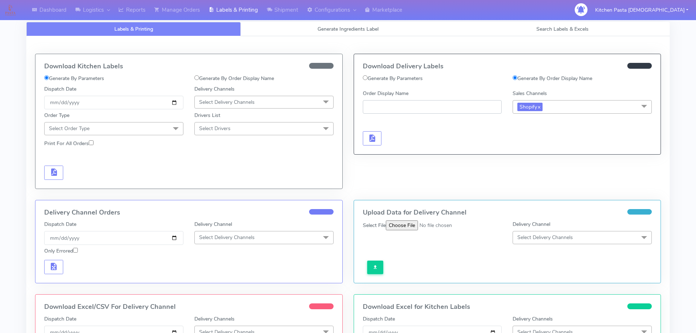
paste input "#1625375_1"
type input "#1625375_1"
click at [366, 137] on button "button" at bounding box center [372, 138] width 19 height 14
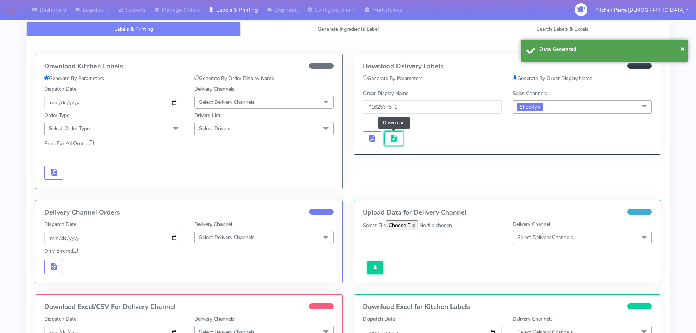
click at [385, 140] on button "button" at bounding box center [393, 138] width 19 height 14
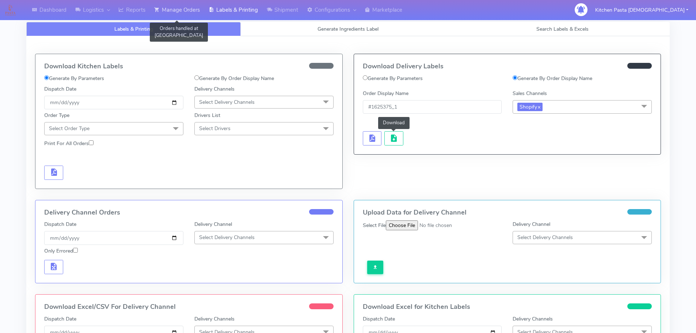
click at [168, 14] on link "Manage Orders" at bounding box center [177, 10] width 54 height 20
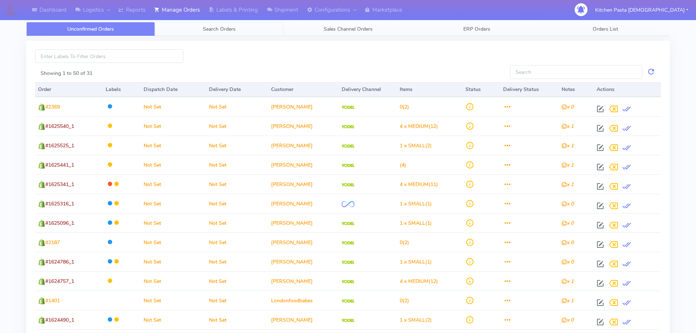
click at [178, 31] on link "Search Orders" at bounding box center [219, 29] width 129 height 14
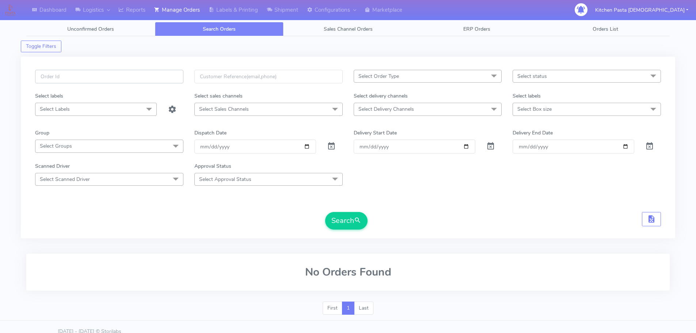
click at [164, 81] on input "text" at bounding box center [109, 77] width 148 height 14
type input "1625360"
click at [325, 212] on button "Search" at bounding box center [346, 221] width 42 height 18
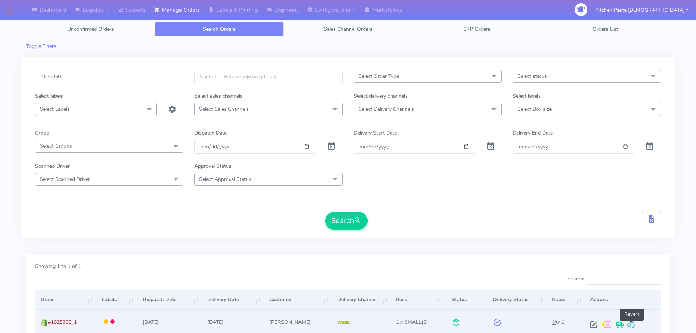
click at [629, 323] on span at bounding box center [630, 326] width 9 height 7
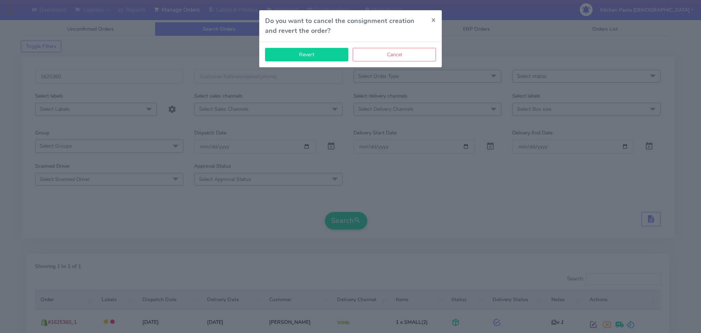
click at [327, 59] on button "Revert" at bounding box center [306, 55] width 83 height 14
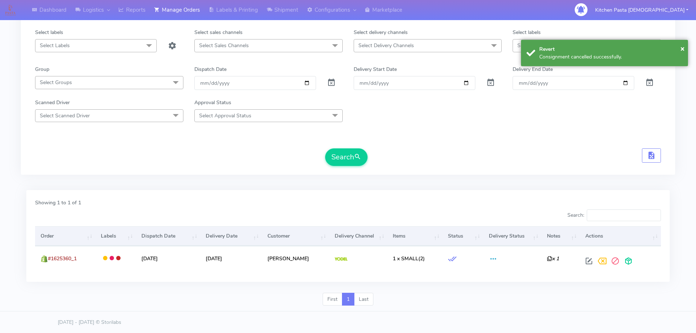
scroll to position [64, 0]
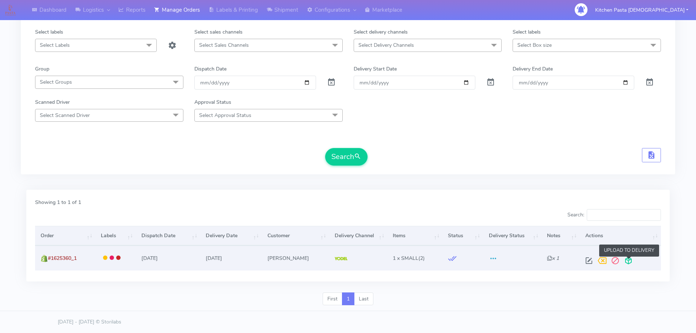
click at [630, 266] on span at bounding box center [628, 262] width 13 height 7
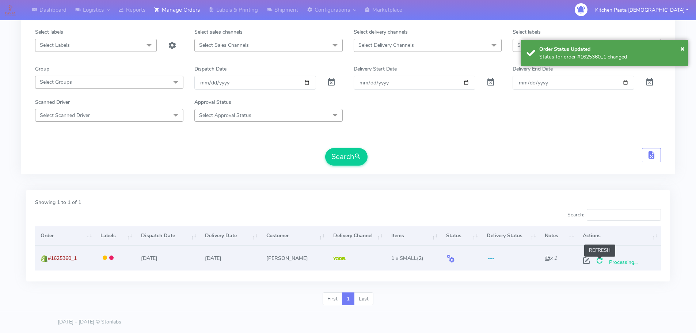
click at [600, 262] on span at bounding box center [599, 262] width 13 height 7
drag, startPoint x: 93, startPoint y: 260, endPoint x: 50, endPoint y: 260, distance: 43.1
click at [50, 260] on td "#1625360_1" at bounding box center [65, 257] width 61 height 24
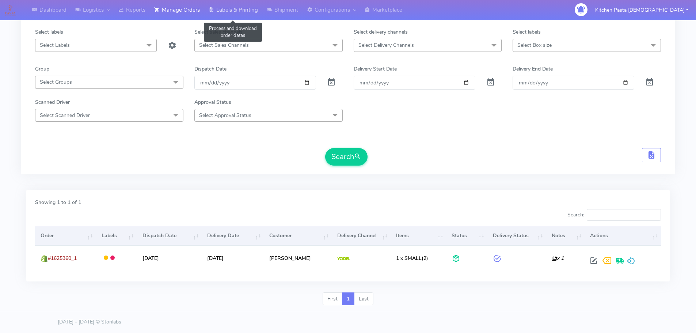
click at [220, 9] on link "Labels & Printing" at bounding box center [233, 10] width 58 height 20
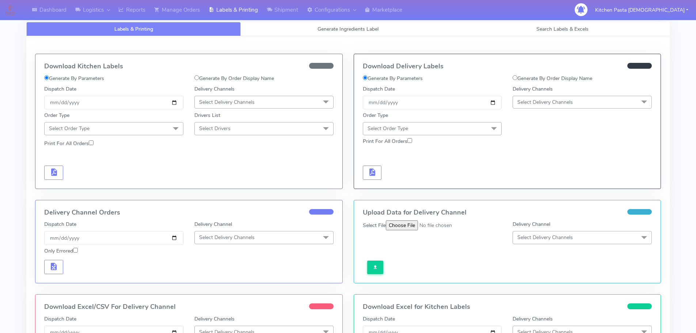
click at [560, 75] on label "Generate By Order Display Name" at bounding box center [552, 79] width 80 height 8
click at [517, 75] on input "Generate By Order Display Name" at bounding box center [514, 77] width 5 height 5
radio input "true"
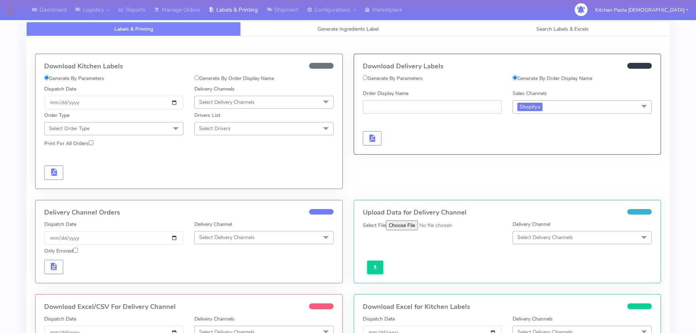
paste input "#1625360_1"
type input "#1625360_1"
click at [378, 136] on button "button" at bounding box center [372, 138] width 19 height 14
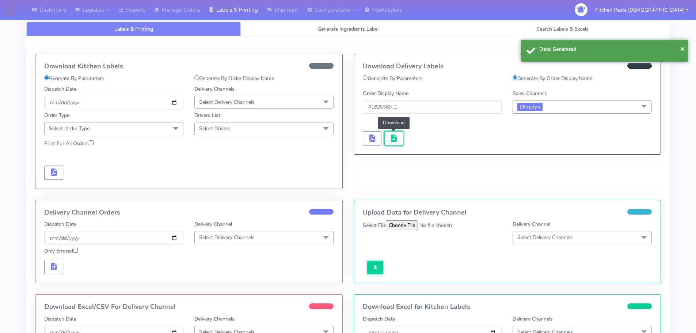
click at [399, 138] on button "button" at bounding box center [393, 138] width 19 height 14
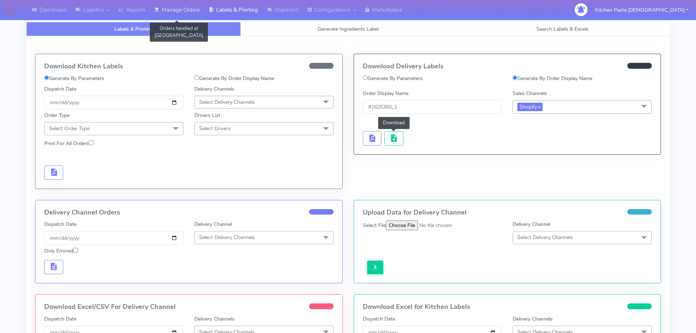
click at [195, 14] on link "Manage Orders" at bounding box center [177, 10] width 54 height 20
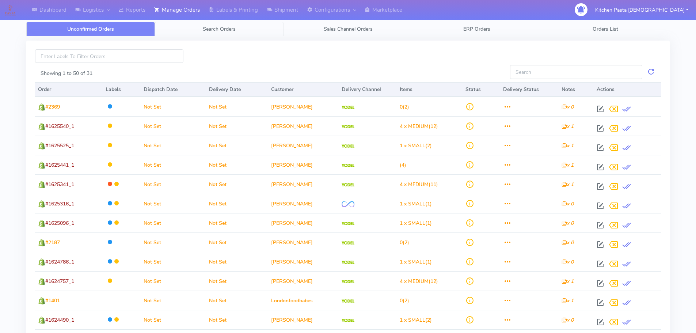
click at [186, 34] on link "Search Orders" at bounding box center [219, 29] width 129 height 14
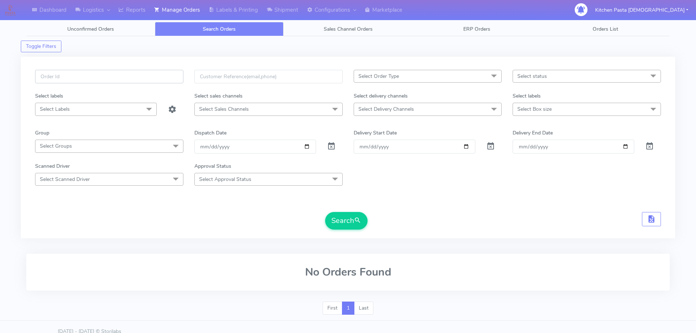
click at [157, 75] on input "text" at bounding box center [109, 77] width 148 height 14
type input "1625344"
click at [325, 212] on button "Search" at bounding box center [346, 221] width 42 height 18
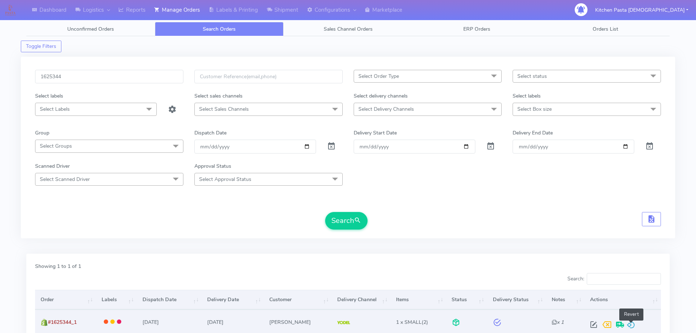
click at [634, 329] on span at bounding box center [630, 326] width 9 height 7
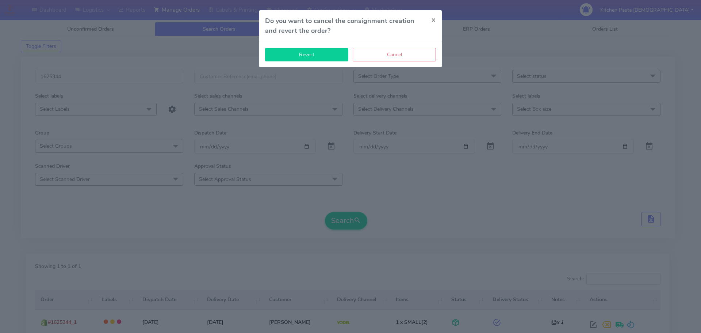
click at [319, 50] on button "Revert" at bounding box center [306, 55] width 83 height 14
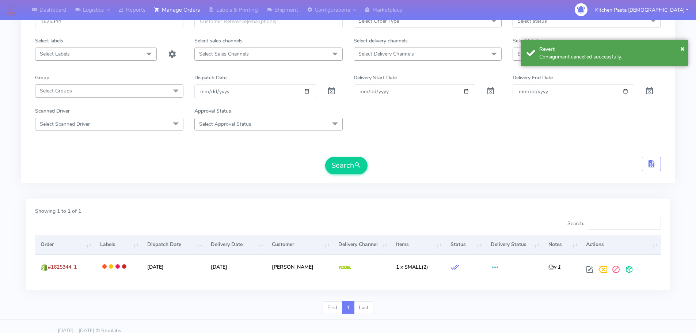
scroll to position [64, 0]
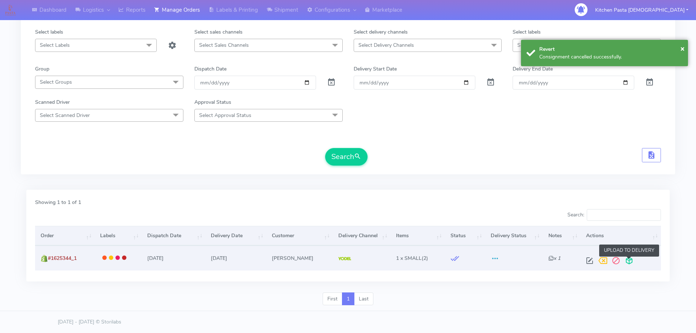
click at [626, 259] on span at bounding box center [628, 262] width 13 height 7
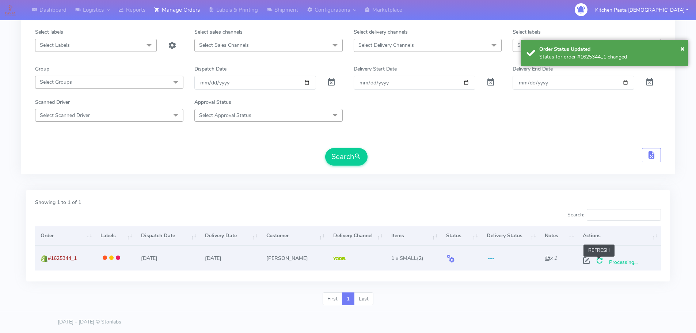
click at [601, 259] on span at bounding box center [599, 262] width 13 height 7
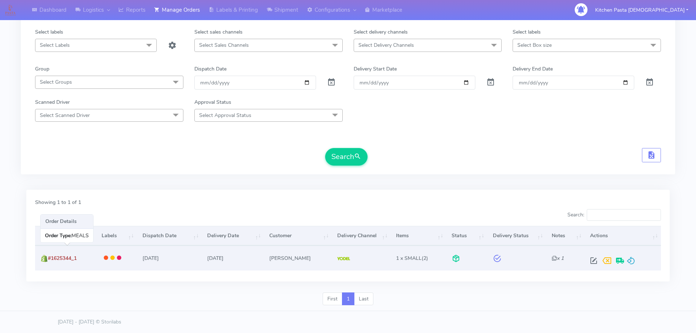
drag, startPoint x: 87, startPoint y: 260, endPoint x: 50, endPoint y: 262, distance: 37.3
click at [50, 262] on td "#1625344_1" at bounding box center [65, 257] width 61 height 24
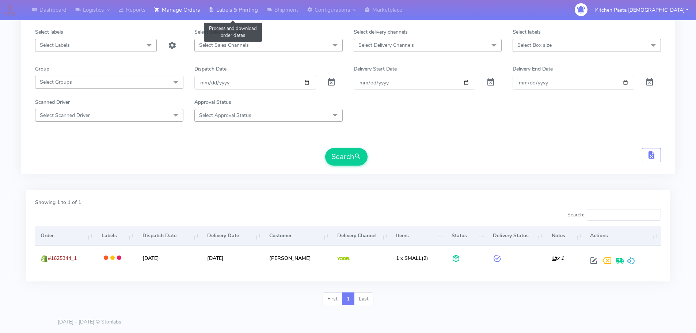
drag, startPoint x: 213, startPoint y: 6, endPoint x: 217, endPoint y: 10, distance: 6.2
click at [213, 6] on icon at bounding box center [211, 9] width 5 height 7
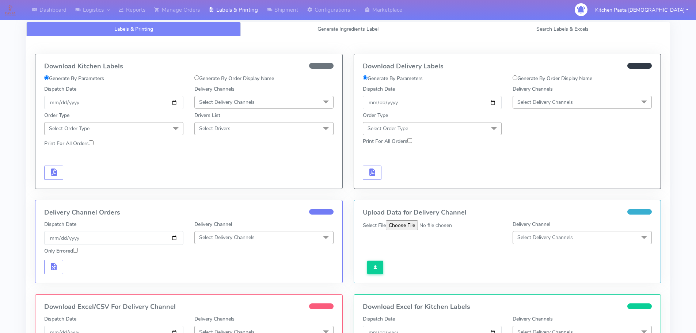
click at [539, 75] on label "Generate By Order Display Name" at bounding box center [552, 79] width 80 height 8
click at [517, 75] on input "Generate By Order Display Name" at bounding box center [514, 77] width 5 height 5
radio input "true"
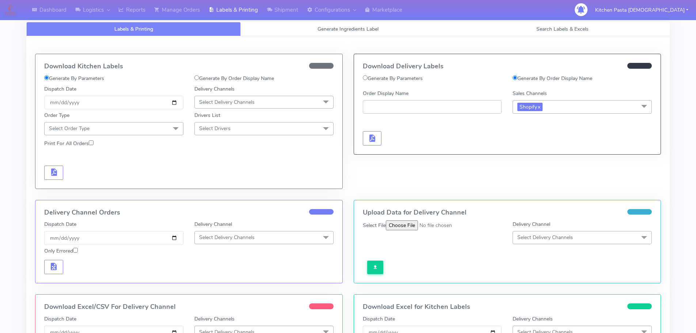
paste input "#1625344_1"
type input "#1625344_1"
click at [380, 134] on button "button" at bounding box center [372, 138] width 19 height 14
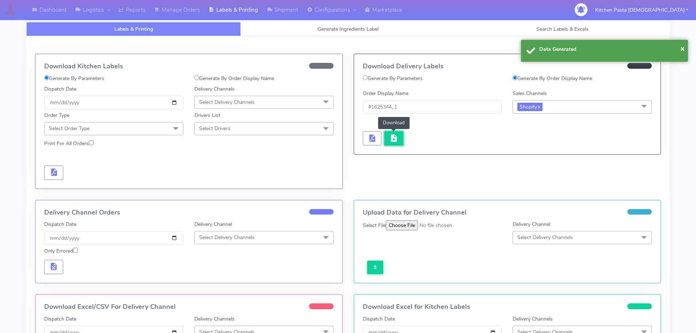
click at [393, 136] on span "button" at bounding box center [393, 139] width 9 height 7
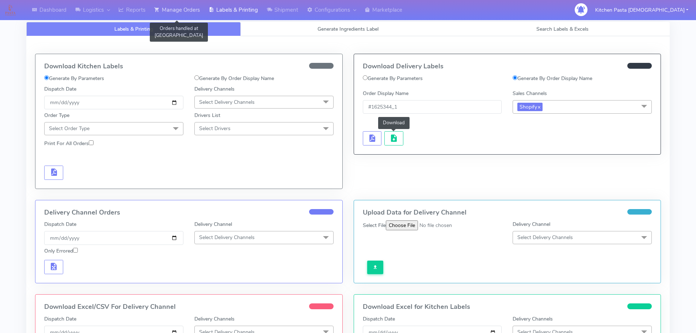
drag, startPoint x: 183, startPoint y: 8, endPoint x: 214, endPoint y: 11, distance: 31.1
click at [183, 8] on link "Manage Orders" at bounding box center [177, 10] width 54 height 20
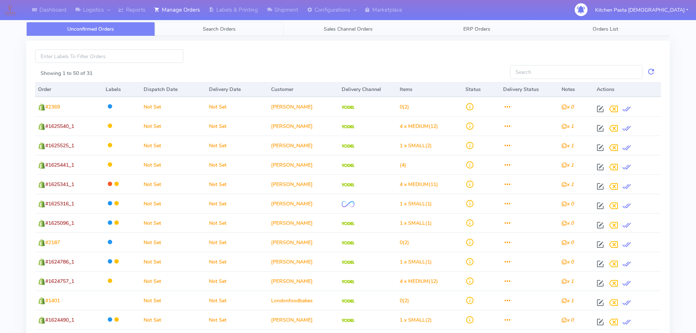
click at [207, 30] on span "Search Orders" at bounding box center [219, 29] width 33 height 7
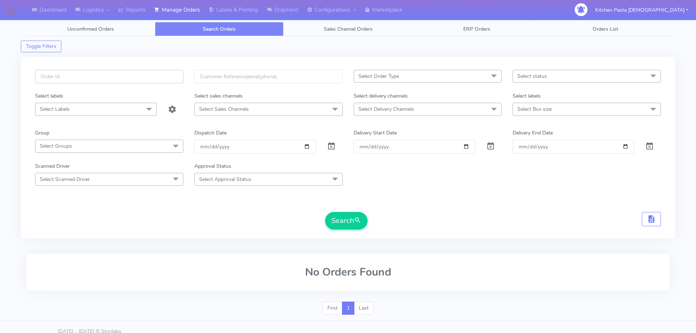
click at [134, 77] on input "text" at bounding box center [109, 77] width 148 height 14
type input "#1625379"
click at [325, 212] on button "Search" at bounding box center [346, 221] width 42 height 18
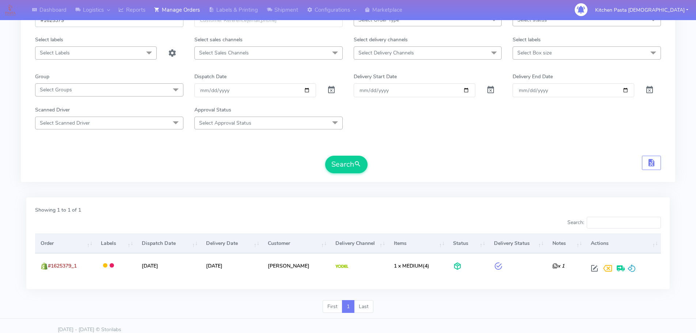
scroll to position [64, 0]
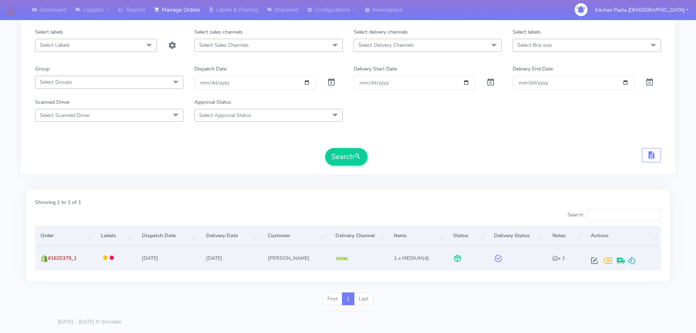
click at [629, 264] on span at bounding box center [631, 262] width 9 height 7
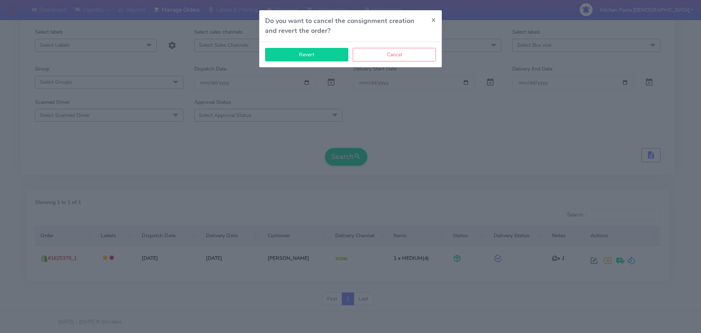
click at [306, 57] on button "Revert" at bounding box center [306, 55] width 83 height 14
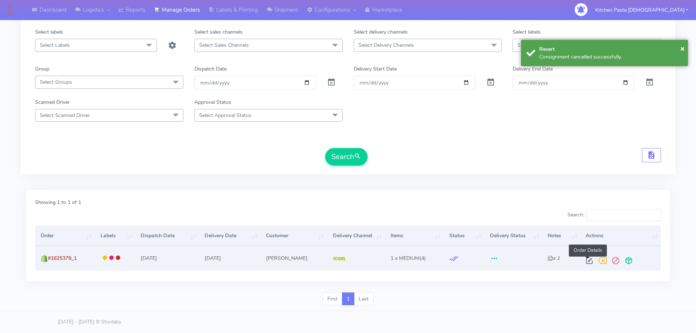
click at [586, 262] on span at bounding box center [589, 262] width 13 height 7
select select "5"
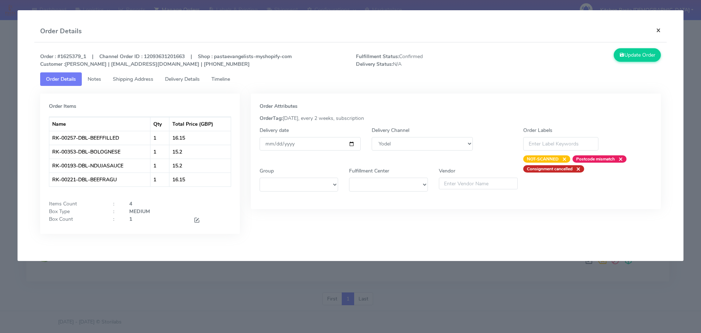
click at [656, 29] on button "×" at bounding box center [658, 29] width 16 height 19
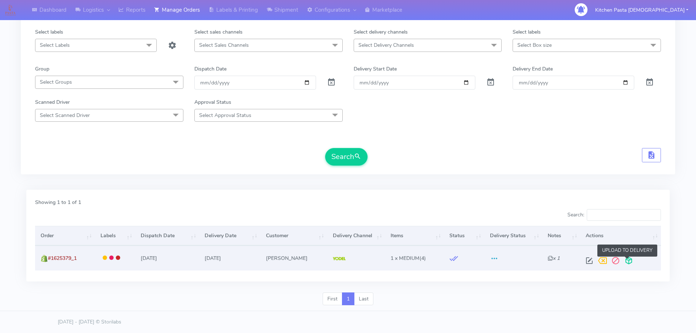
click at [624, 266] on span at bounding box center [628, 262] width 13 height 7
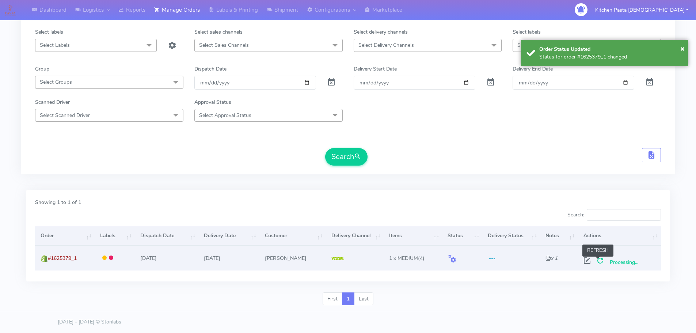
click at [598, 262] on span at bounding box center [600, 262] width 13 height 7
click at [596, 259] on span at bounding box center [600, 262] width 13 height 7
drag, startPoint x: 89, startPoint y: 260, endPoint x: 49, endPoint y: 264, distance: 40.7
click at [49, 264] on td "#1625379_1" at bounding box center [65, 257] width 60 height 24
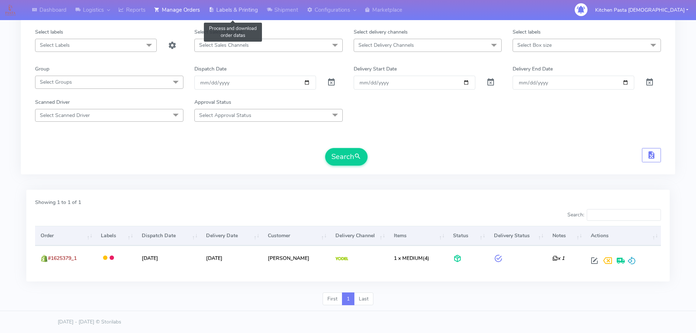
click at [222, 9] on link "Labels & Printing" at bounding box center [233, 10] width 58 height 20
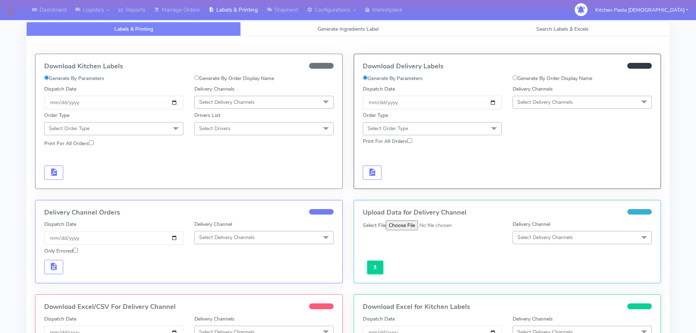
click at [533, 76] on label "Generate By Order Display Name" at bounding box center [552, 79] width 80 height 8
click at [517, 76] on input "Generate By Order Display Name" at bounding box center [514, 77] width 5 height 5
radio input "true"
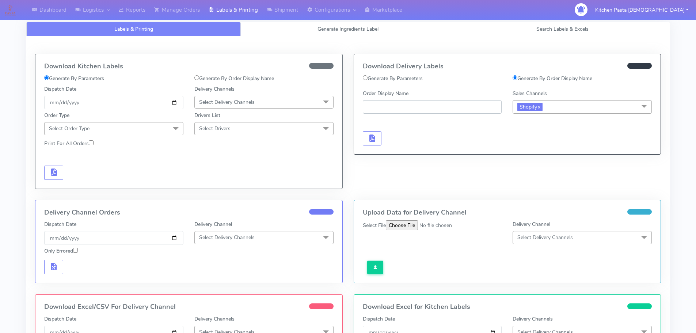
paste input "#1625379_1"
type input "#1625379_1"
click at [370, 136] on span "button" at bounding box center [371, 139] width 9 height 7
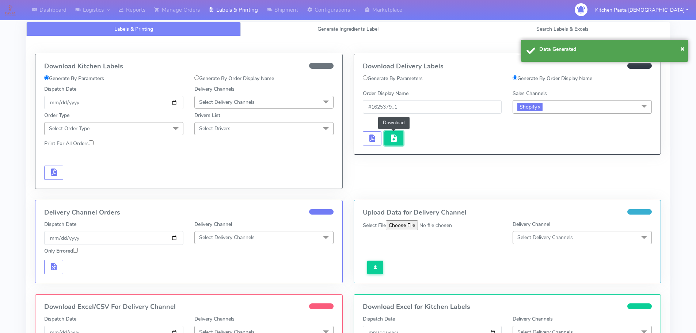
click at [394, 136] on span "button" at bounding box center [393, 139] width 9 height 7
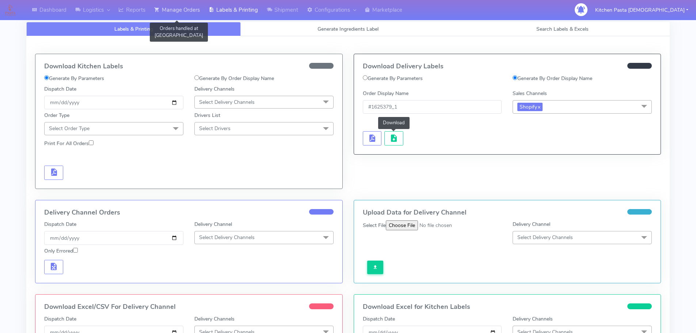
click at [198, 12] on link "Manage Orders" at bounding box center [177, 10] width 54 height 20
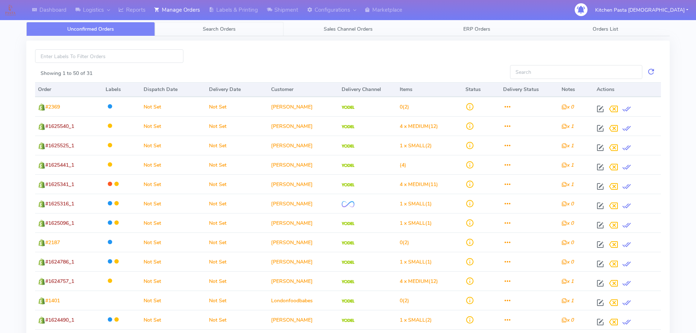
click at [190, 34] on link "Search Orders" at bounding box center [219, 29] width 129 height 14
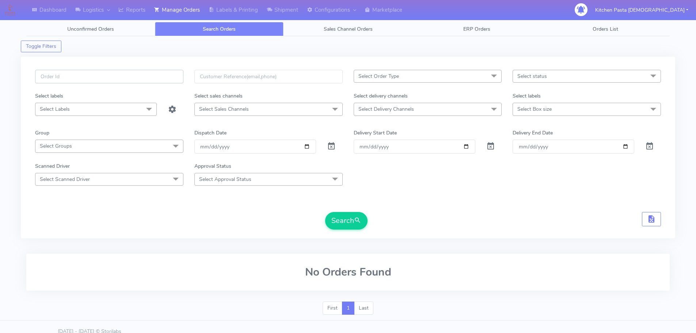
paste input "#1625379_1"
type input "#1625379_1"
click at [346, 214] on button "Search" at bounding box center [346, 221] width 42 height 18
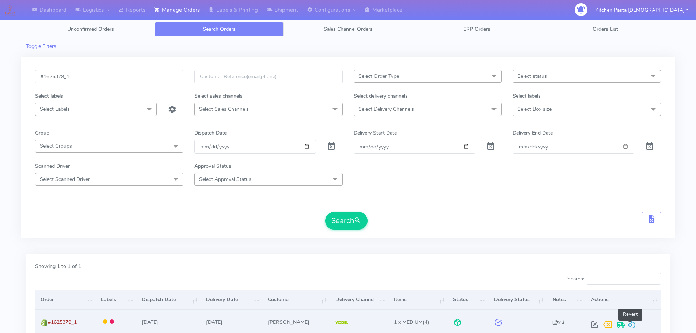
click at [629, 323] on span at bounding box center [631, 326] width 9 height 7
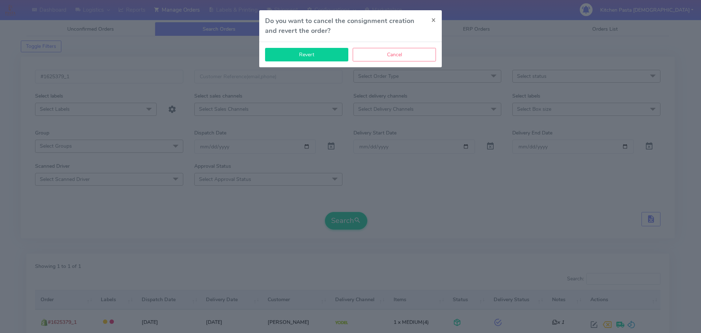
click at [343, 58] on button "Revert" at bounding box center [306, 55] width 83 height 14
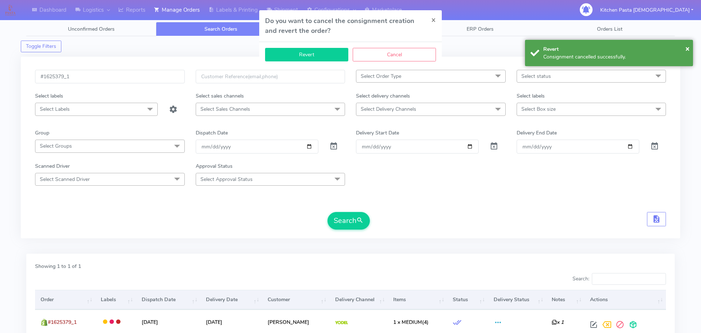
click at [339, 50] on div "Toggle Filters" at bounding box center [351, 44] width 660 height 16
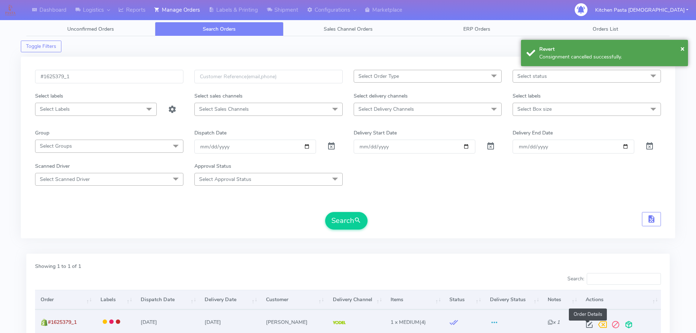
click at [587, 326] on span at bounding box center [589, 326] width 13 height 7
select select "5"
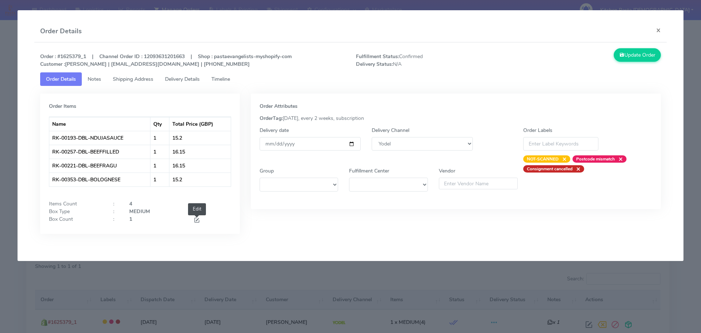
click at [199, 224] on span at bounding box center [197, 220] width 7 height 7
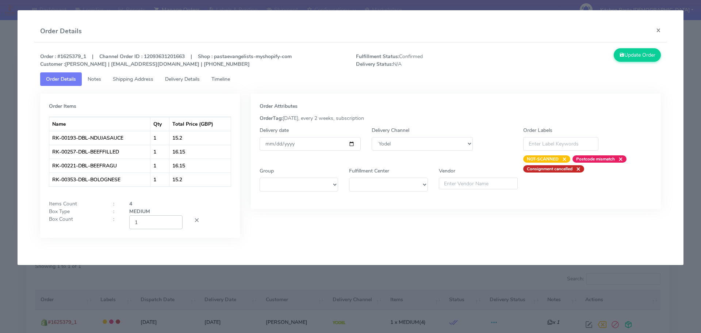
click at [178, 220] on input "1" at bounding box center [155, 222] width 53 height 14
type input "2"
click at [174, 218] on input "2" at bounding box center [155, 222] width 53 height 14
click at [643, 55] on button "Update Order" at bounding box center [637, 55] width 47 height 14
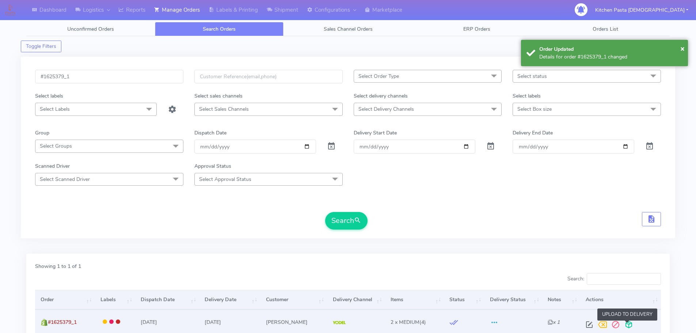
click at [629, 323] on span at bounding box center [628, 326] width 13 height 7
click at [596, 327] on span at bounding box center [600, 326] width 13 height 7
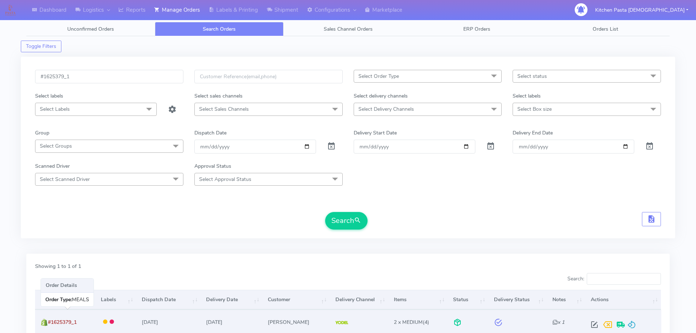
drag, startPoint x: 78, startPoint y: 321, endPoint x: 50, endPoint y: 321, distance: 27.8
click at [50, 321] on span "#1625379_1" at bounding box center [62, 321] width 29 height 7
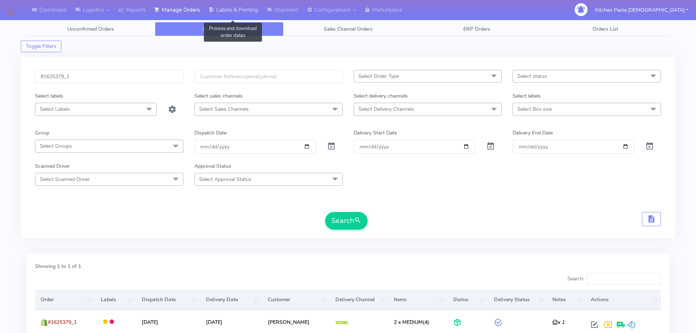
click at [238, 7] on link "Labels & Printing" at bounding box center [233, 10] width 58 height 20
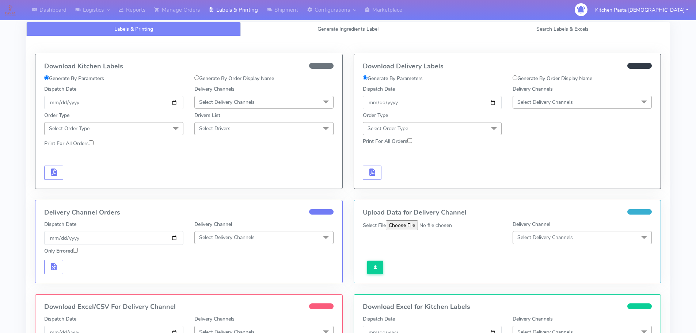
drag, startPoint x: 531, startPoint y: 81, endPoint x: 519, endPoint y: 85, distance: 12.9
click at [531, 81] on label "Generate By Order Display Name" at bounding box center [552, 79] width 80 height 8
click at [517, 80] on input "Generate By Order Display Name" at bounding box center [514, 77] width 5 height 5
radio input "true"
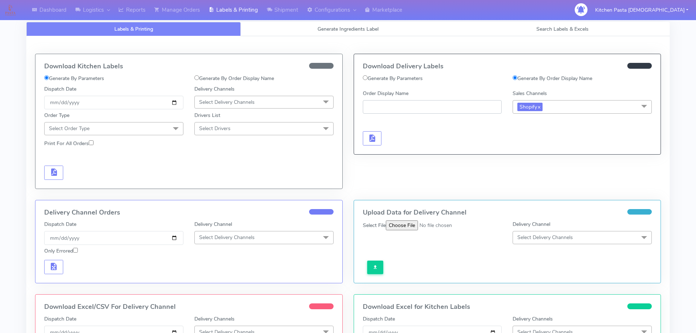
paste input "#1625379_1"
type input "#1625379_1"
click at [379, 132] on button "button" at bounding box center [372, 138] width 19 height 14
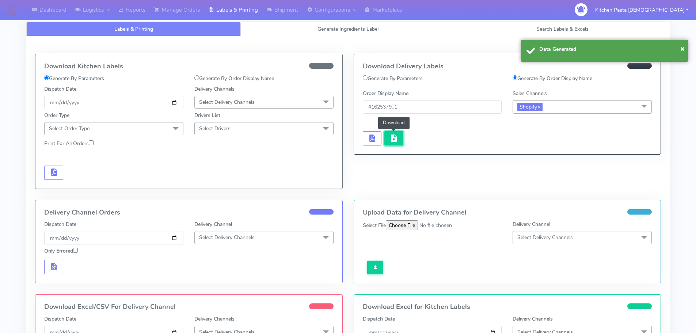
click at [396, 144] on button "button" at bounding box center [393, 138] width 19 height 14
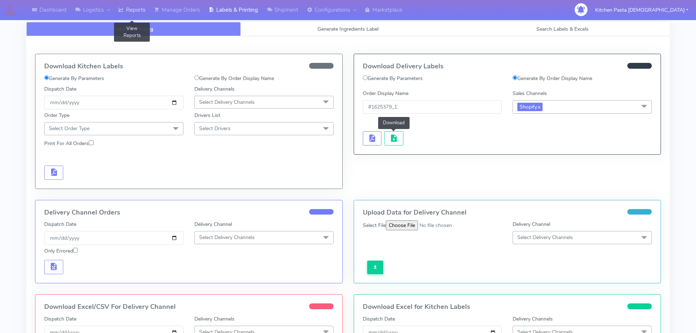
drag, startPoint x: 128, startPoint y: 14, endPoint x: 129, endPoint y: 7, distance: 7.4
click at [128, 14] on link "Reports" at bounding box center [132, 10] width 36 height 20
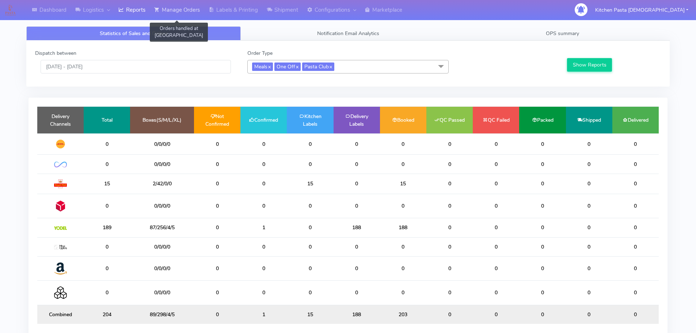
click at [174, 7] on link "Manage Orders" at bounding box center [177, 10] width 54 height 20
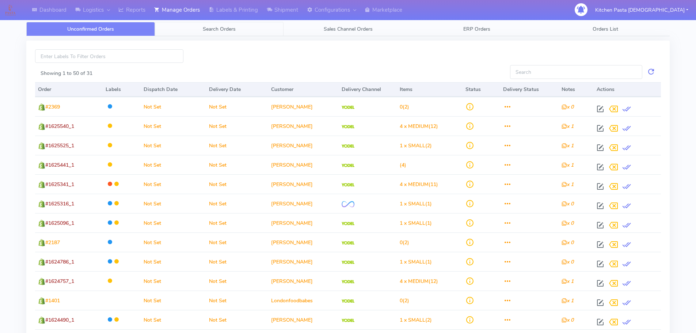
click at [175, 27] on link "Search Orders" at bounding box center [219, 29] width 129 height 14
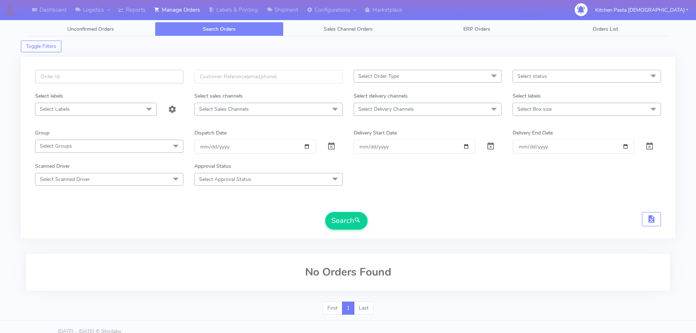
click at [148, 73] on input "text" at bounding box center [109, 77] width 148 height 14
type input "1488_1"
click at [325, 212] on button "Search" at bounding box center [346, 221] width 42 height 18
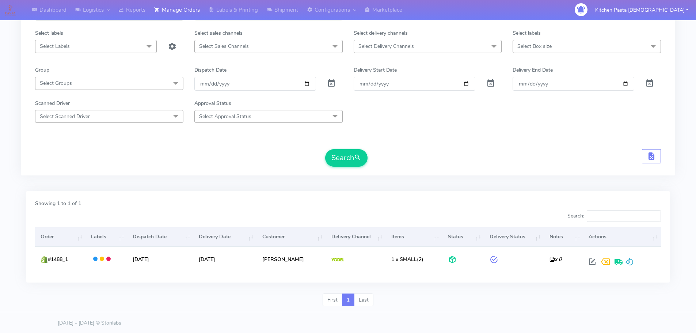
scroll to position [64, 0]
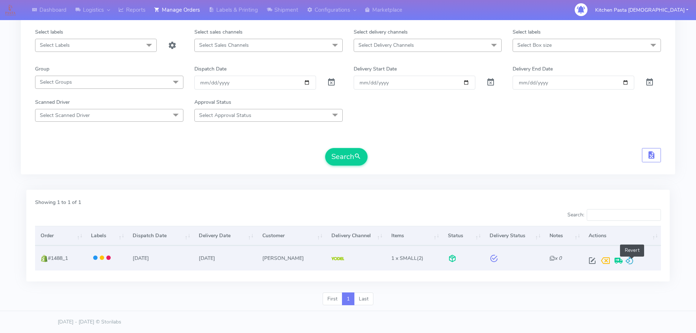
click at [634, 263] on span at bounding box center [629, 262] width 9 height 7
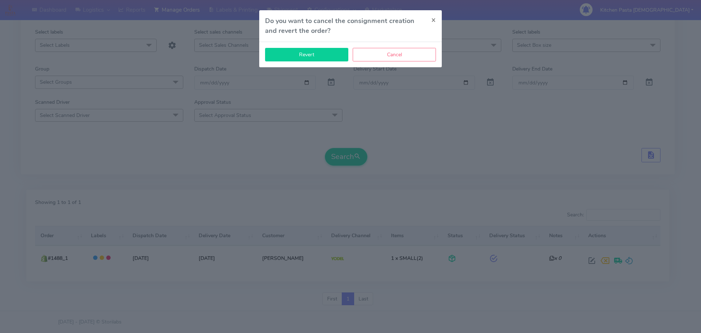
click at [332, 55] on button "Revert" at bounding box center [306, 55] width 83 height 14
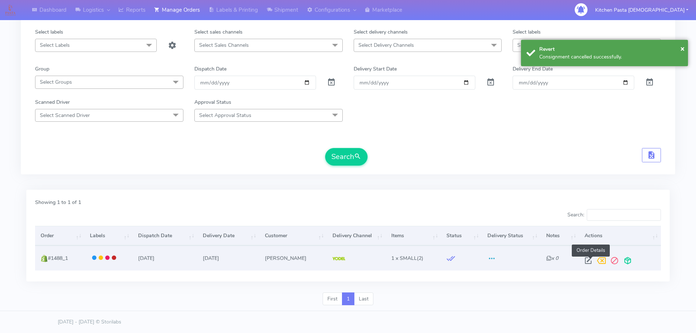
click at [591, 263] on span at bounding box center [587, 262] width 13 height 7
select select "5"
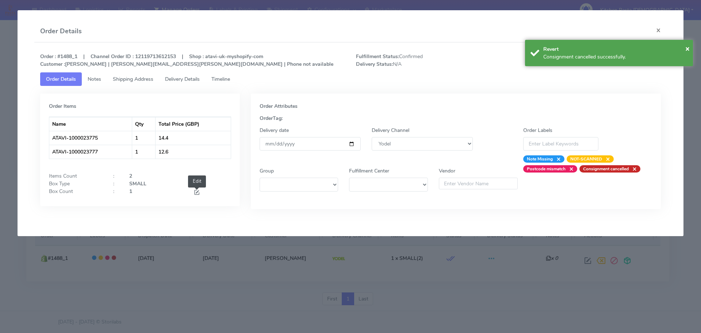
click at [200, 194] on span at bounding box center [197, 193] width 7 height 7
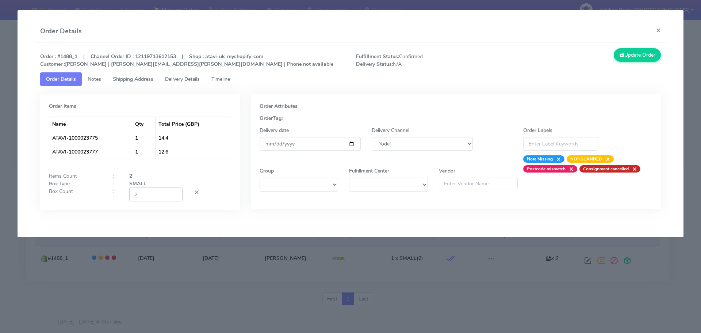
type input "2"
click at [173, 193] on input "2" at bounding box center [155, 194] width 53 height 14
click at [626, 54] on button "Update Order" at bounding box center [637, 55] width 47 height 14
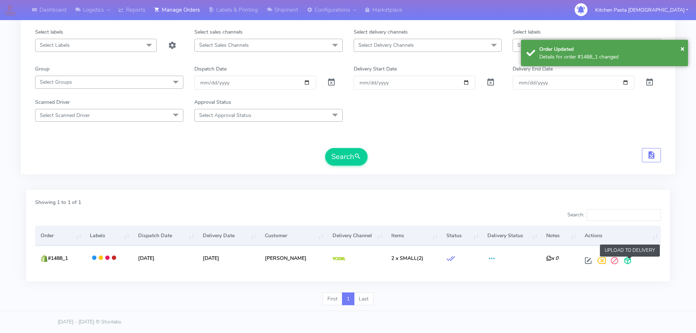
click at [630, 262] on span at bounding box center [627, 262] width 13 height 7
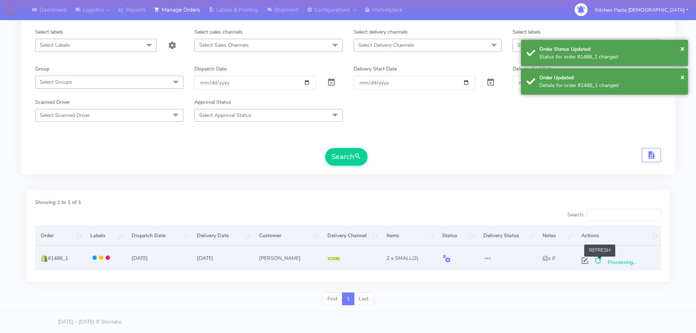
click at [597, 263] on span at bounding box center [597, 262] width 13 height 7
click at [601, 260] on span at bounding box center [597, 262] width 13 height 7
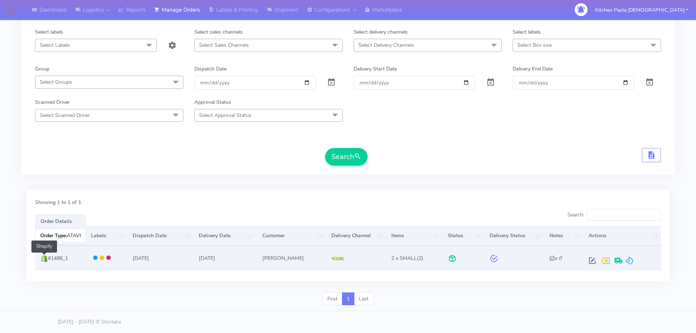
drag, startPoint x: 75, startPoint y: 260, endPoint x: 45, endPoint y: 260, distance: 29.9
click at [45, 260] on td "#1488_1 Shopify" at bounding box center [60, 257] width 50 height 24
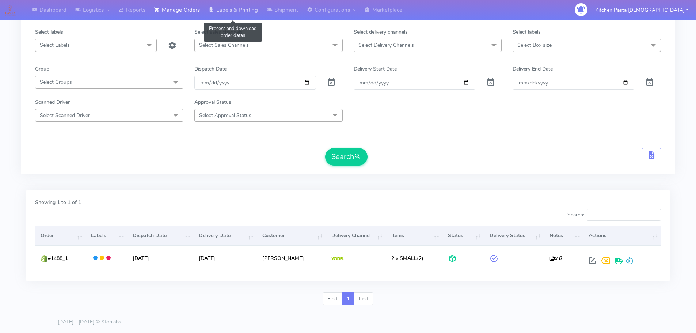
click at [231, 9] on link "Labels & Printing" at bounding box center [233, 10] width 58 height 20
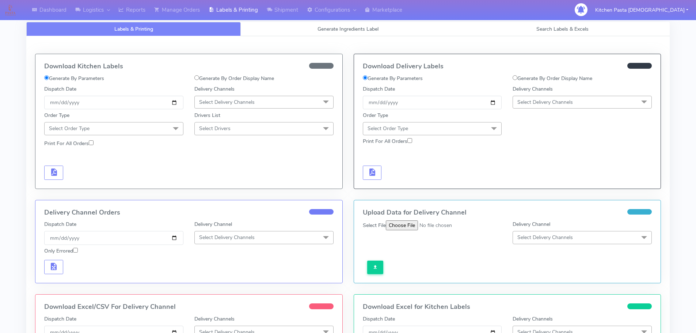
click at [537, 77] on label "Generate By Order Display Name" at bounding box center [552, 79] width 80 height 8
click at [517, 77] on input "Generate By Order Display Name" at bounding box center [514, 77] width 5 height 5
radio input "true"
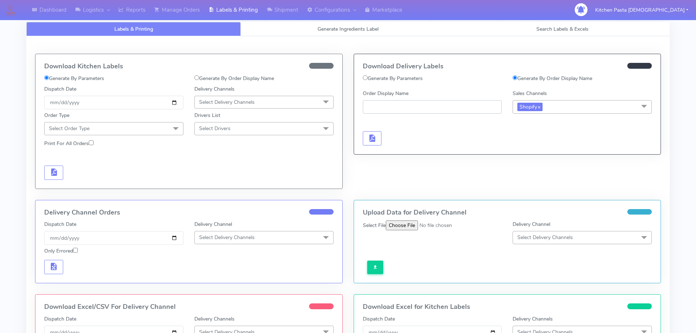
paste input "#1488_1"
type input "#1488_1"
click at [367, 135] on button "button" at bounding box center [372, 138] width 19 height 14
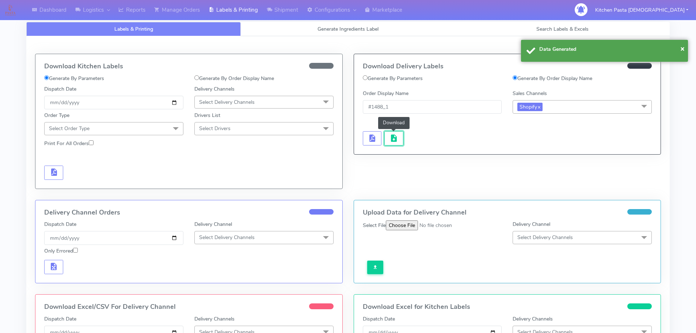
click at [389, 138] on button "button" at bounding box center [393, 138] width 19 height 14
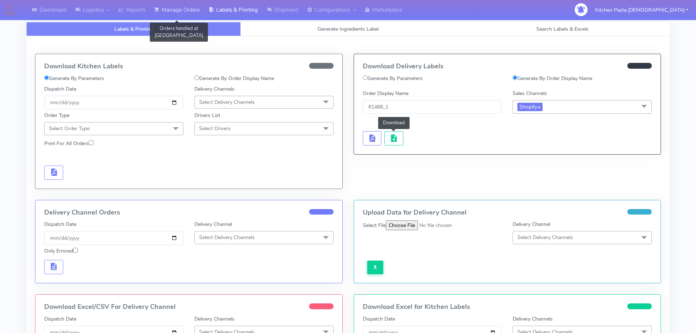
drag, startPoint x: 183, startPoint y: 14, endPoint x: 188, endPoint y: 21, distance: 8.8
click at [183, 14] on link "Manage Orders" at bounding box center [177, 10] width 54 height 20
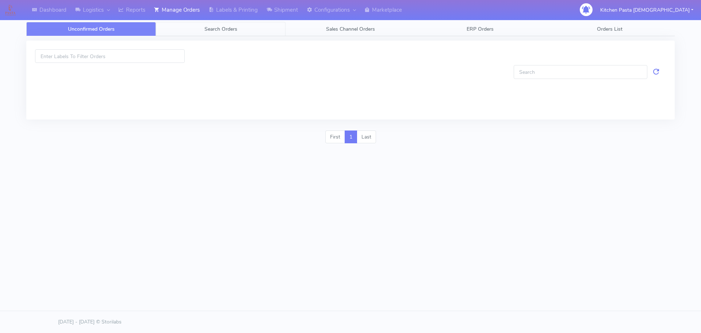
click at [218, 30] on span "Search Orders" at bounding box center [221, 29] width 33 height 7
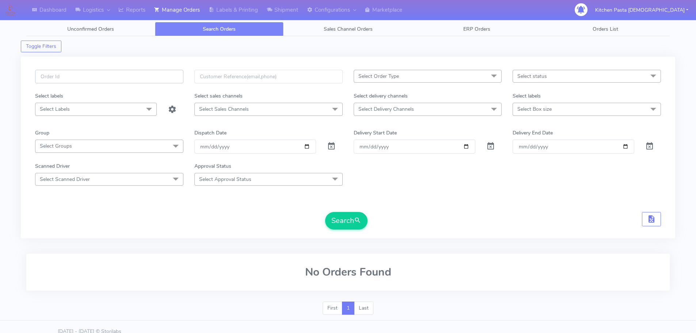
click at [167, 75] on input "text" at bounding box center [109, 77] width 148 height 14
click at [166, 76] on input "148" at bounding box center [109, 77] width 148 height 14
click at [325, 212] on button "Search" at bounding box center [346, 221] width 42 height 18
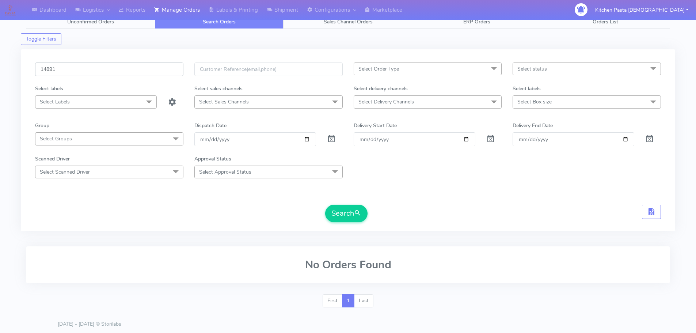
scroll to position [9, 0]
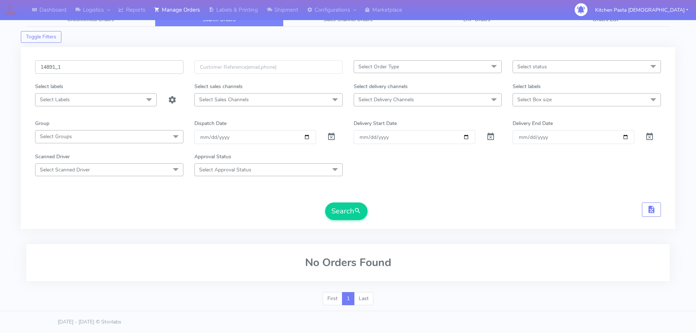
click at [325, 202] on button "Search" at bounding box center [346, 211] width 42 height 18
click at [38, 67] on input "14891_1" at bounding box center [109, 67] width 148 height 14
click at [56, 67] on input "14891_1" at bounding box center [109, 67] width 148 height 14
type input "1489_1"
click at [325, 202] on button "Search" at bounding box center [346, 211] width 42 height 18
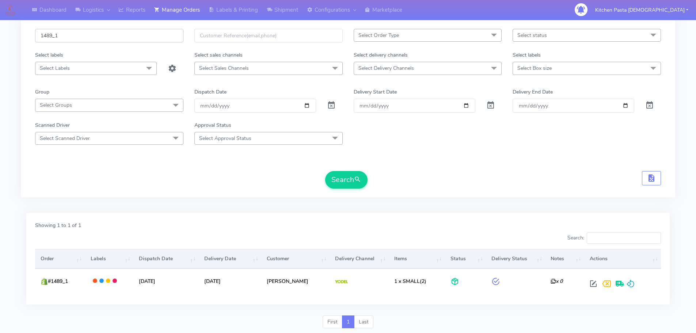
scroll to position [64, 0]
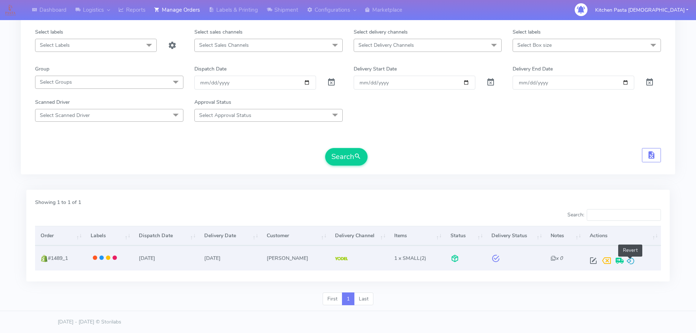
click at [633, 263] on span at bounding box center [630, 262] width 9 height 7
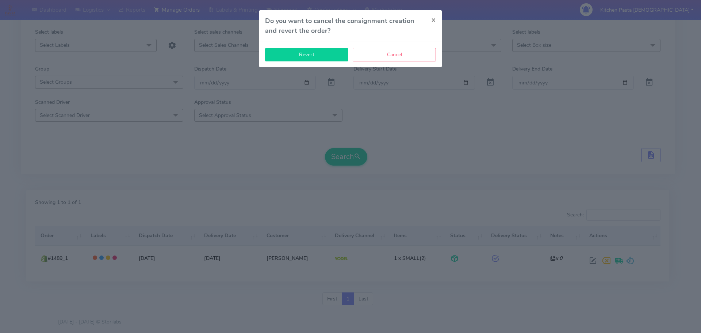
click at [311, 52] on button "Revert" at bounding box center [306, 55] width 83 height 14
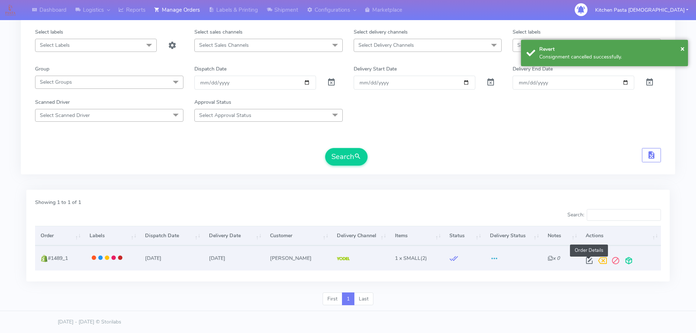
click at [588, 263] on span at bounding box center [589, 262] width 13 height 7
select select "5"
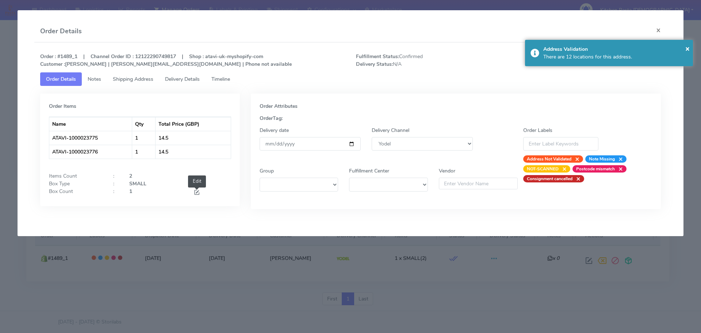
click at [195, 191] on span at bounding box center [197, 193] width 7 height 7
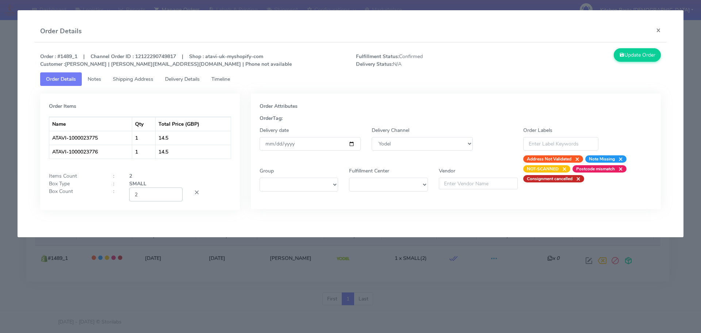
type input "2"
click at [176, 191] on input "2" at bounding box center [155, 194] width 53 height 14
click at [627, 60] on button "Update Order" at bounding box center [637, 55] width 47 height 14
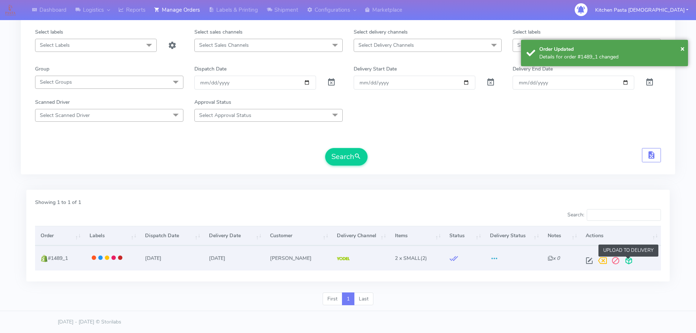
click at [631, 263] on span at bounding box center [628, 262] width 13 height 7
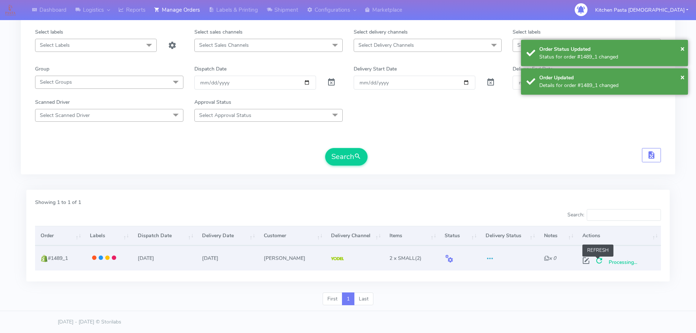
click at [596, 262] on span at bounding box center [598, 262] width 13 height 7
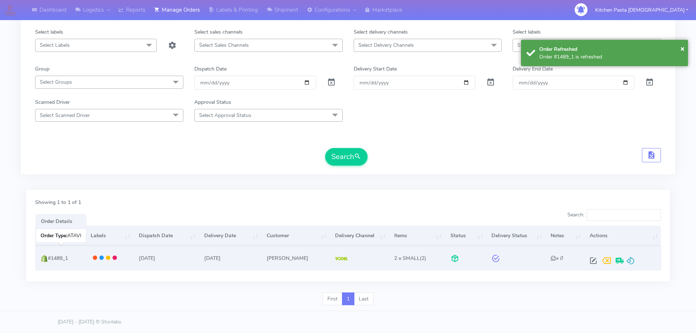
drag, startPoint x: 74, startPoint y: 261, endPoint x: 49, endPoint y: 257, distance: 25.5
click at [49, 257] on td "#1489_1" at bounding box center [60, 257] width 50 height 24
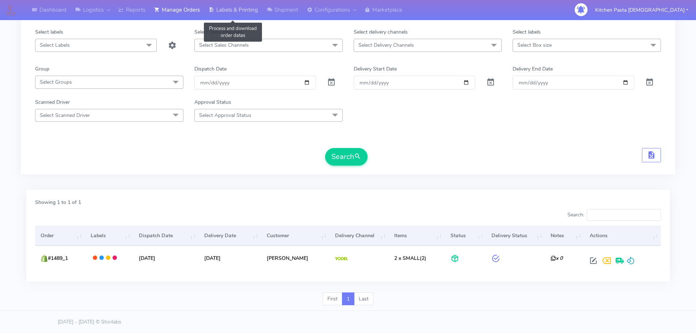
click at [239, 12] on link "Labels & Printing" at bounding box center [233, 10] width 58 height 20
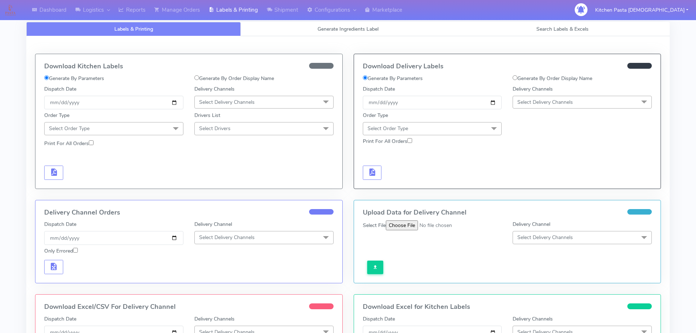
click at [539, 77] on label "Generate By Order Display Name" at bounding box center [552, 79] width 80 height 8
click at [517, 77] on input "Generate By Order Display Name" at bounding box center [514, 77] width 5 height 5
radio input "true"
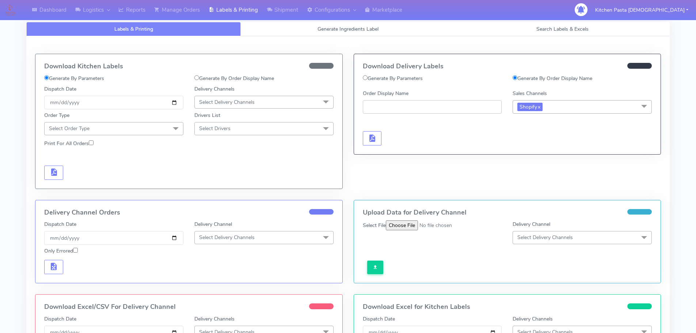
paste input "#1489_1"
type input "#1489_1"
click at [380, 134] on button "button" at bounding box center [372, 138] width 19 height 14
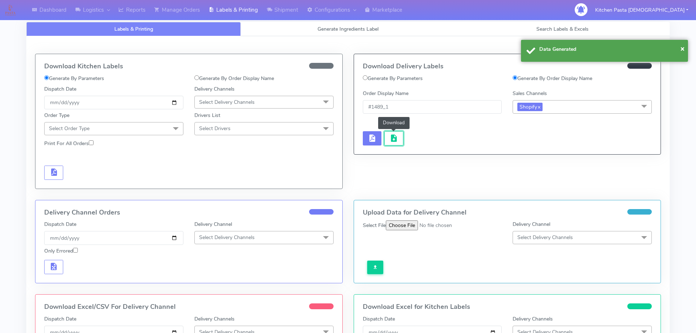
click at [394, 138] on span "button" at bounding box center [393, 139] width 9 height 7
